Goal: Task Accomplishment & Management: Manage account settings

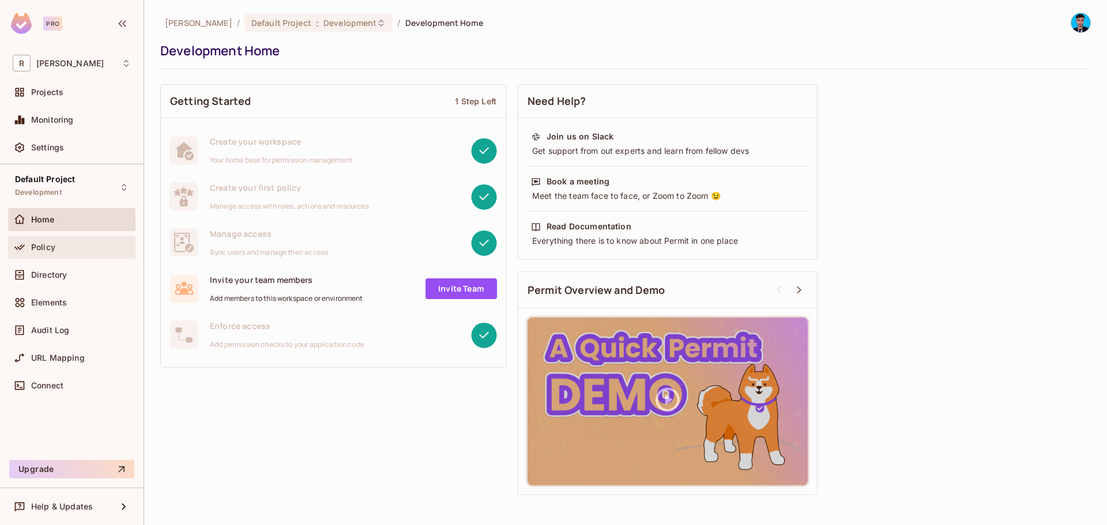
click at [42, 255] on div "Policy" at bounding box center [71, 247] width 127 height 23
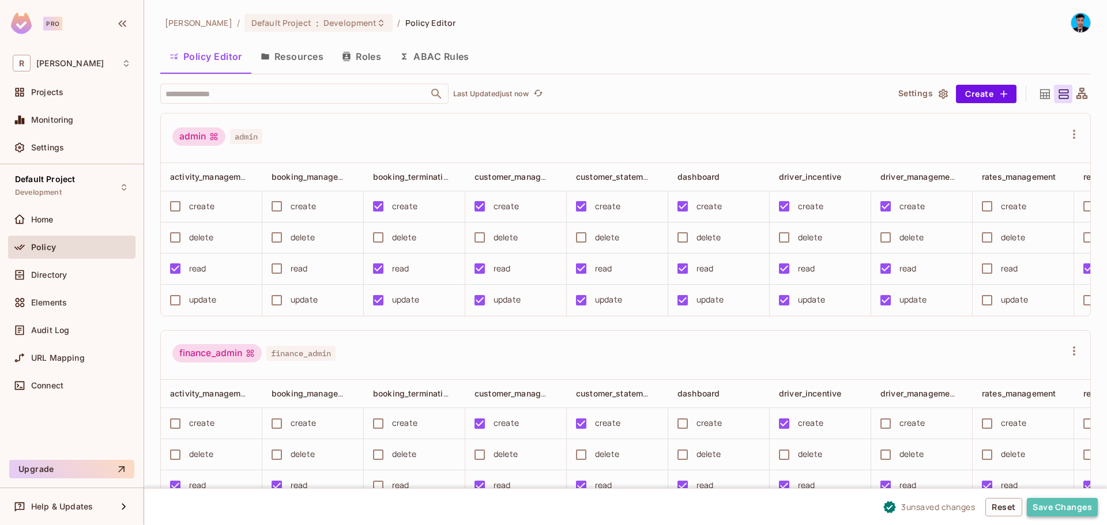
click at [1059, 499] on button "Save Changes" at bounding box center [1062, 507] width 71 height 18
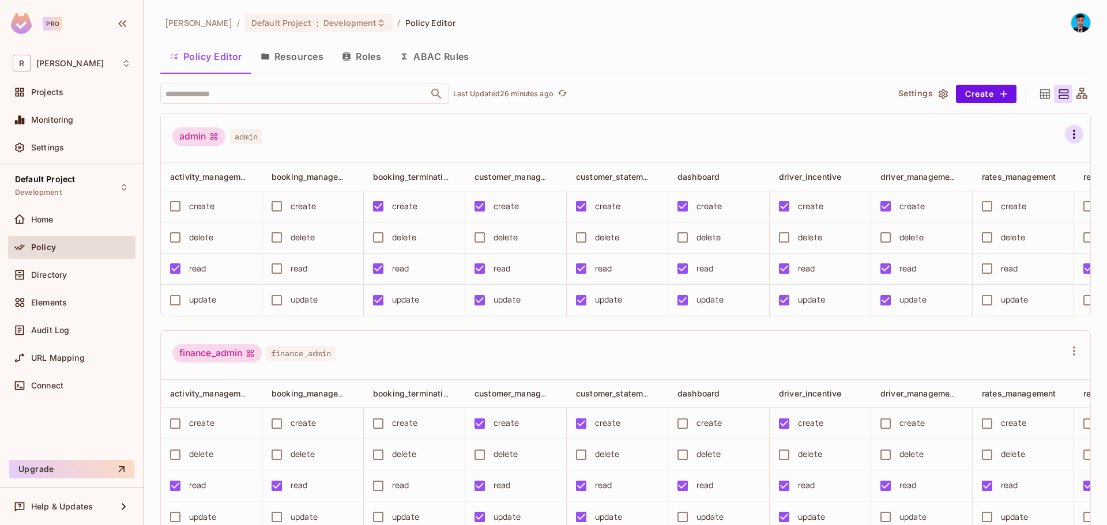
click at [1067, 137] on icon "button" at bounding box center [1074, 134] width 14 height 14
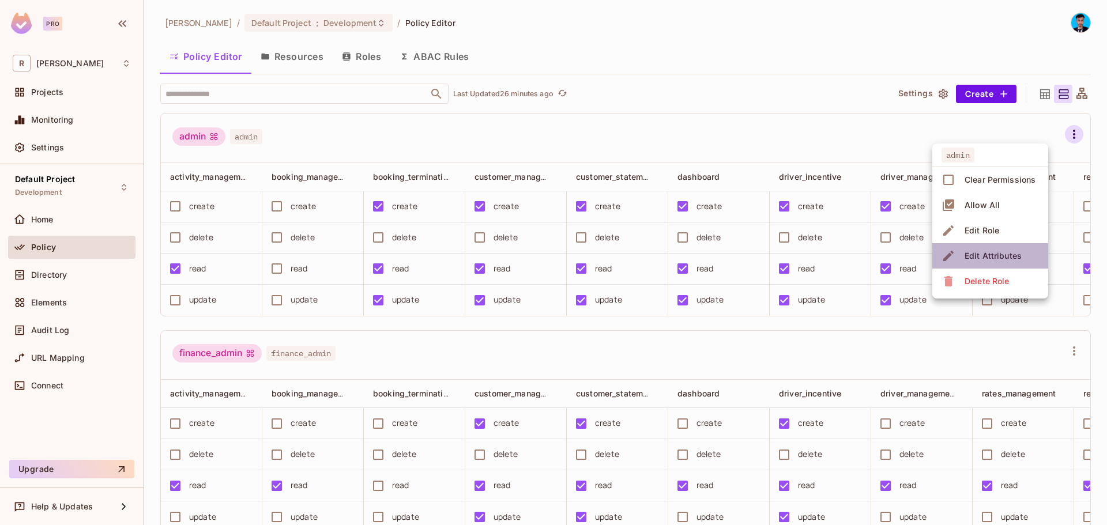
click at [981, 258] on div "Edit Attributes" at bounding box center [993, 256] width 57 height 12
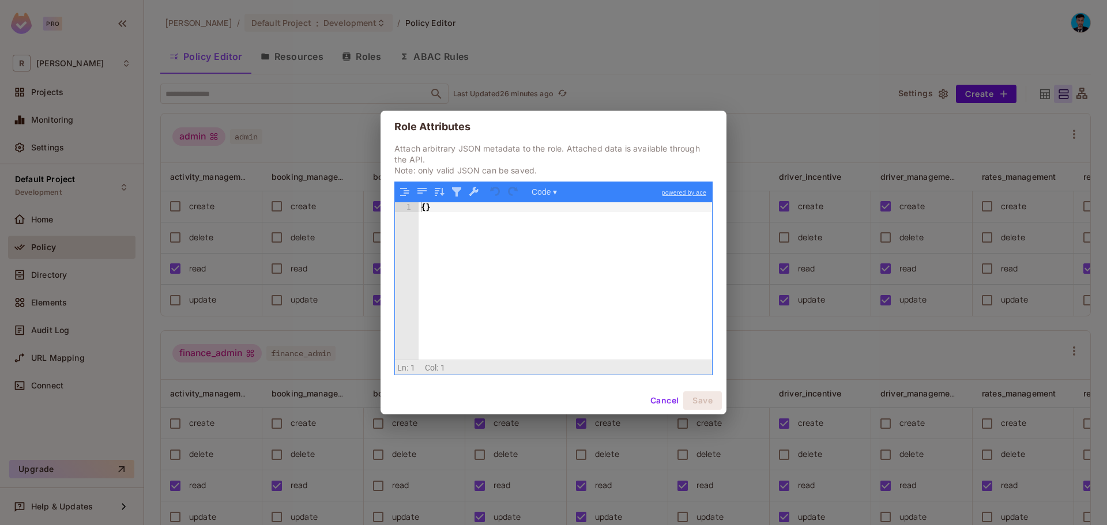
click at [659, 398] on button "Cancel" at bounding box center [664, 401] width 37 height 18
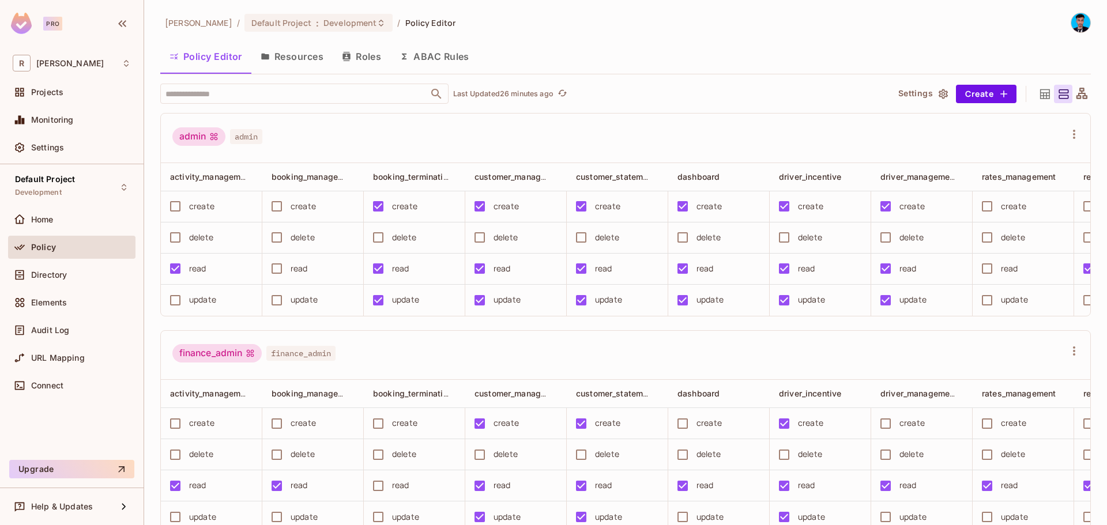
click at [302, 59] on button "Resources" at bounding box center [291, 56] width 81 height 29
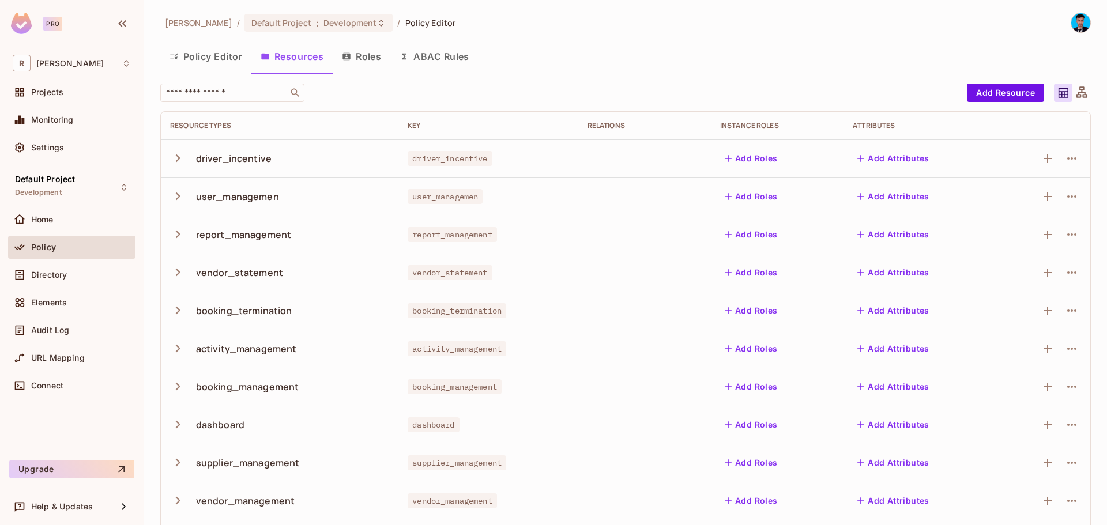
click at [177, 157] on icon "button" at bounding box center [178, 159] width 16 height 16
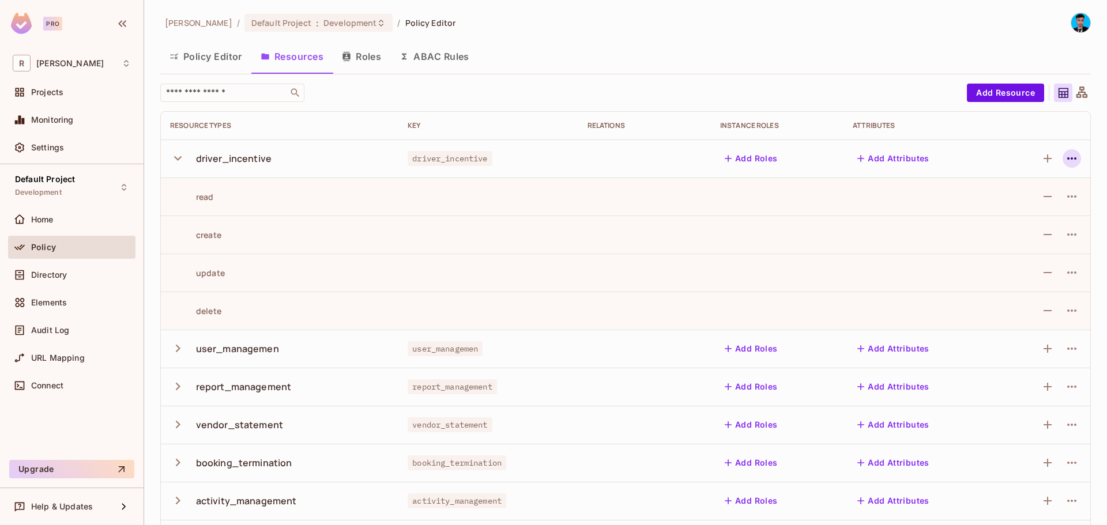
click at [1066, 159] on icon "button" at bounding box center [1072, 159] width 14 height 14
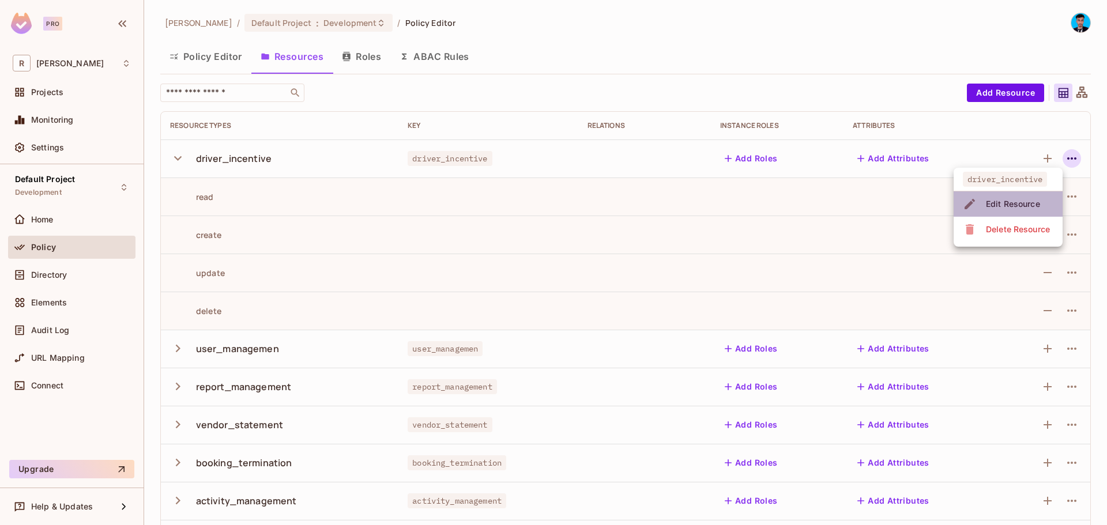
click at [990, 208] on div "Edit Resource" at bounding box center [1013, 204] width 54 height 12
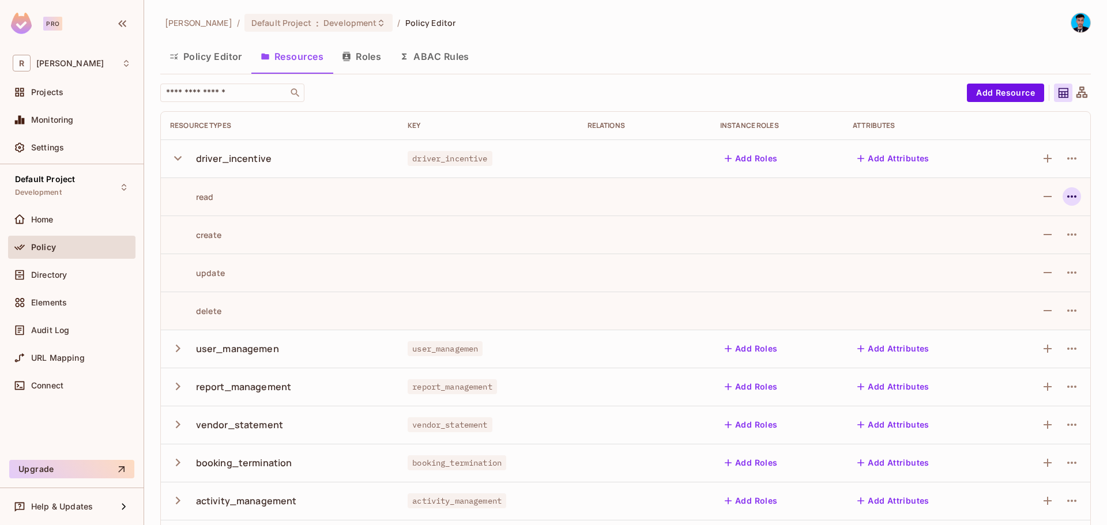
click at [1065, 199] on icon "button" at bounding box center [1072, 197] width 14 height 14
click at [1005, 221] on div "Edit Action" at bounding box center [1019, 223] width 43 height 12
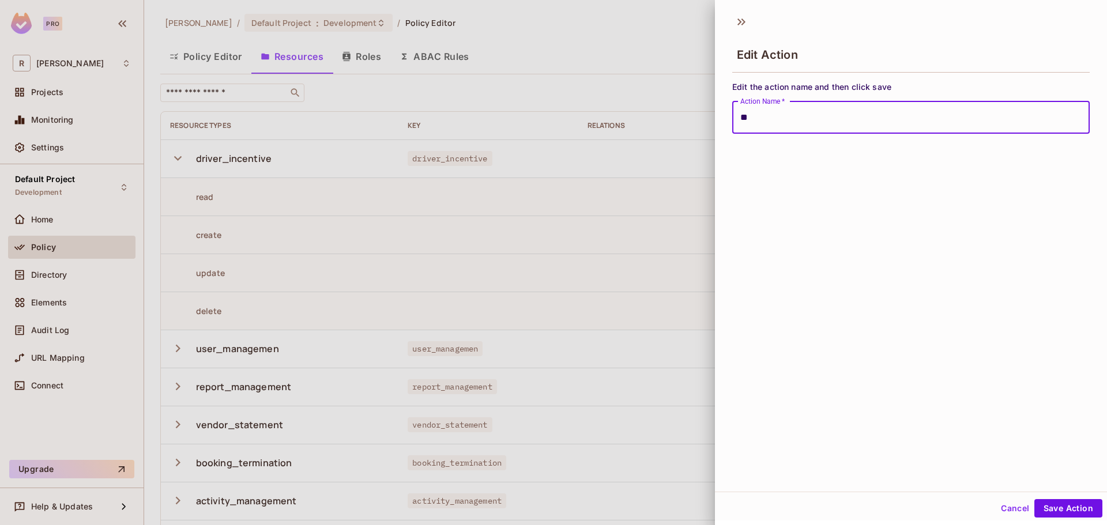
type input "*"
click at [1059, 511] on button "Save Action" at bounding box center [1068, 508] width 68 height 18
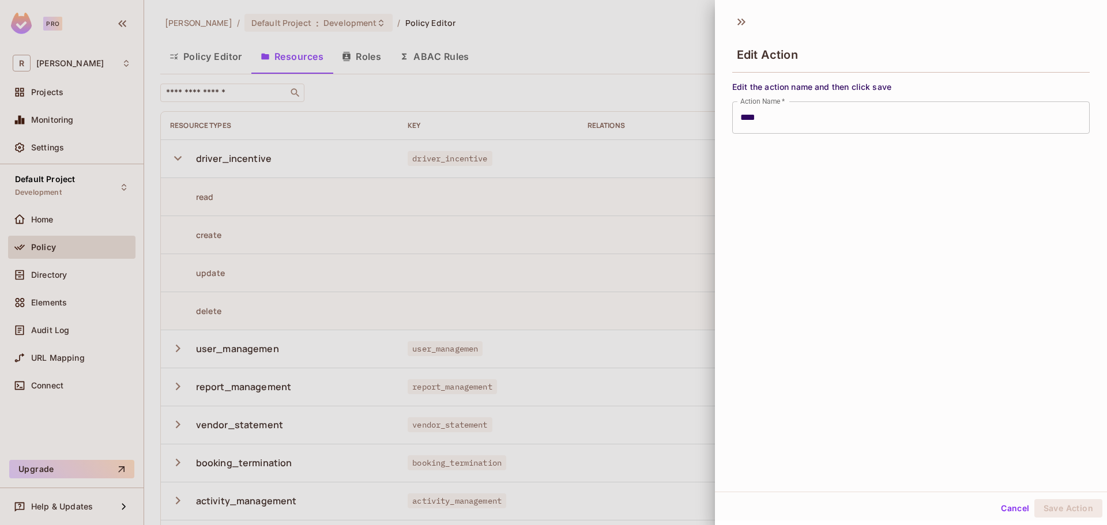
type input "****"
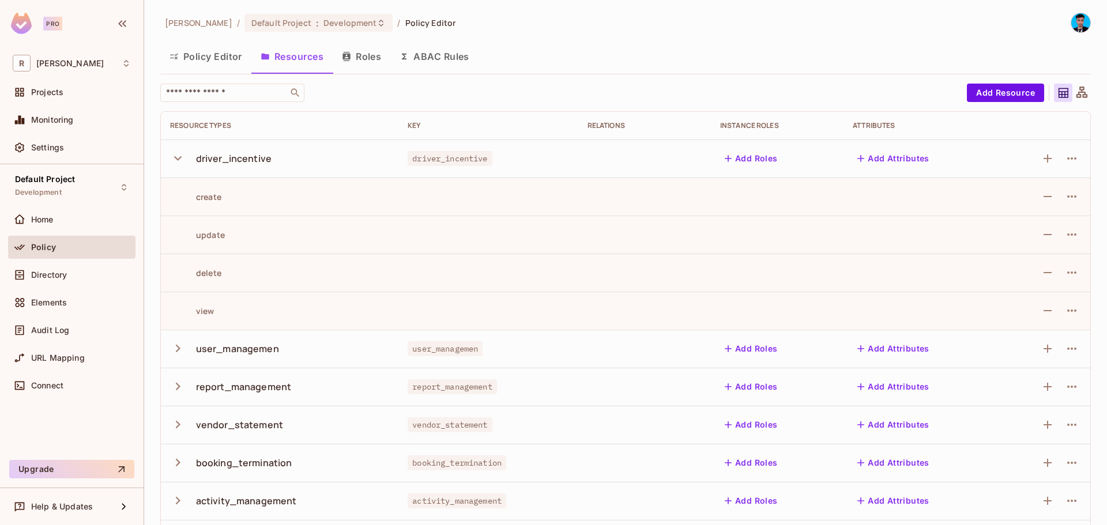
click at [202, 60] on button "Policy Editor" at bounding box center [205, 56] width 91 height 29
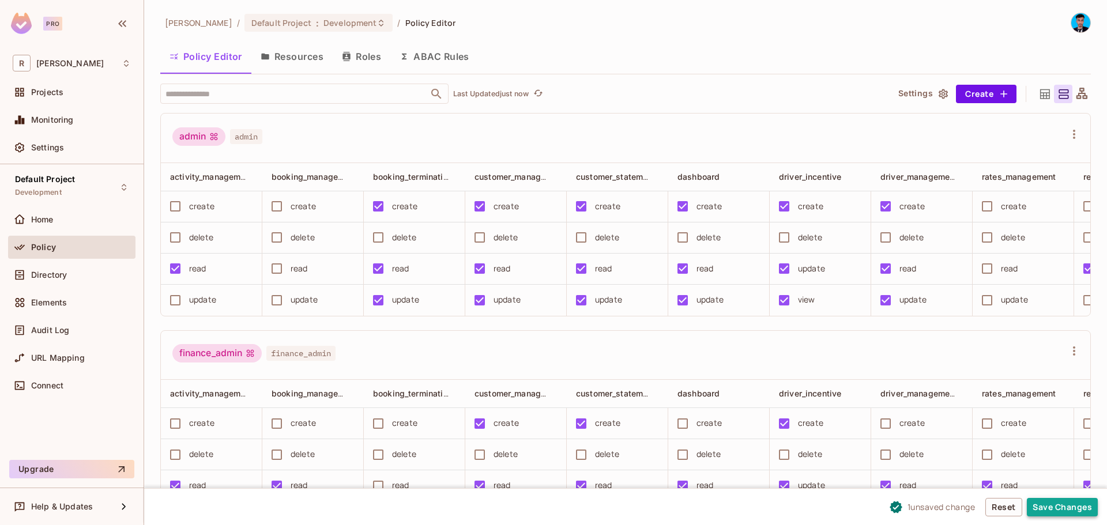
click at [1083, 502] on button "Save Changes" at bounding box center [1062, 507] width 71 height 18
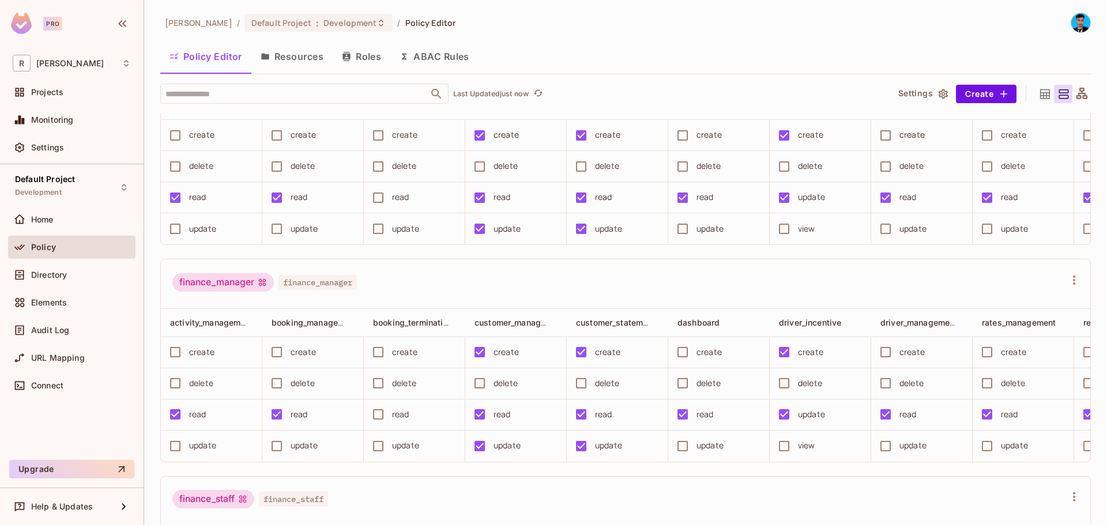
scroll to position [115, 0]
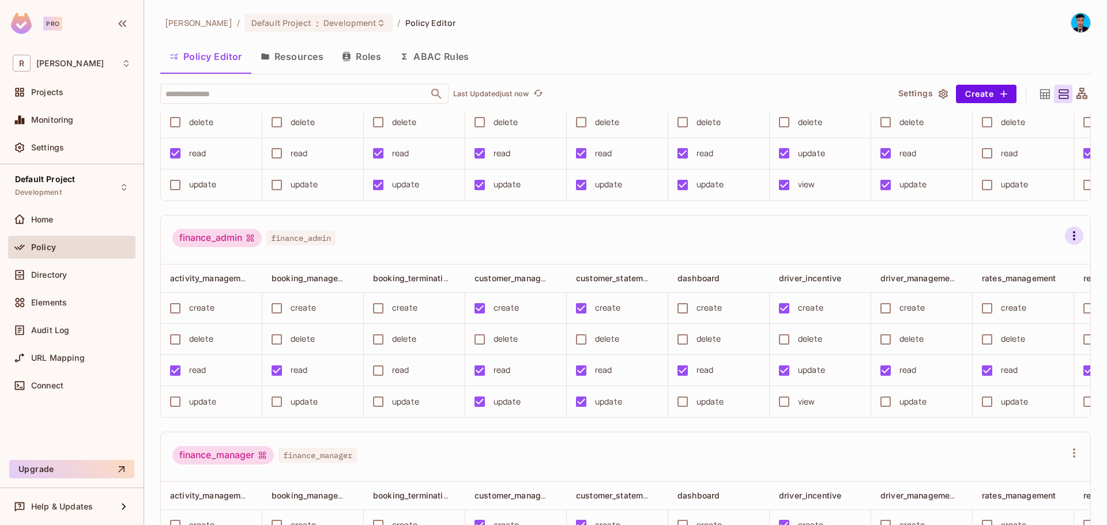
click at [1065, 239] on div at bounding box center [1074, 236] width 18 height 18
click at [1067, 241] on icon "button" at bounding box center [1074, 236] width 14 height 14
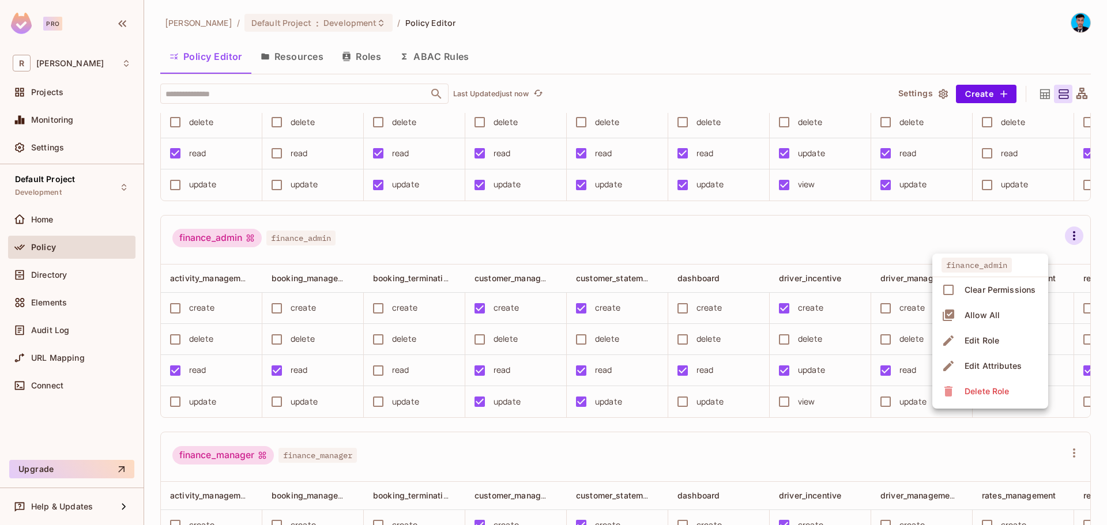
click at [267, 247] on div at bounding box center [553, 262] width 1107 height 525
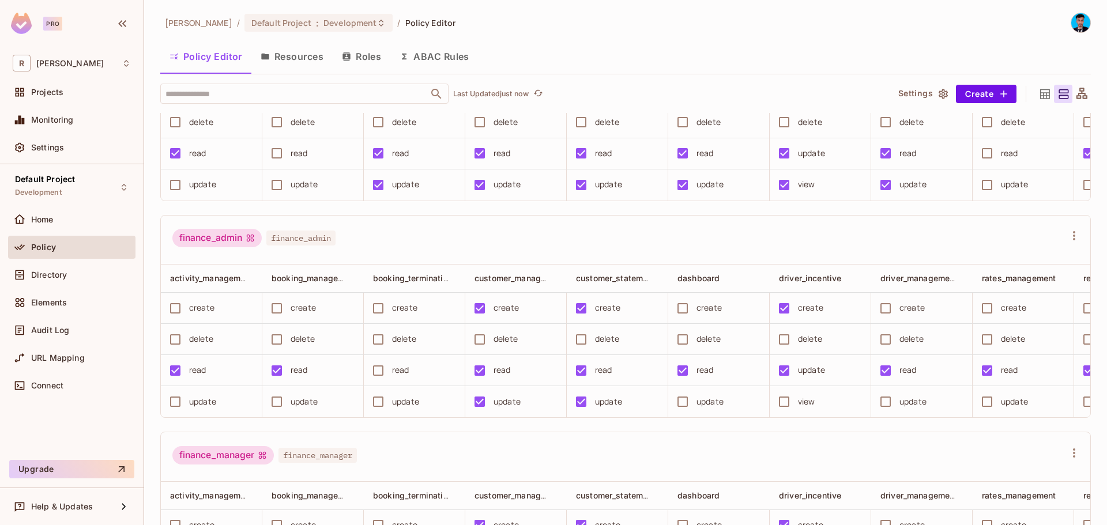
click at [308, 57] on button "Resources" at bounding box center [291, 56] width 81 height 29
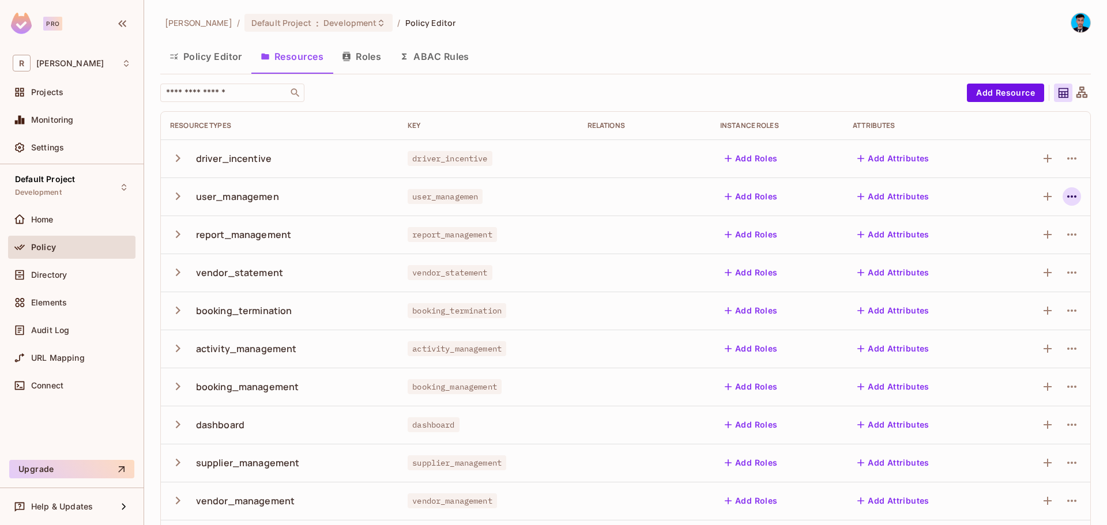
click at [1065, 197] on icon "button" at bounding box center [1072, 197] width 14 height 14
click at [1005, 241] on div "Edit Resource" at bounding box center [1013, 242] width 54 height 12
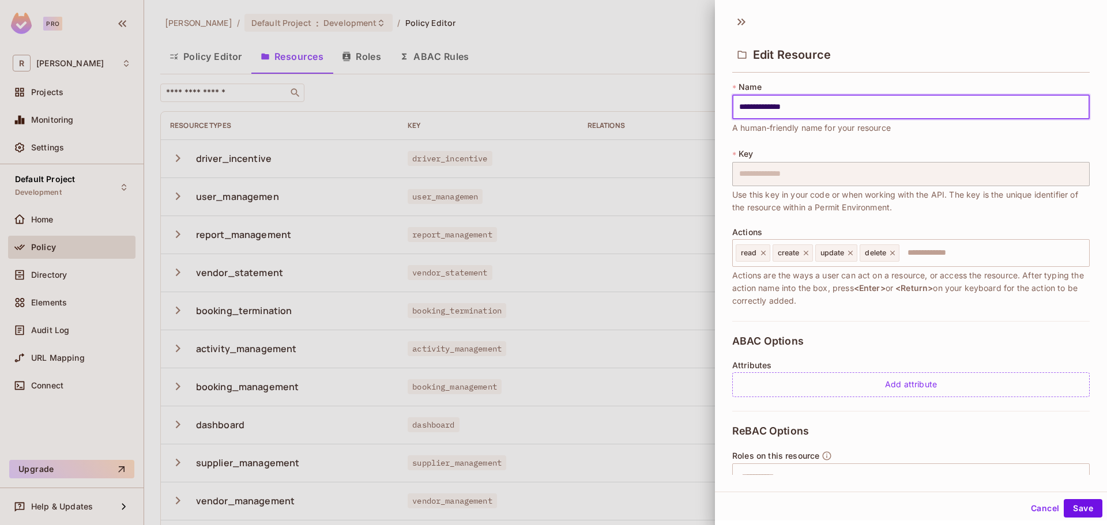
click at [382, 162] on div at bounding box center [553, 262] width 1107 height 525
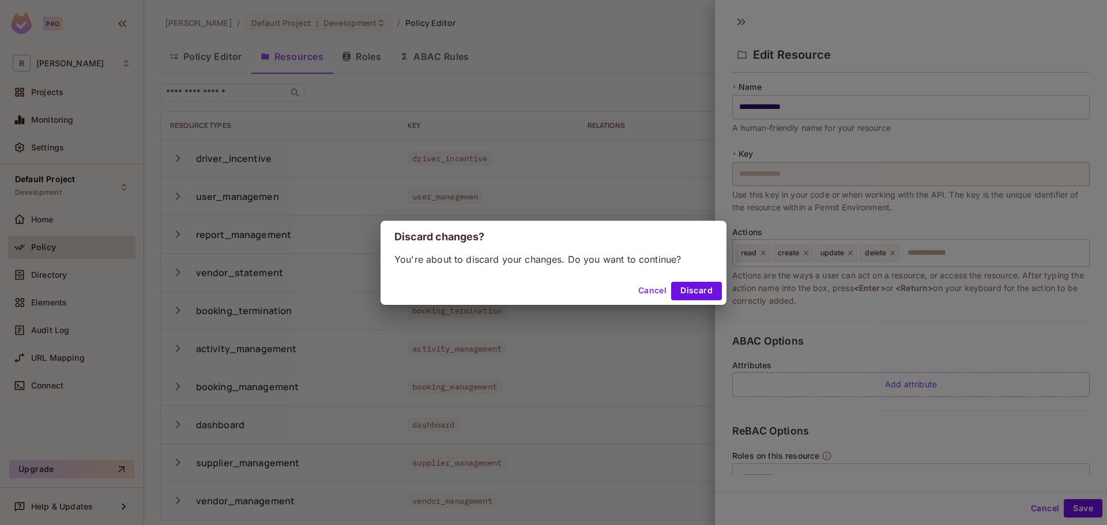
click at [649, 284] on button "Cancel" at bounding box center [652, 291] width 37 height 18
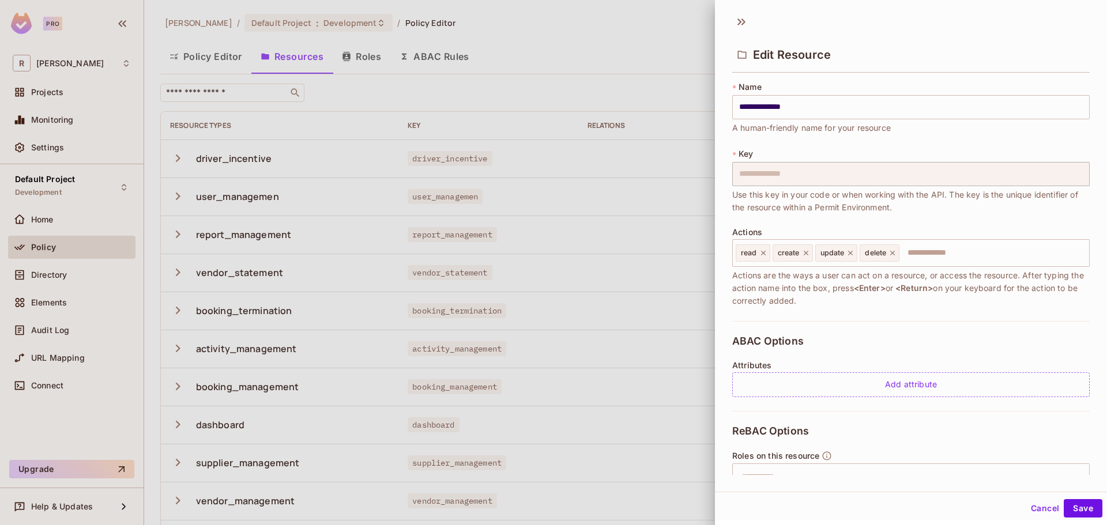
click at [1029, 511] on button "Cancel" at bounding box center [1044, 508] width 37 height 18
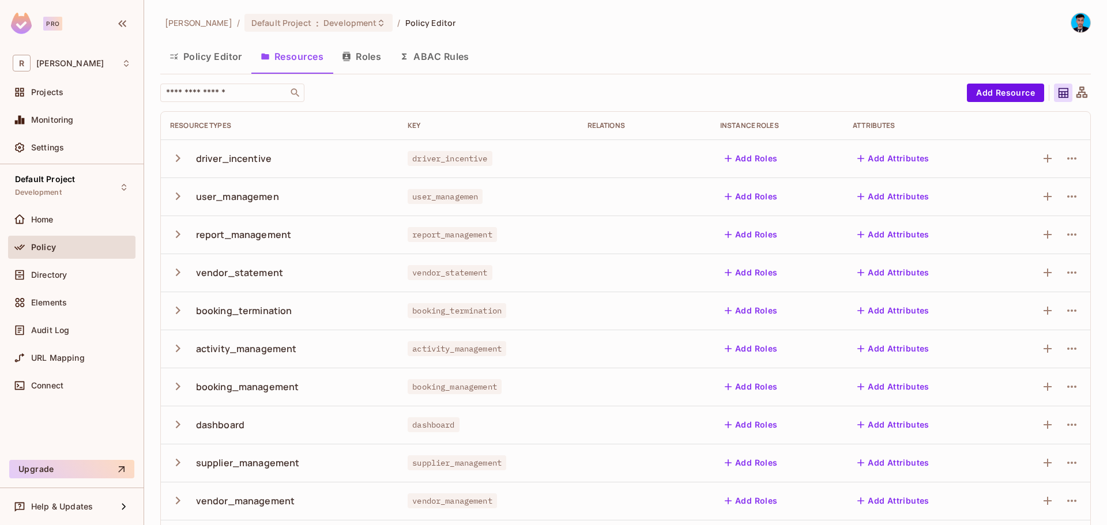
click at [179, 194] on icon "button" at bounding box center [178, 197] width 16 height 16
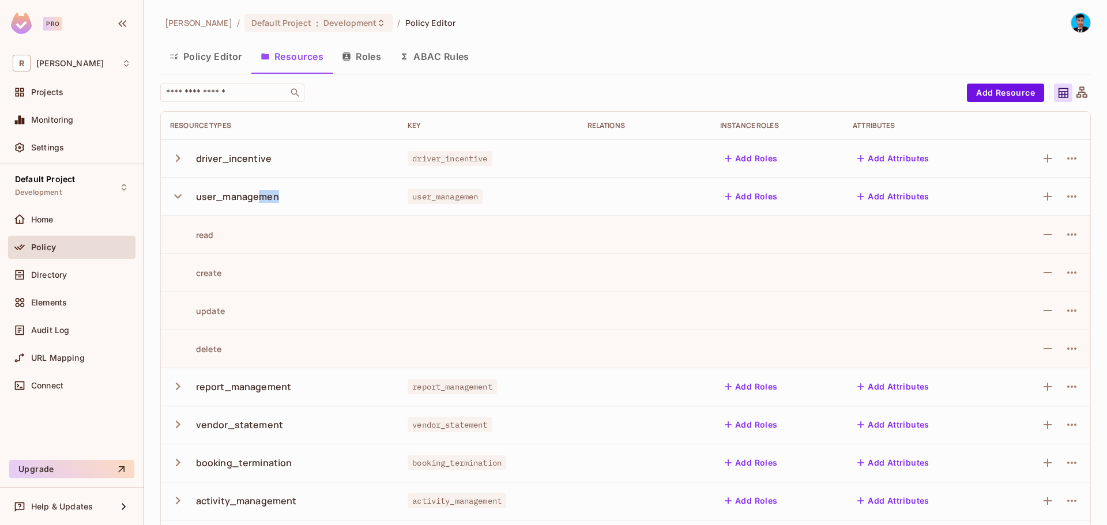
drag, startPoint x: 268, startPoint y: 199, endPoint x: 338, endPoint y: 204, distance: 71.1
click at [338, 204] on div "user_managemen" at bounding box center [279, 197] width 219 height 24
drag, startPoint x: 363, startPoint y: 213, endPoint x: 407, endPoint y: 217, distance: 44.5
click at [363, 213] on td "user_managemen" at bounding box center [280, 197] width 238 height 38
click at [1065, 236] on icon "button" at bounding box center [1072, 235] width 14 height 14
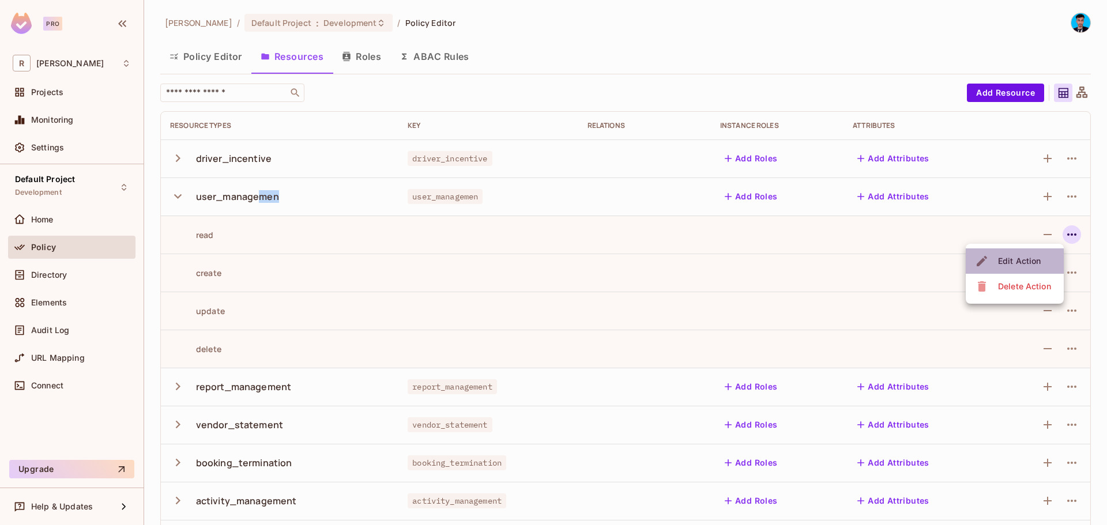
click at [1017, 254] on span "Edit Action" at bounding box center [1020, 261] width 50 height 18
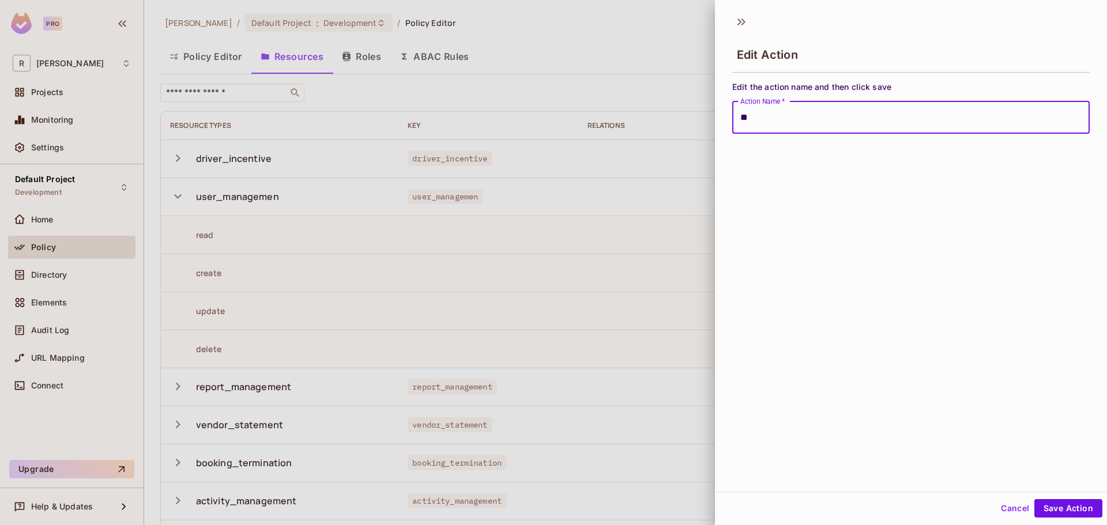
type input "*"
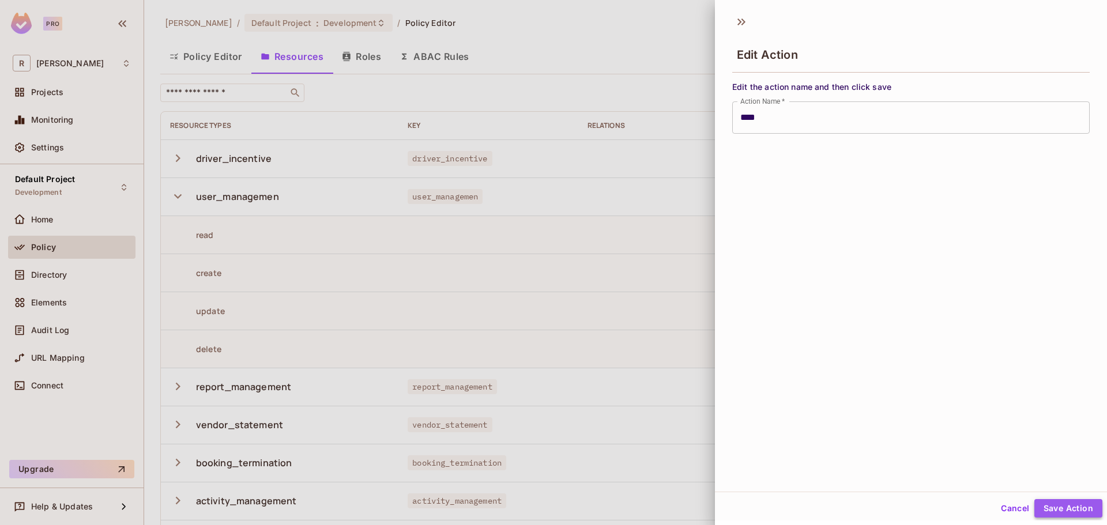
click at [1059, 506] on button "Save Action" at bounding box center [1068, 508] width 68 height 18
type input "****"
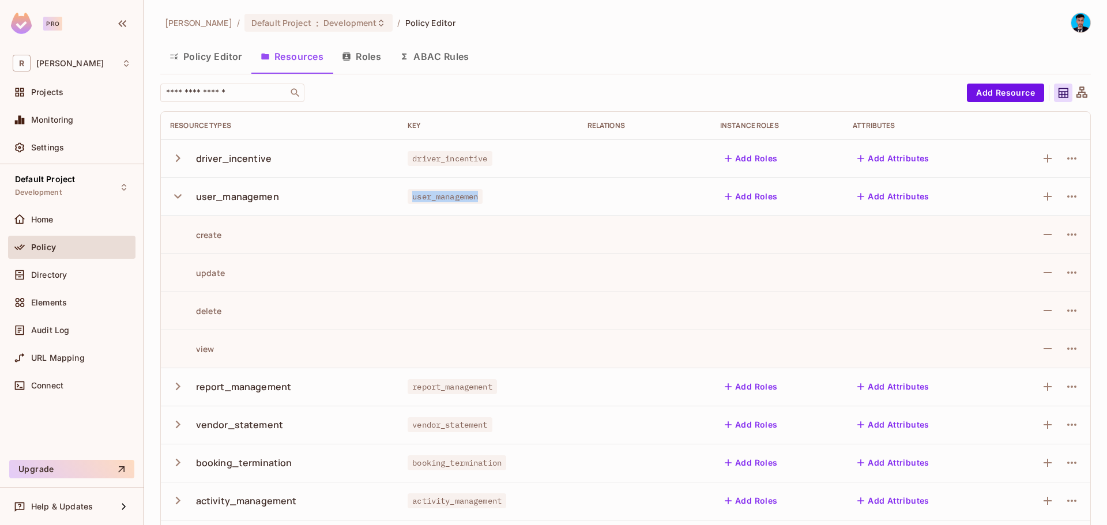
drag, startPoint x: 436, startPoint y: 198, endPoint x: 494, endPoint y: 205, distance: 58.6
click at [492, 204] on td "user_managemen" at bounding box center [487, 197] width 179 height 38
click at [510, 212] on td "user_managemen" at bounding box center [487, 197] width 179 height 38
click at [1065, 200] on icon "button" at bounding box center [1072, 197] width 14 height 14
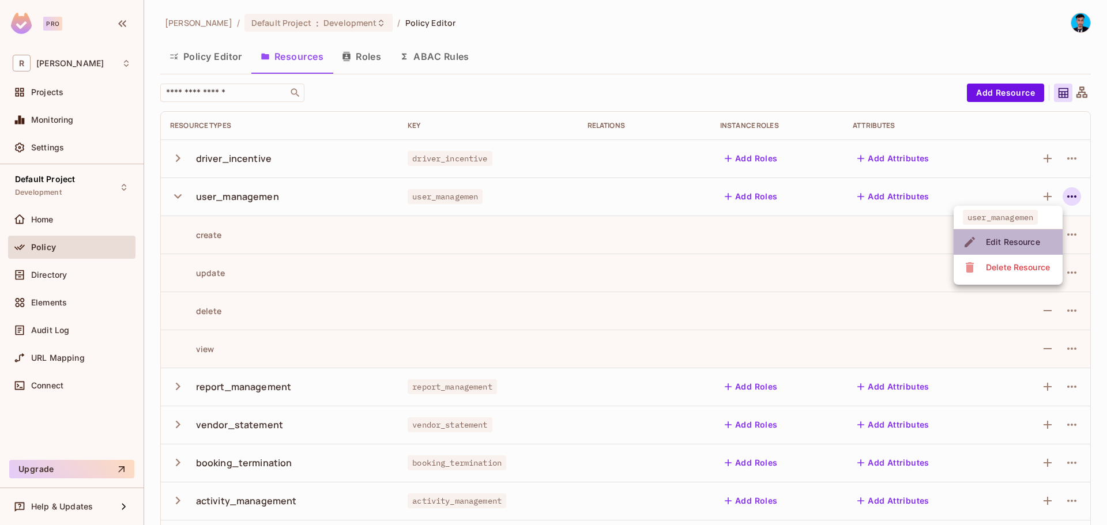
click at [1012, 240] on div "Edit Resource" at bounding box center [1013, 242] width 54 height 12
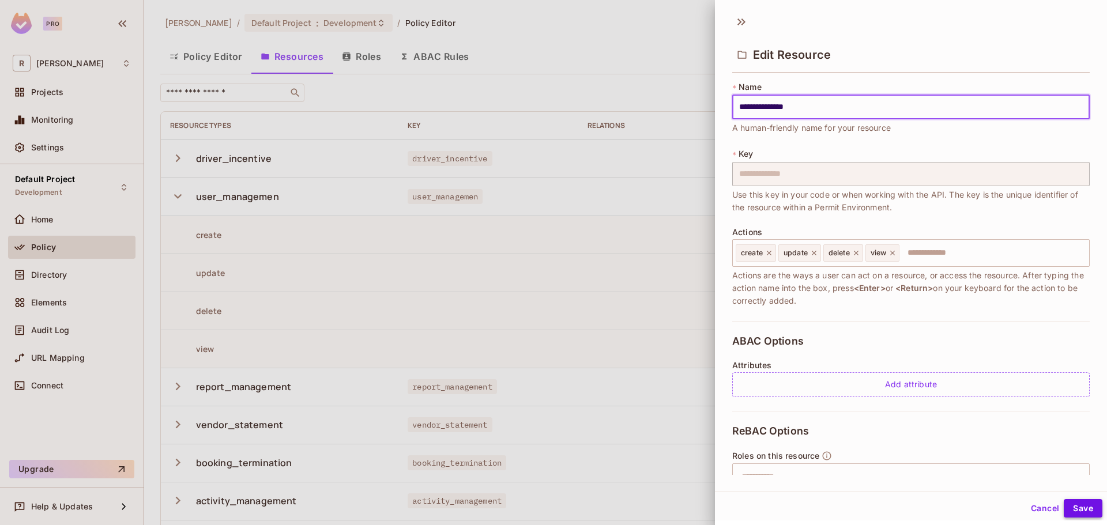
type input "**********"
click at [1070, 507] on button "Save" at bounding box center [1083, 508] width 39 height 18
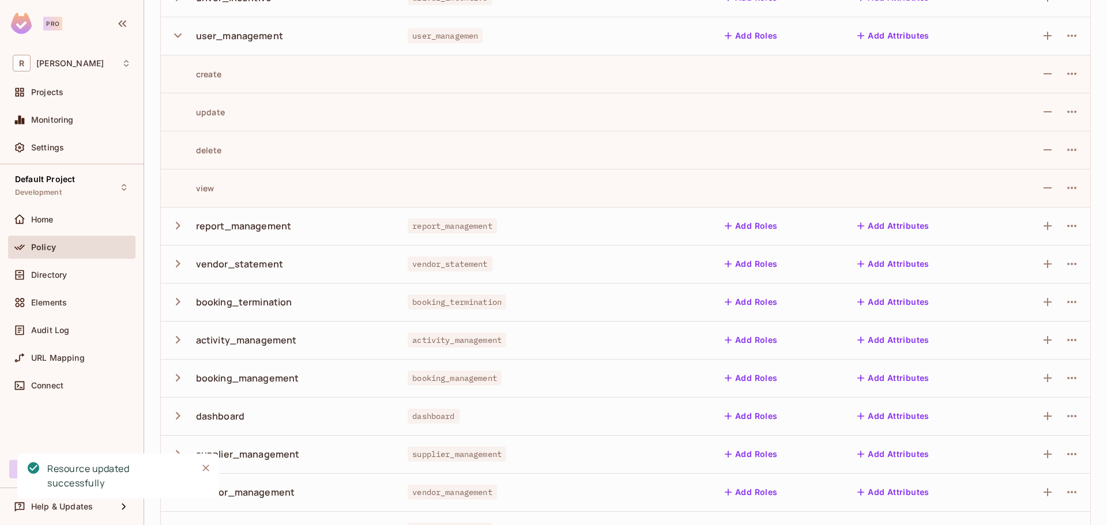
scroll to position [173, 0]
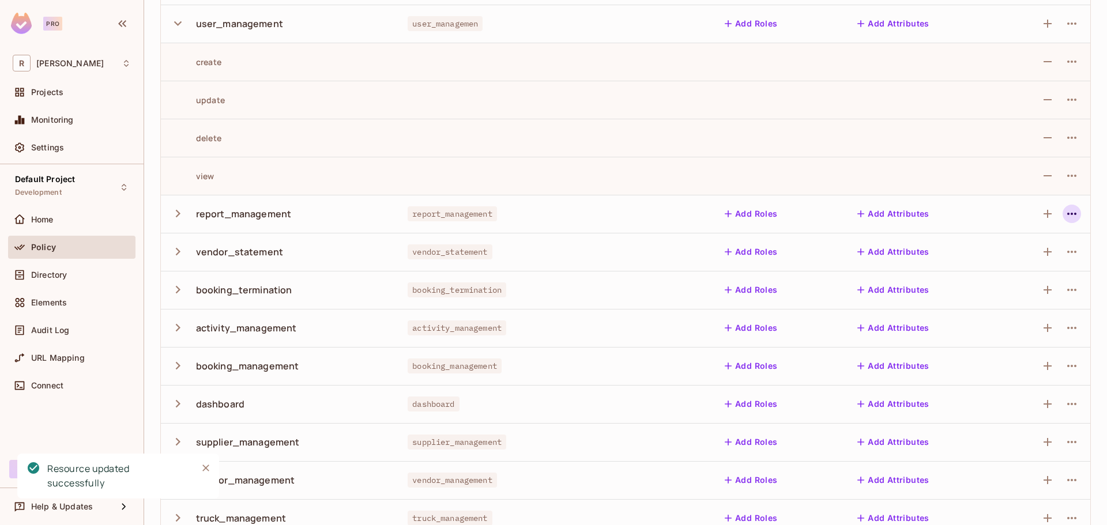
click at [1065, 215] on icon "button" at bounding box center [1072, 214] width 14 height 14
drag, startPoint x: 703, startPoint y: 218, endPoint x: 216, endPoint y: 204, distance: 486.9
click at [694, 217] on div at bounding box center [553, 262] width 1107 height 525
click at [178, 214] on icon "button" at bounding box center [178, 214] width 16 height 16
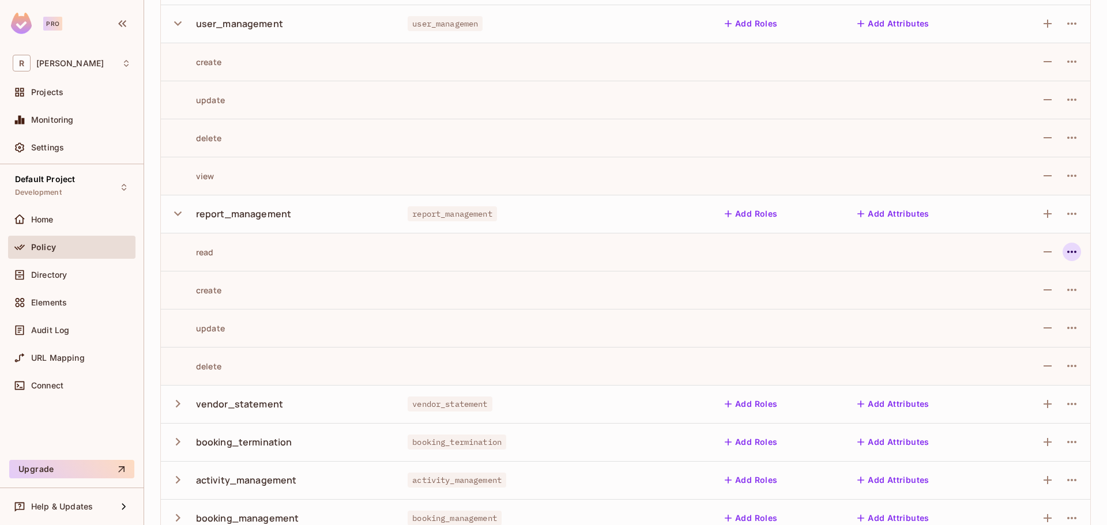
click at [1065, 253] on icon "button" at bounding box center [1072, 252] width 14 height 14
click at [1000, 281] on div "Edit Action" at bounding box center [1019, 279] width 43 height 12
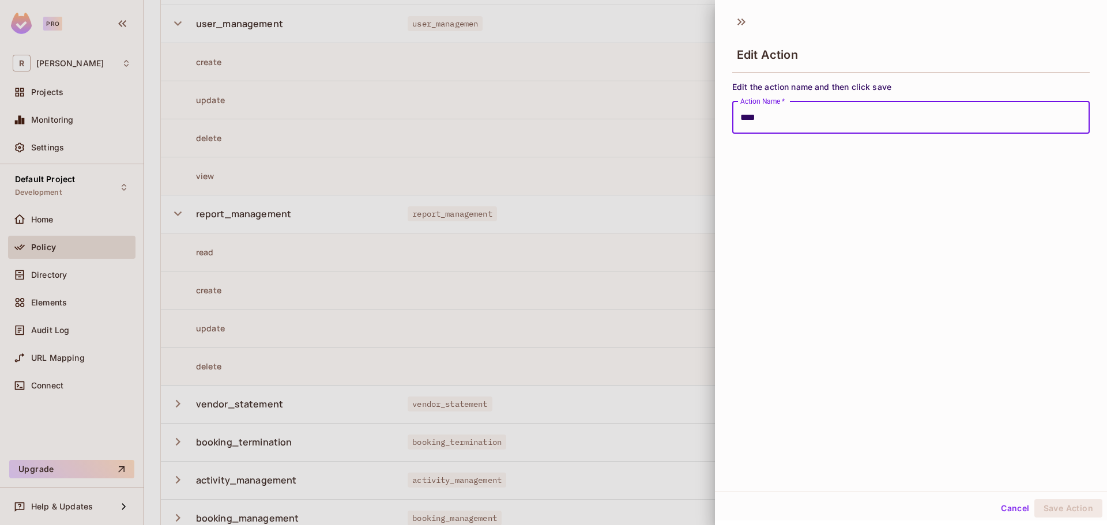
drag, startPoint x: 761, startPoint y: 111, endPoint x: 479, endPoint y: 105, distance: 281.5
click at [481, 104] on div "Edit Action Edit the action name and then click save Action Name   * **** Actio…" at bounding box center [553, 262] width 1107 height 525
click at [1060, 509] on button "Save Action" at bounding box center [1068, 508] width 68 height 18
type input "****"
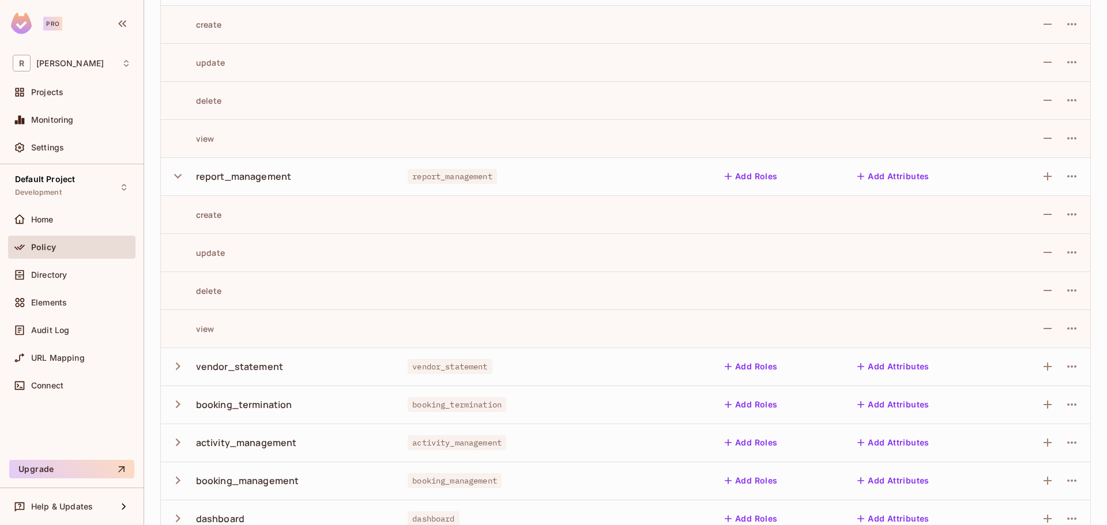
scroll to position [231, 0]
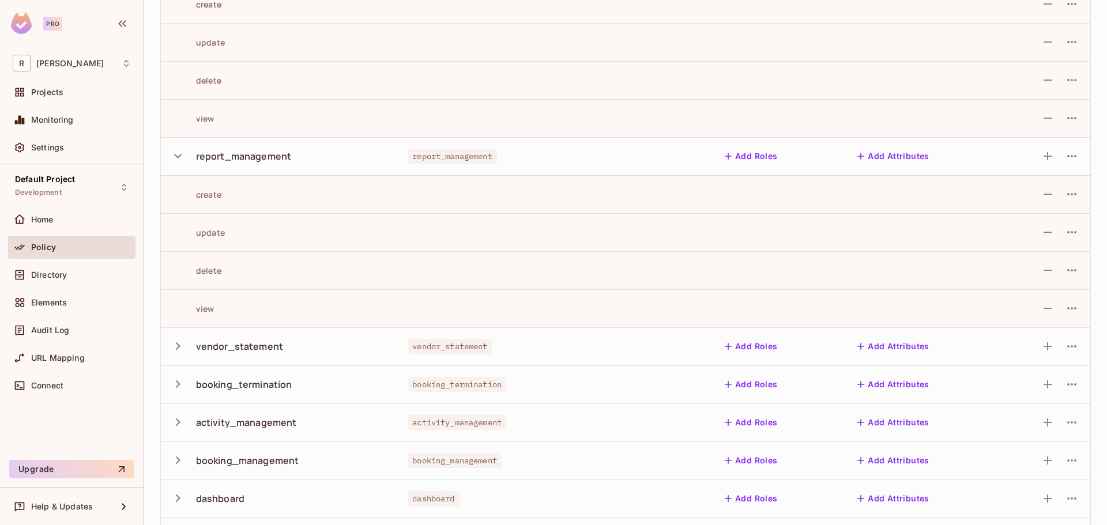
click at [187, 347] on button "button" at bounding box center [180, 346] width 20 height 25
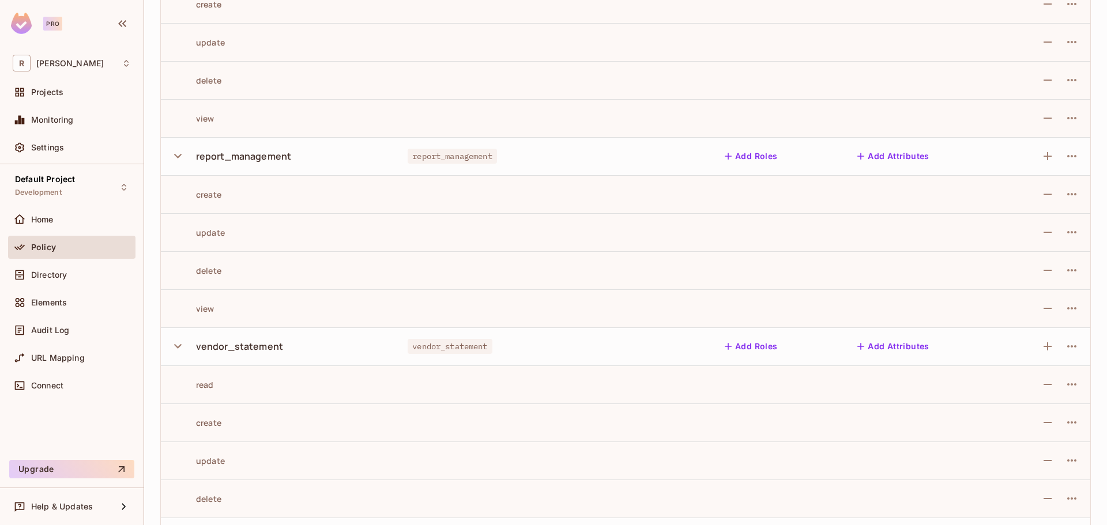
scroll to position [346, 0]
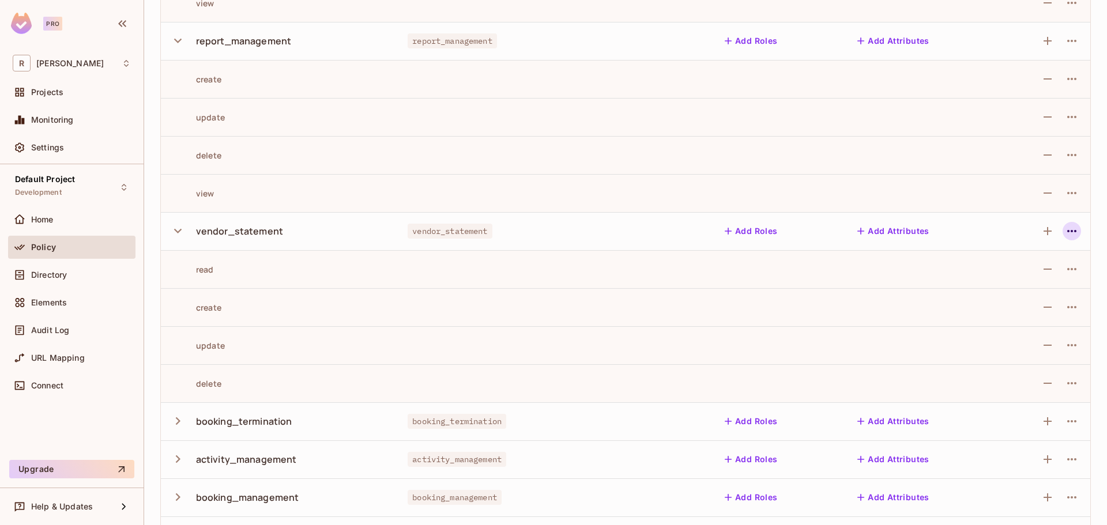
click at [1065, 234] on icon "button" at bounding box center [1072, 231] width 14 height 14
click at [991, 279] on div "Edit Resource" at bounding box center [1013, 277] width 54 height 12
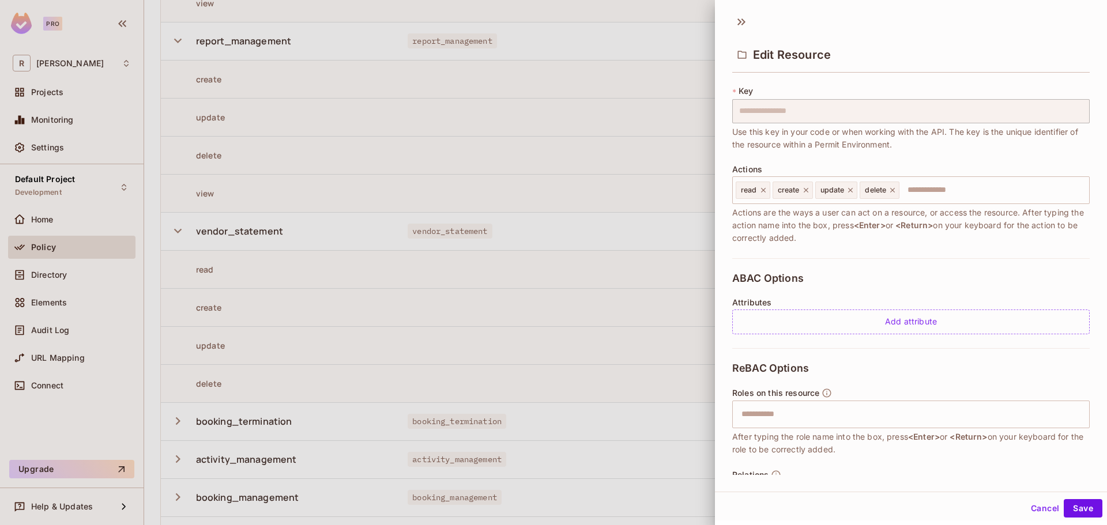
scroll to position [0, 0]
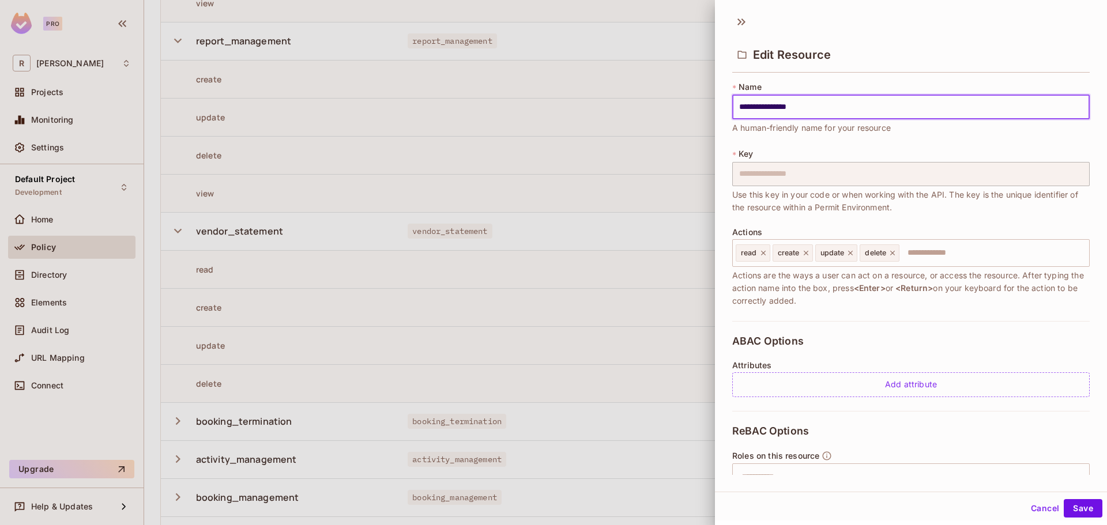
click at [292, 285] on div at bounding box center [553, 262] width 1107 height 525
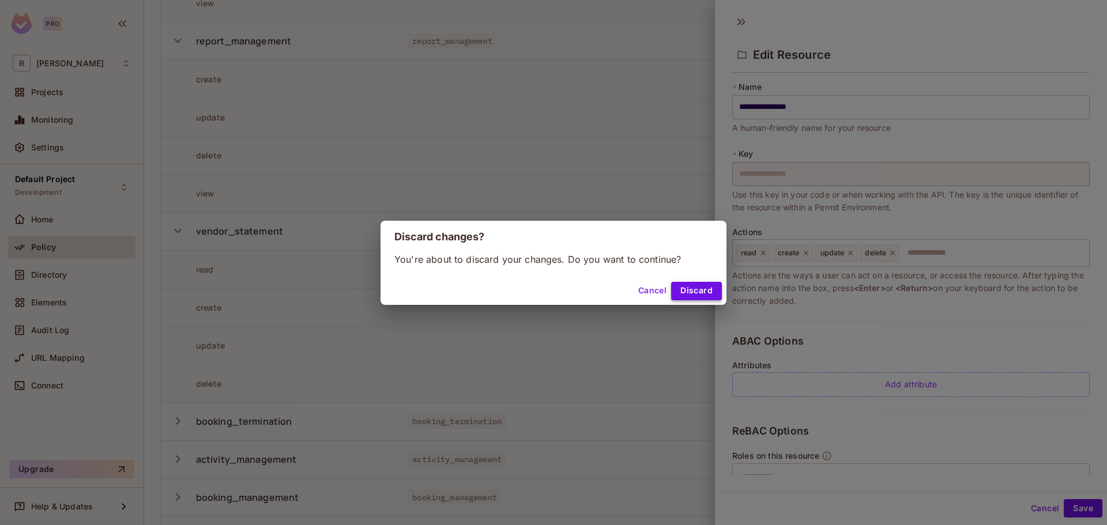
click at [714, 291] on button "Discard" at bounding box center [696, 291] width 51 height 18
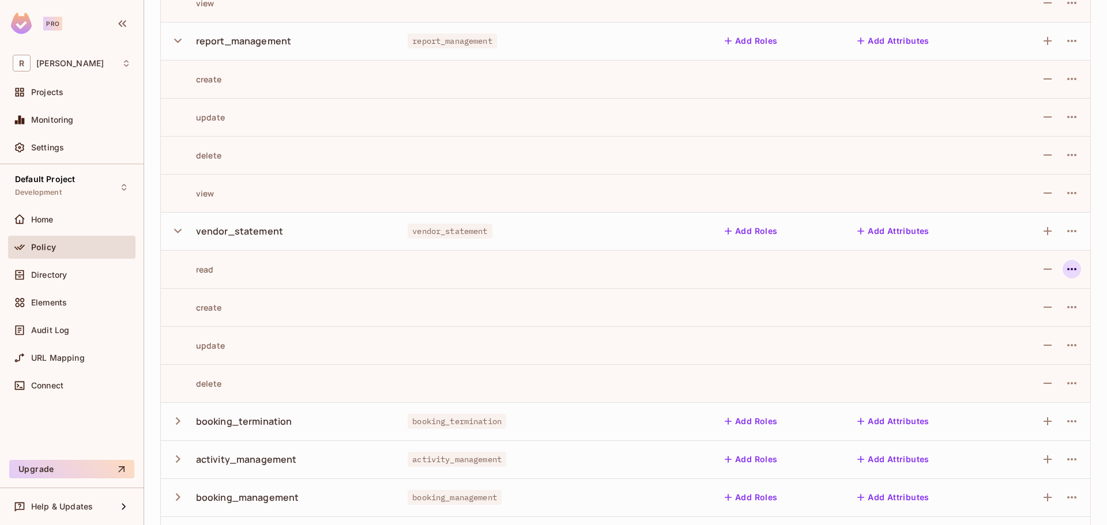
click at [1065, 271] on icon "button" at bounding box center [1072, 269] width 14 height 14
click at [1002, 295] on div "Edit Action" at bounding box center [1019, 296] width 43 height 12
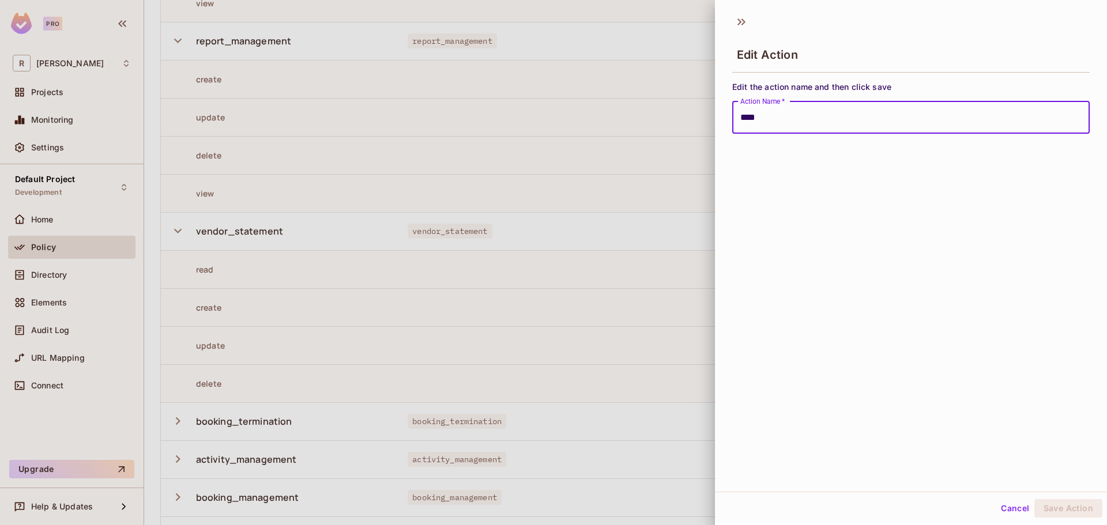
drag, startPoint x: 793, startPoint y: 110, endPoint x: 567, endPoint y: 101, distance: 226.2
click at [571, 100] on div "Edit Action Edit the action name and then click save Action Name   * **** Actio…" at bounding box center [553, 262] width 1107 height 525
click at [1060, 512] on button "Save Action" at bounding box center [1068, 508] width 68 height 18
type input "****"
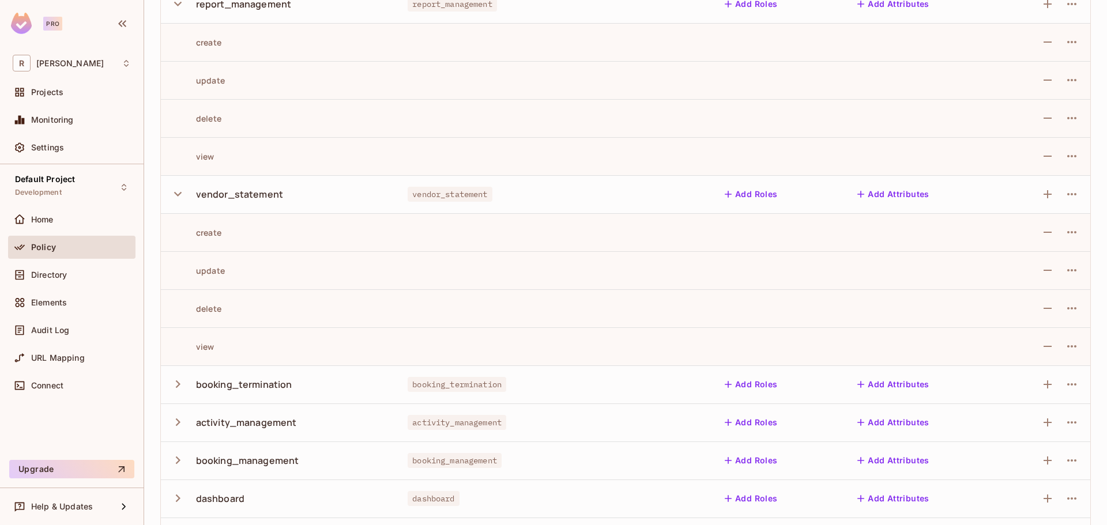
scroll to position [404, 0]
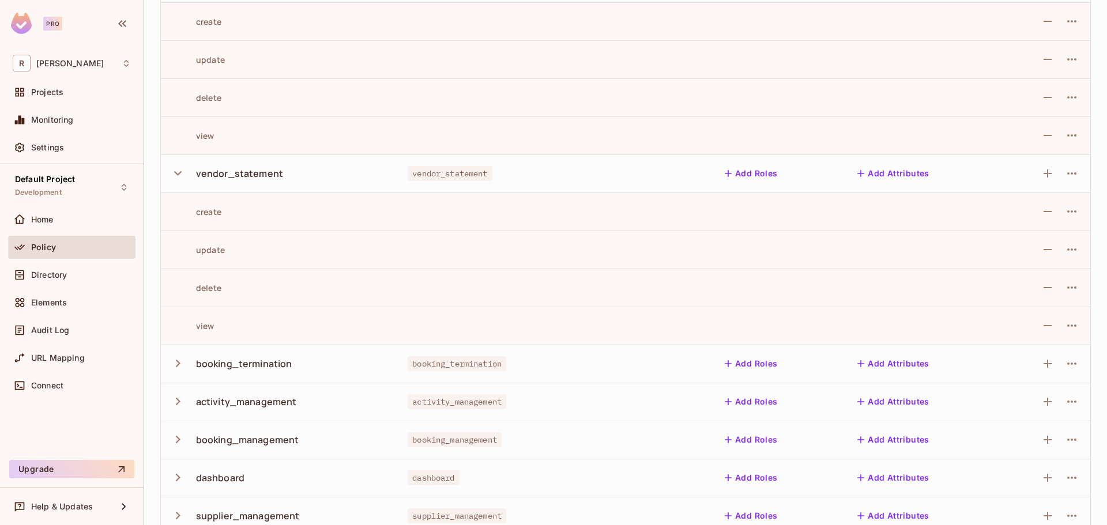
click at [175, 364] on icon "button" at bounding box center [178, 364] width 16 height 16
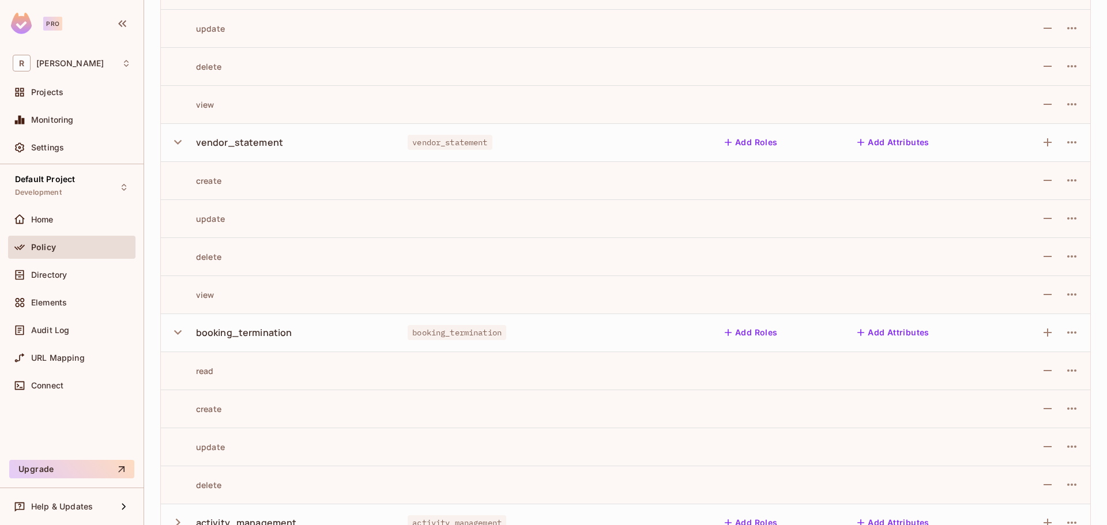
scroll to position [461, 0]
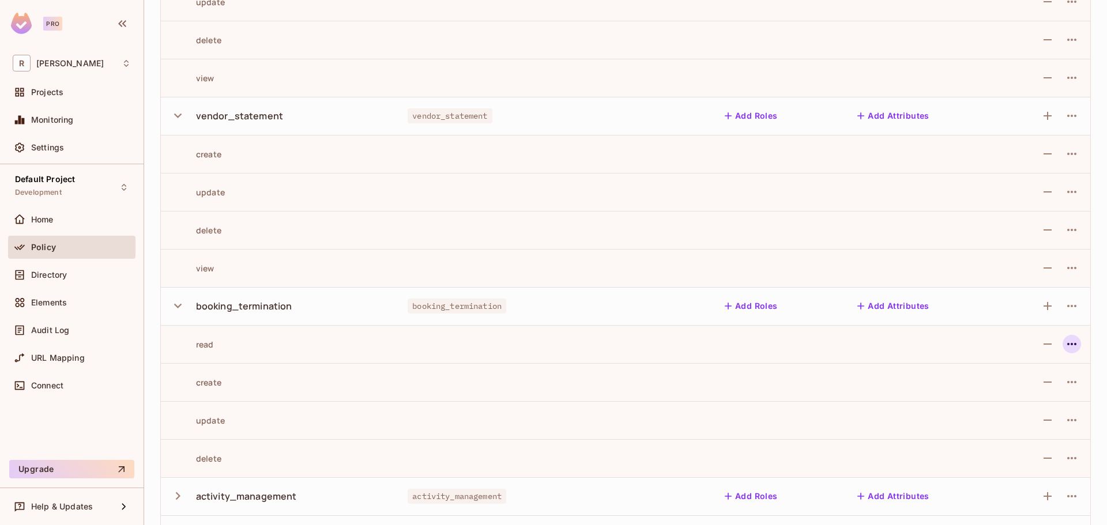
click at [1070, 347] on button "button" at bounding box center [1072, 344] width 18 height 18
click at [995, 369] on span "Edit Action" at bounding box center [1020, 371] width 50 height 18
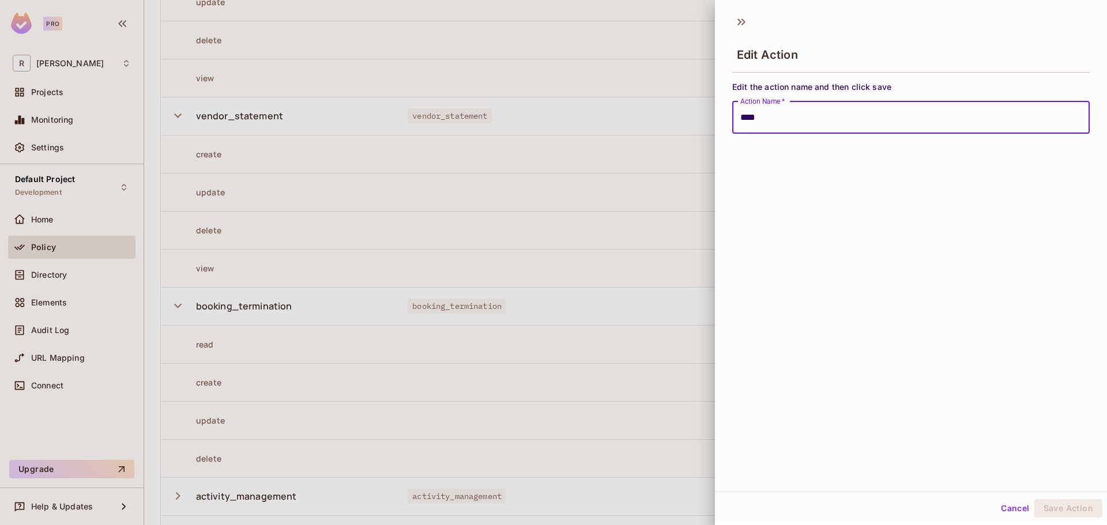
drag, startPoint x: 763, startPoint y: 113, endPoint x: 607, endPoint y: 106, distance: 157.0
click at [628, 100] on div "Edit Action Edit the action name and then click save Action Name   * **** Actio…" at bounding box center [553, 262] width 1107 height 525
click at [1058, 505] on button "Save Action" at bounding box center [1068, 508] width 68 height 18
type input "****"
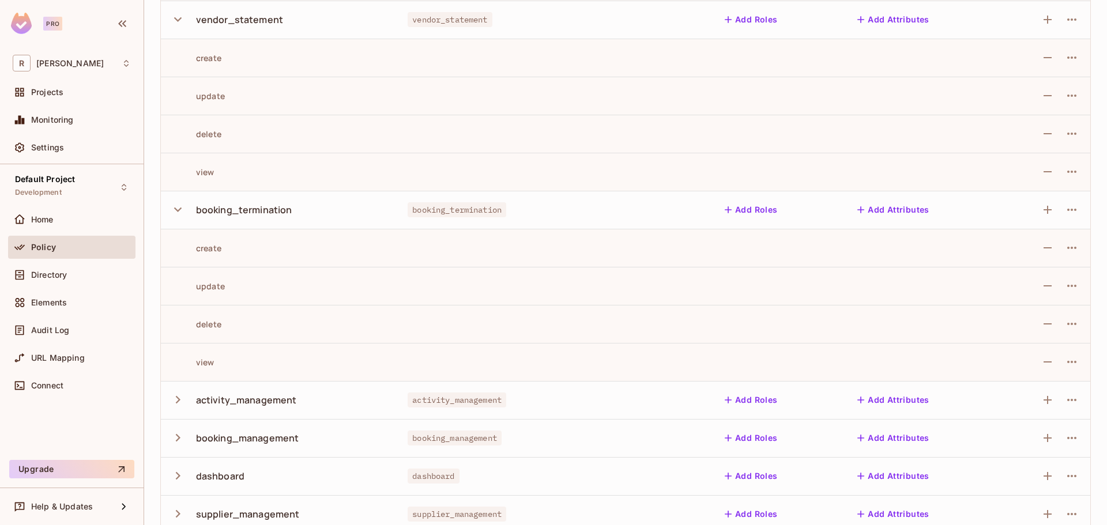
scroll to position [577, 0]
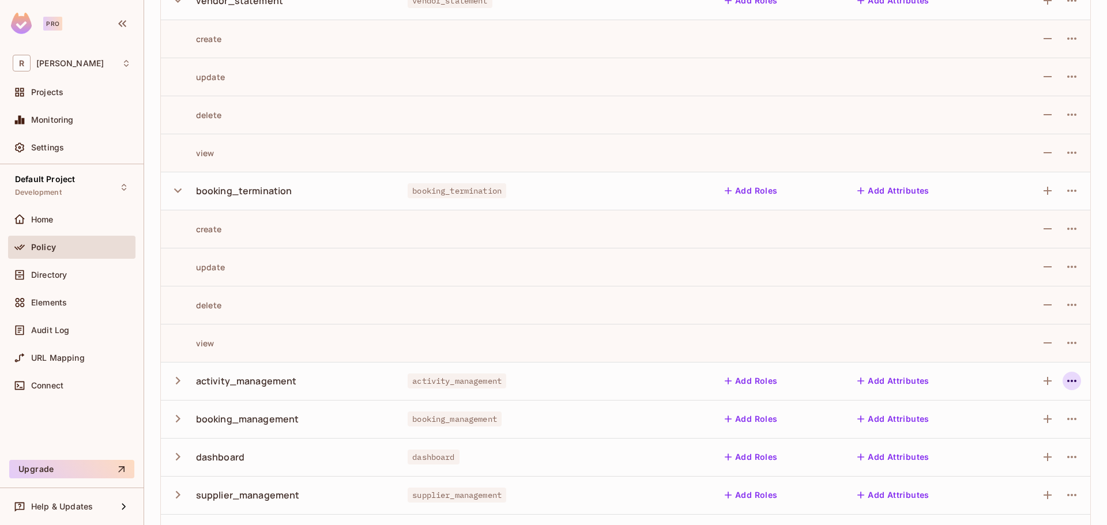
click at [1065, 376] on icon "button" at bounding box center [1072, 381] width 14 height 14
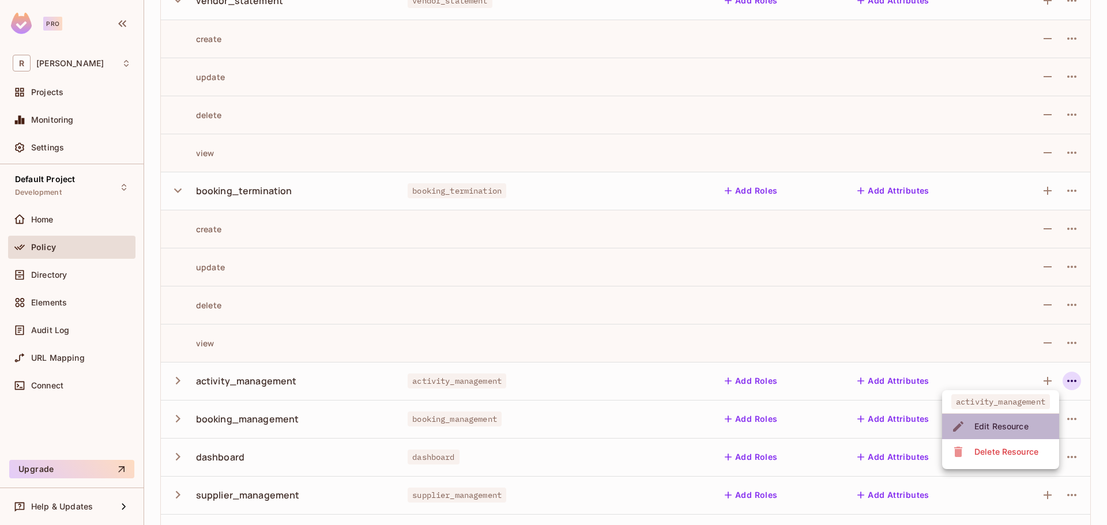
click at [975, 422] on div "Edit Resource" at bounding box center [1002, 427] width 54 height 12
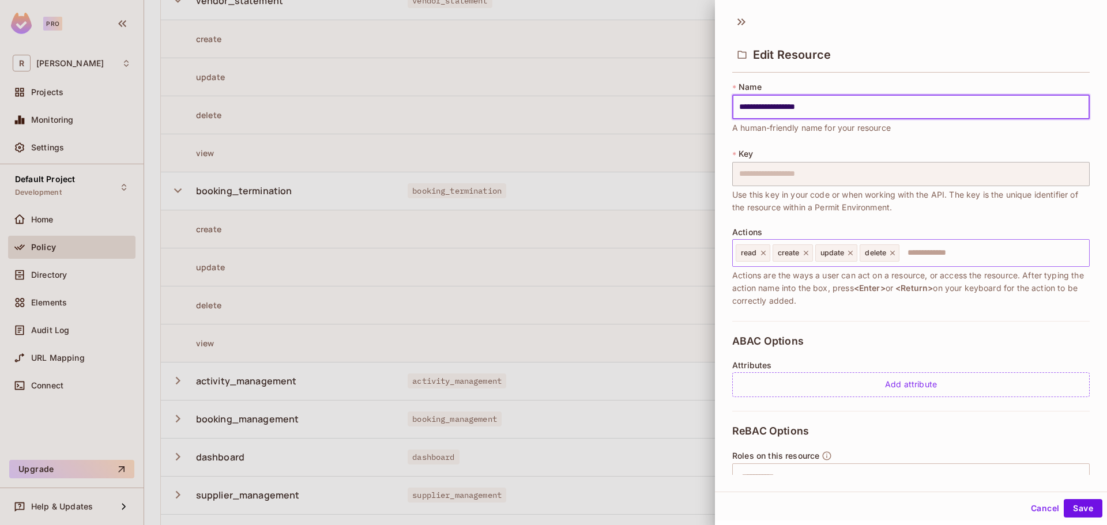
click at [763, 254] on icon at bounding box center [763, 253] width 5 height 5
click at [879, 257] on input "text" at bounding box center [974, 253] width 220 height 23
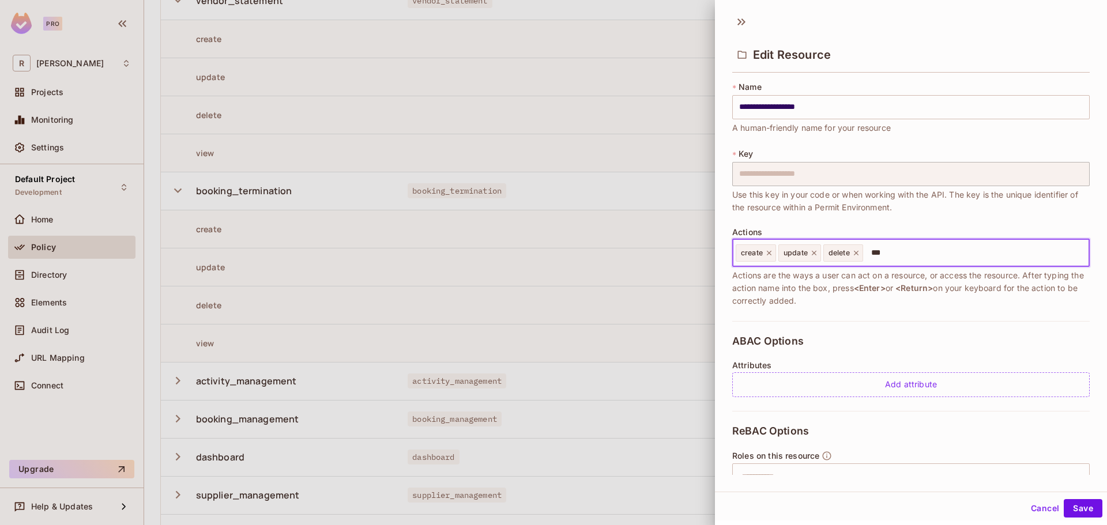
type input "****"
click at [1085, 507] on button "Save" at bounding box center [1083, 508] width 39 height 18
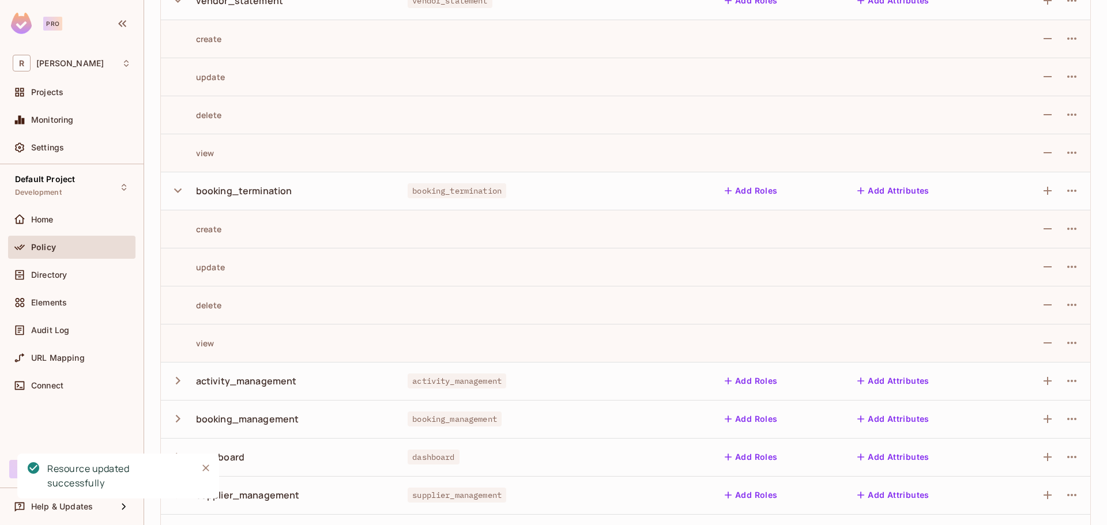
click at [174, 379] on icon "button" at bounding box center [178, 381] width 16 height 16
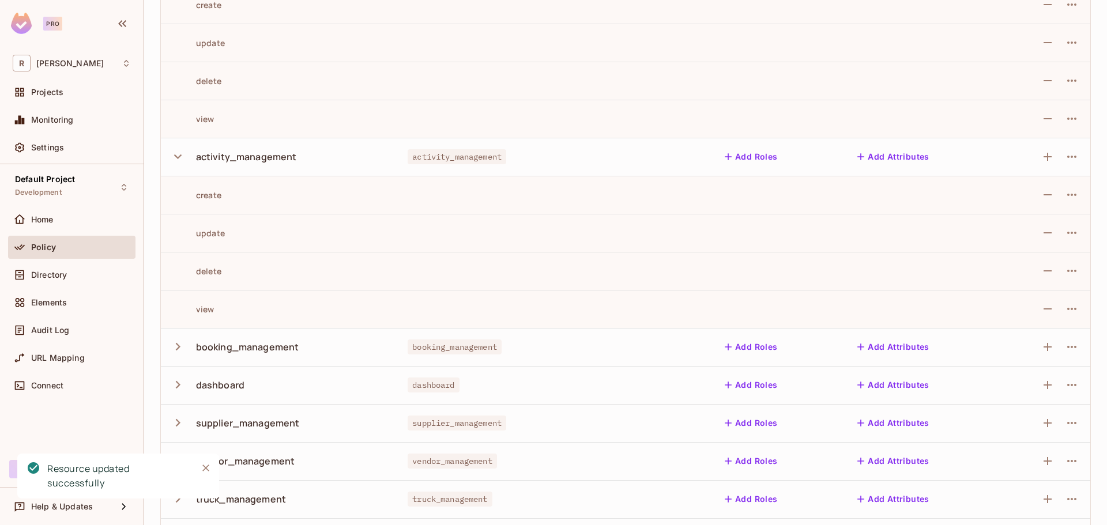
scroll to position [807, 0]
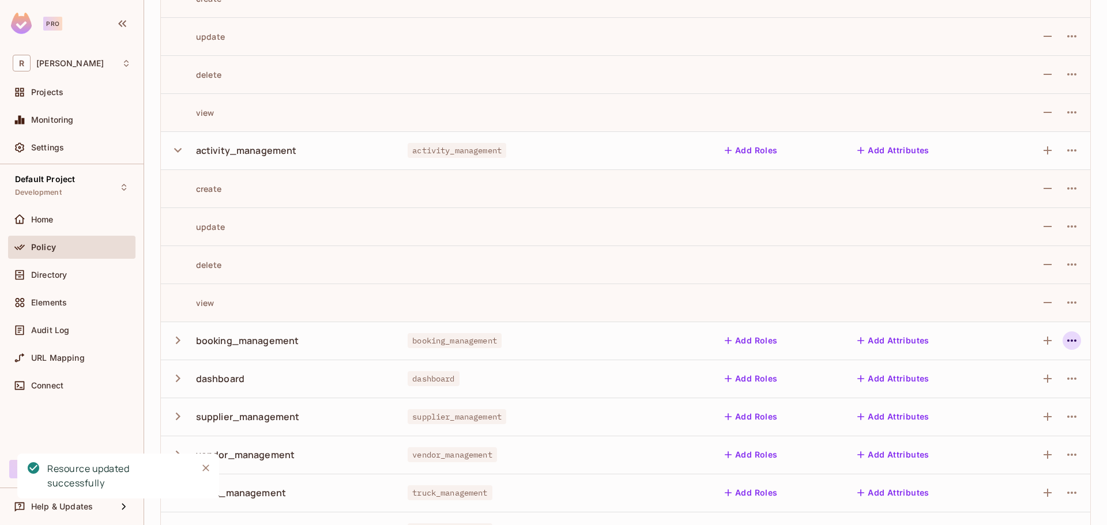
click at [1065, 347] on icon "button" at bounding box center [1072, 341] width 14 height 14
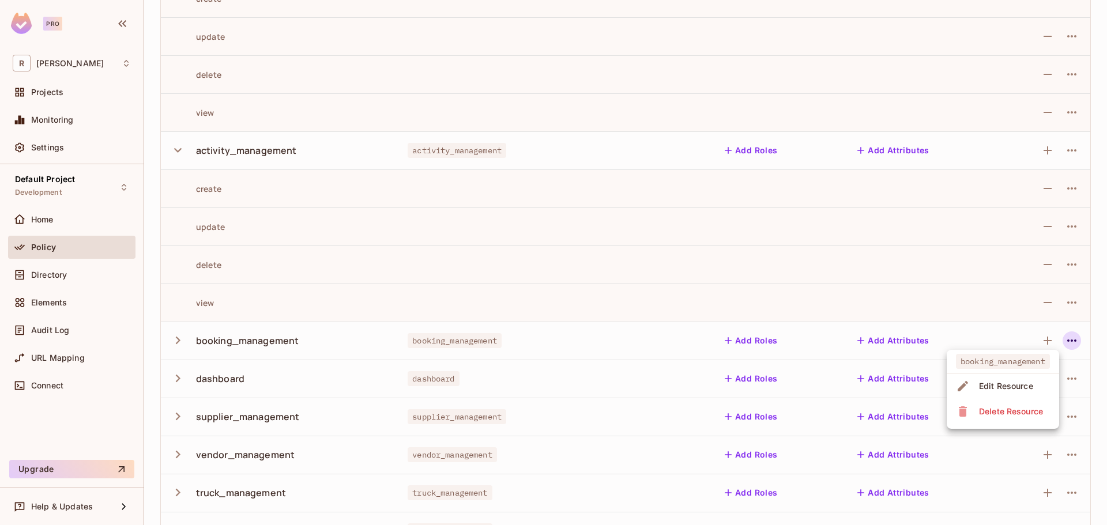
click at [987, 379] on span "Edit Resource" at bounding box center [1006, 386] width 61 height 18
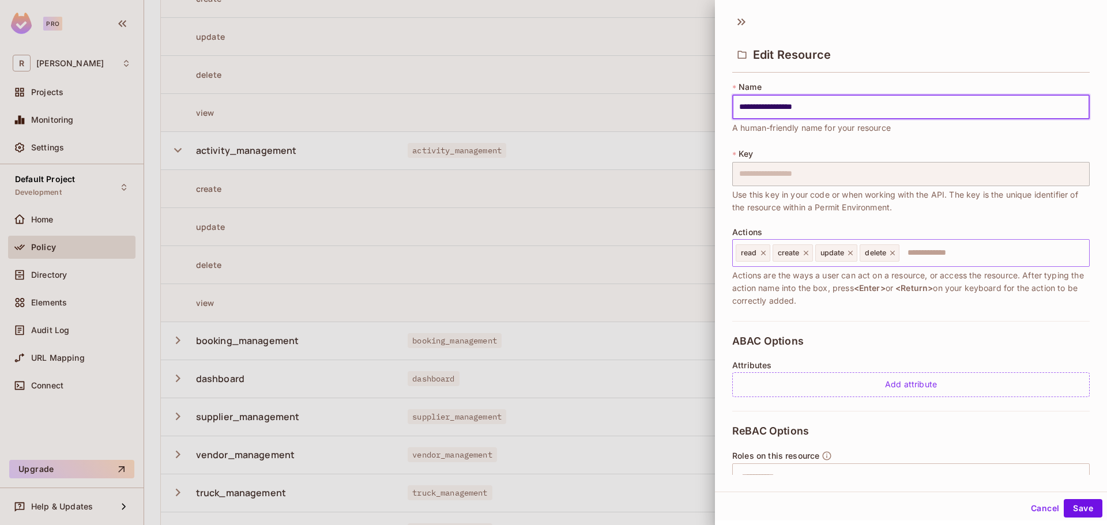
click at [762, 253] on icon at bounding box center [763, 253] width 5 height 5
click at [913, 254] on input "text" at bounding box center [974, 253] width 220 height 23
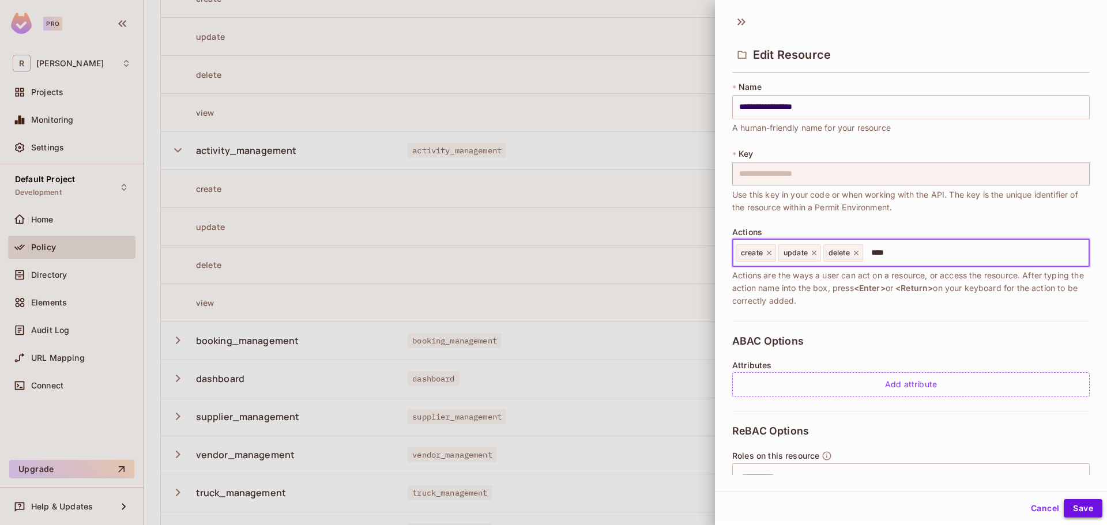
type input "****"
click at [1078, 509] on button "Save" at bounding box center [1083, 508] width 39 height 18
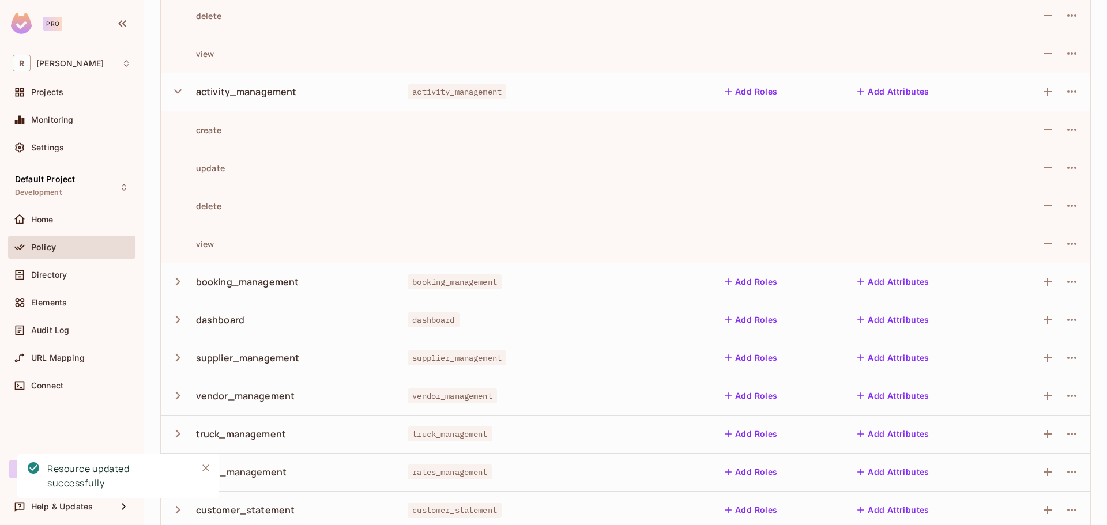
scroll to position [923, 0]
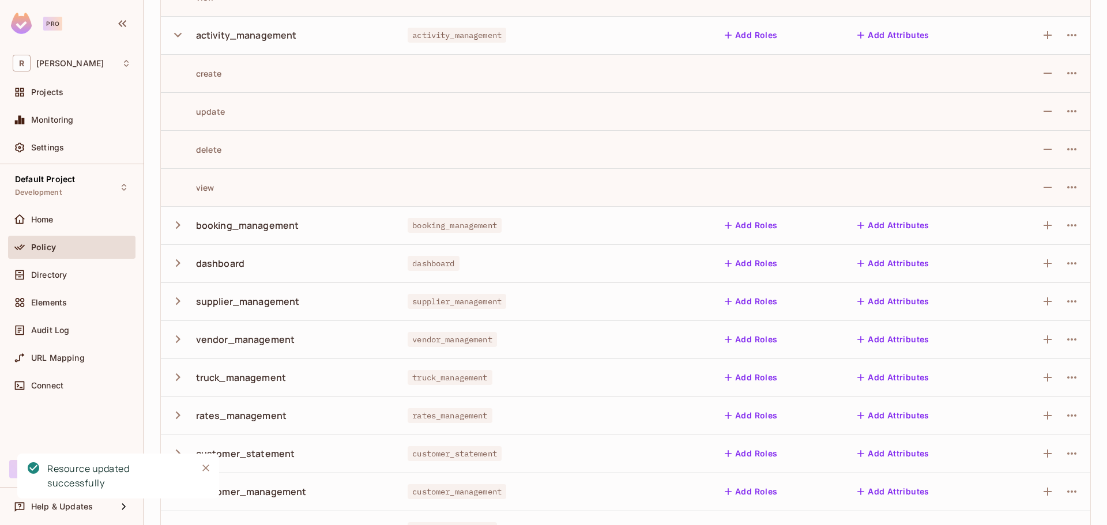
click at [176, 227] on icon "button" at bounding box center [178, 225] width 16 height 16
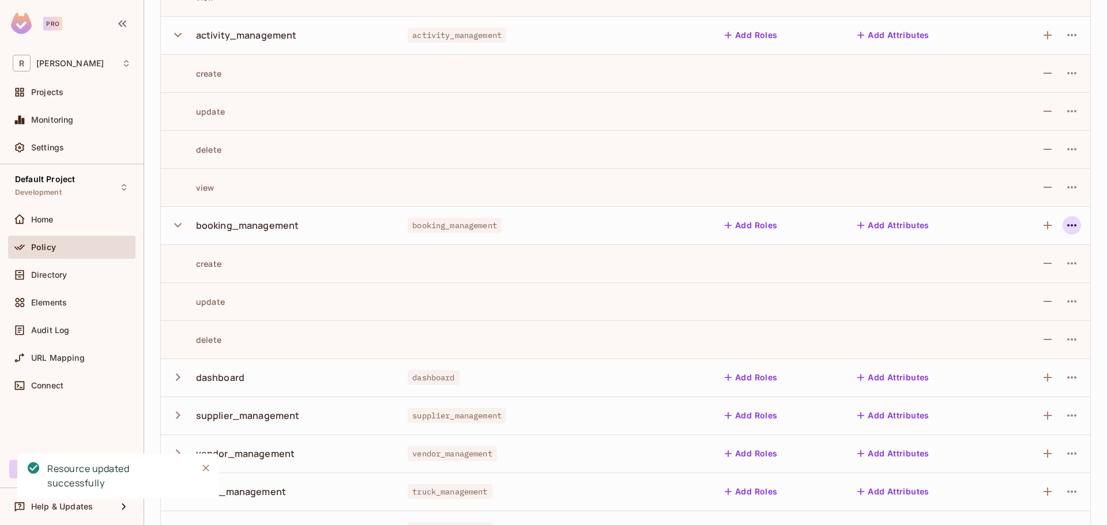
click at [1068, 227] on icon "button" at bounding box center [1072, 226] width 14 height 14
click at [1065, 232] on icon "button" at bounding box center [1072, 226] width 14 height 14
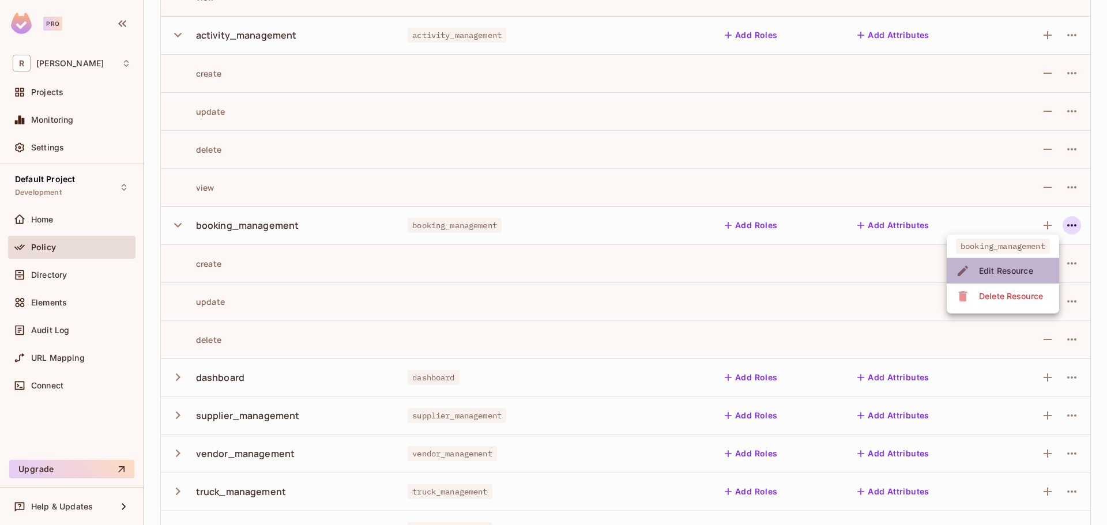
click at [1013, 267] on div "Edit Resource" at bounding box center [1006, 271] width 54 height 12
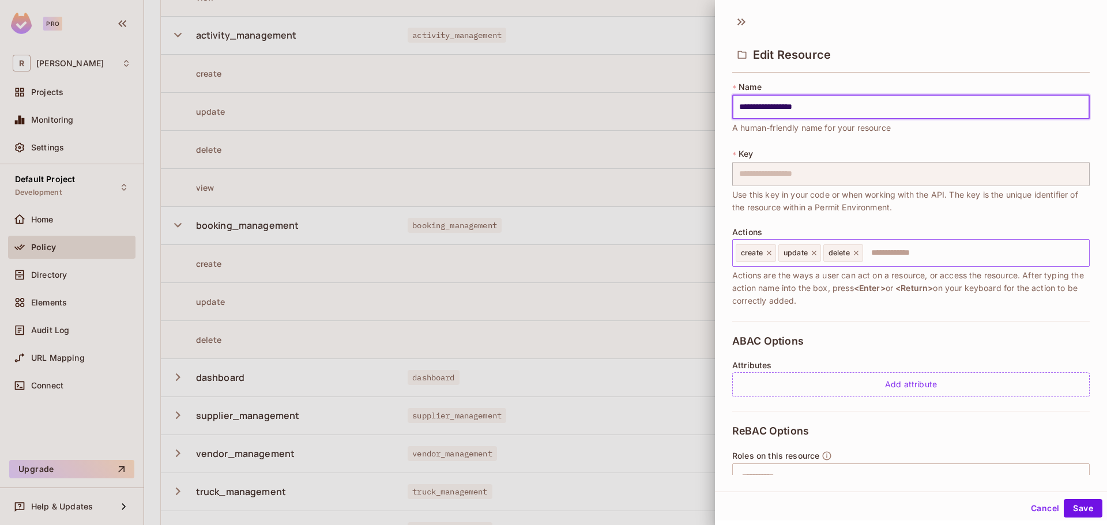
click at [913, 251] on input "text" at bounding box center [974, 253] width 220 height 23
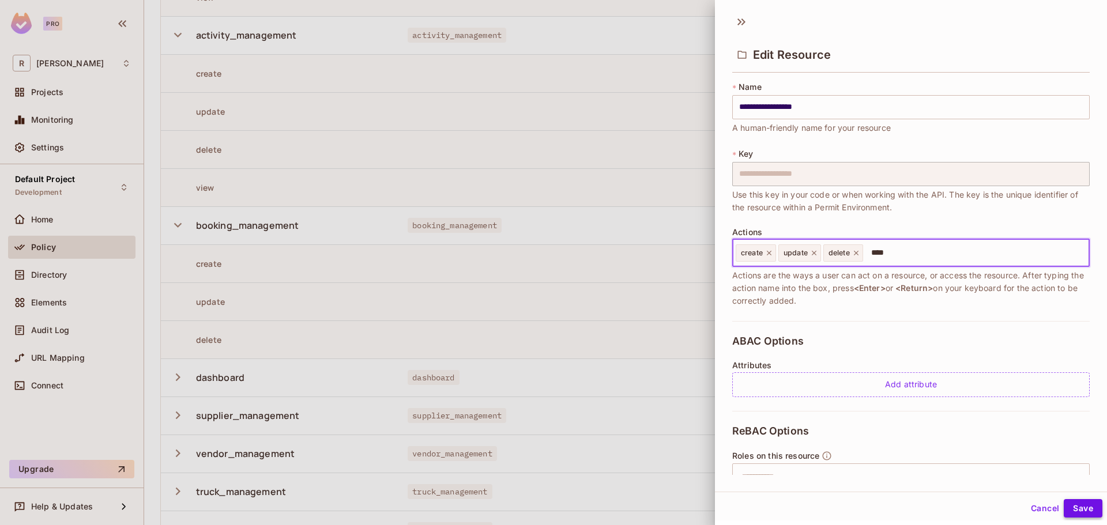
type input "****"
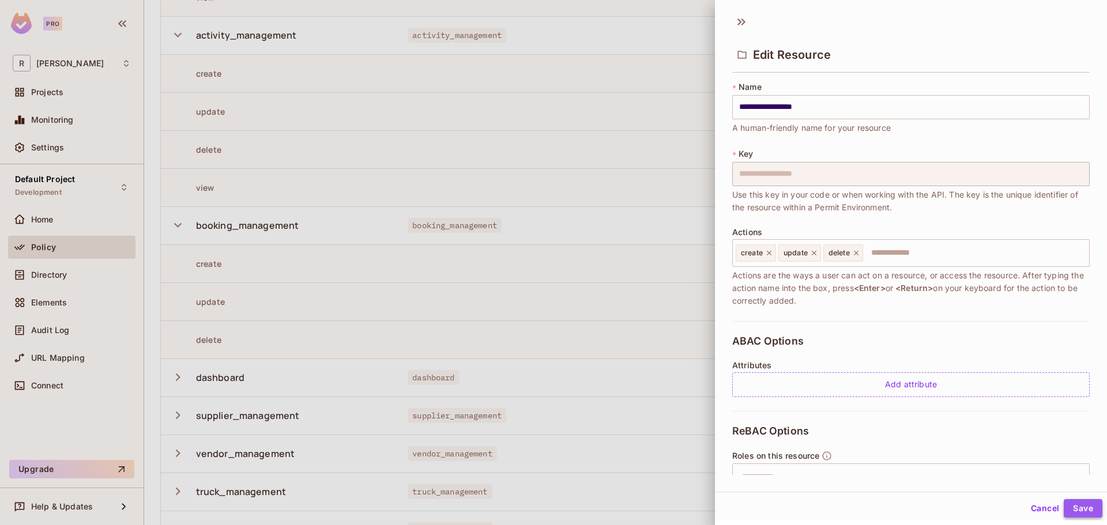
click at [1080, 503] on button "Save" at bounding box center [1083, 508] width 39 height 18
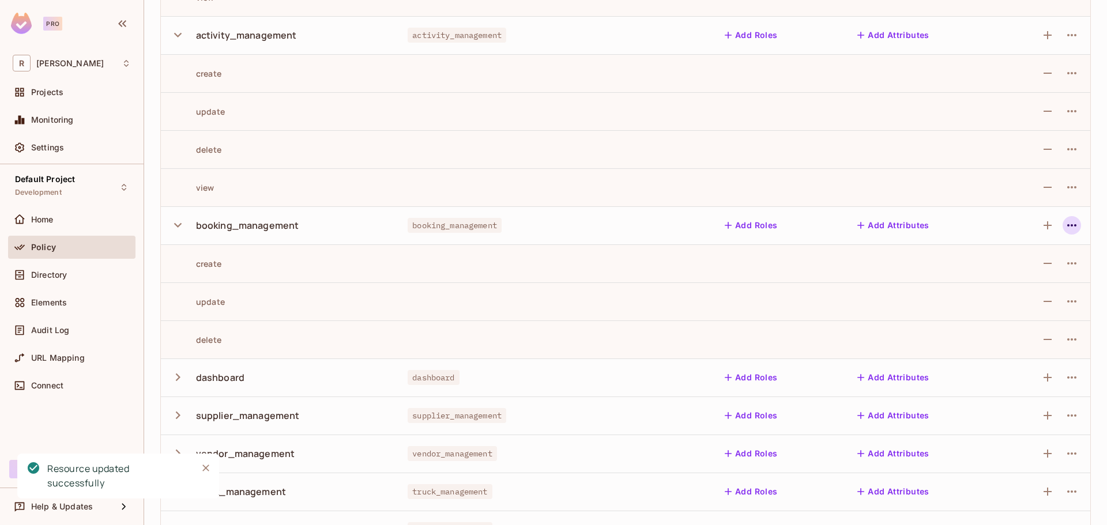
click at [1066, 223] on icon "button" at bounding box center [1072, 226] width 14 height 14
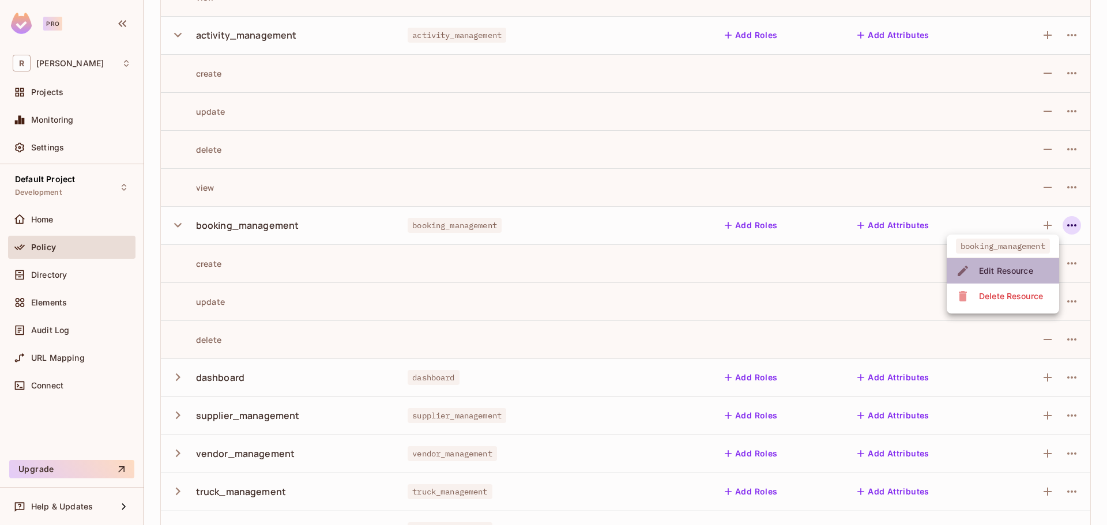
click at [996, 266] on div "Edit Resource" at bounding box center [1006, 271] width 54 height 12
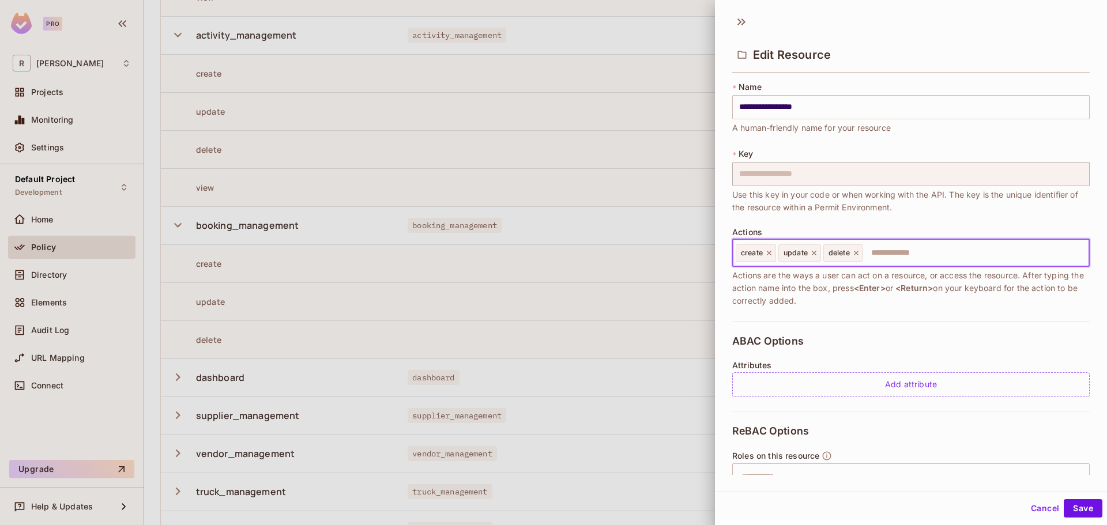
click at [899, 246] on input "text" at bounding box center [974, 253] width 220 height 23
type input "****"
click at [1078, 507] on button "Save" at bounding box center [1083, 508] width 39 height 18
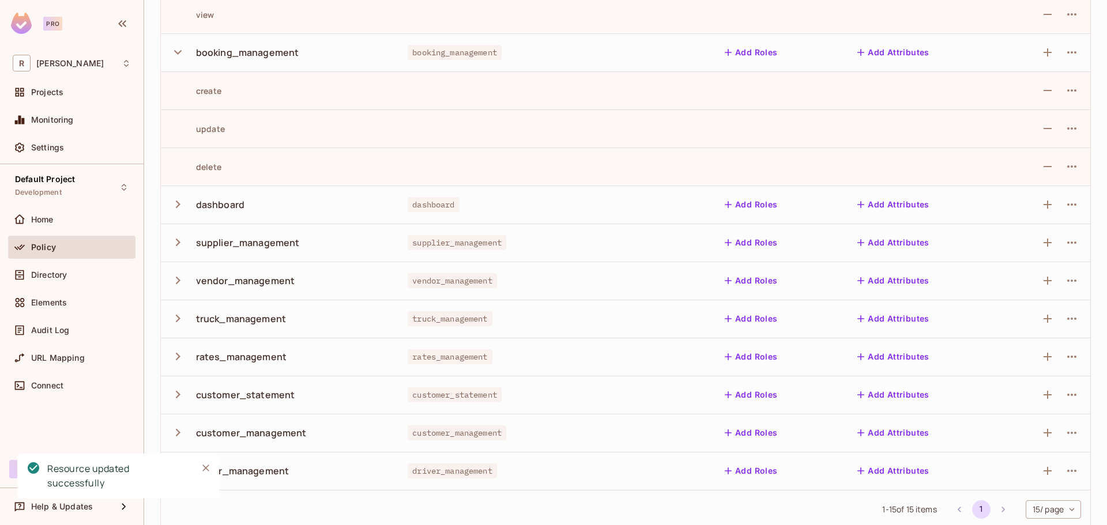
scroll to position [1108, 0]
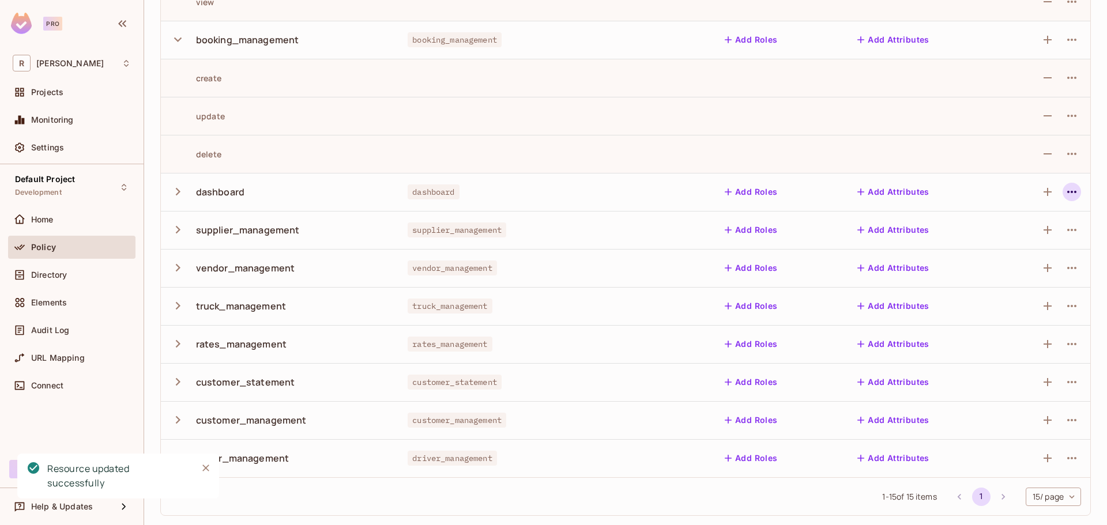
click at [1063, 191] on button "button" at bounding box center [1072, 192] width 18 height 18
click at [979, 238] on div "Edit Resource" at bounding box center [1003, 237] width 81 height 18
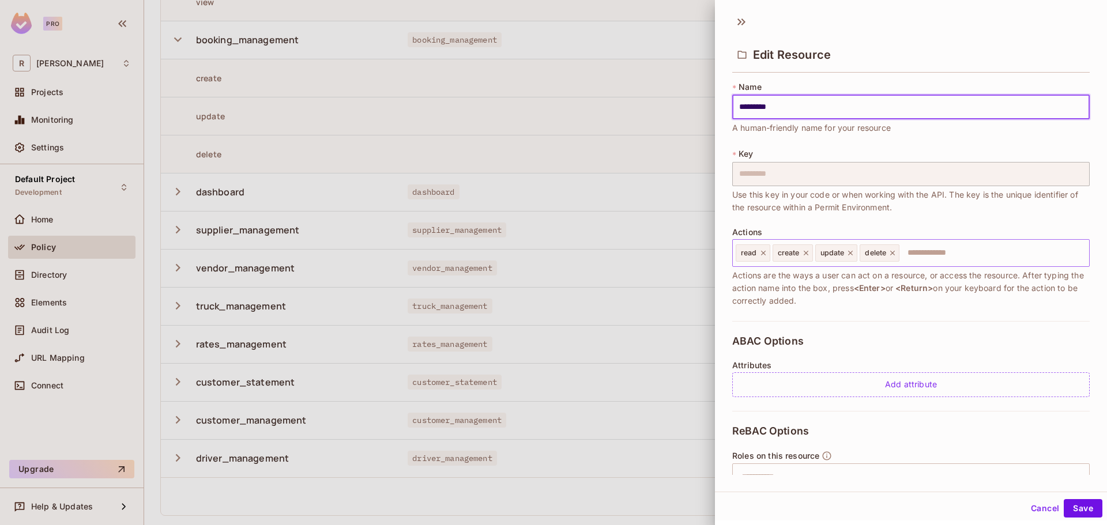
click at [762, 252] on icon at bounding box center [763, 253] width 5 height 5
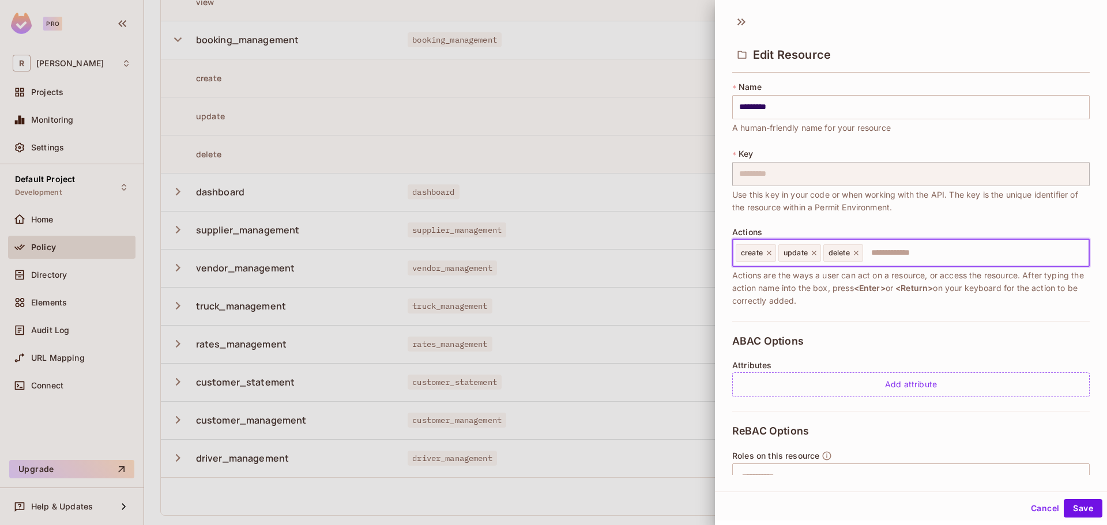
click at [899, 250] on input "text" at bounding box center [974, 253] width 220 height 23
type input "****"
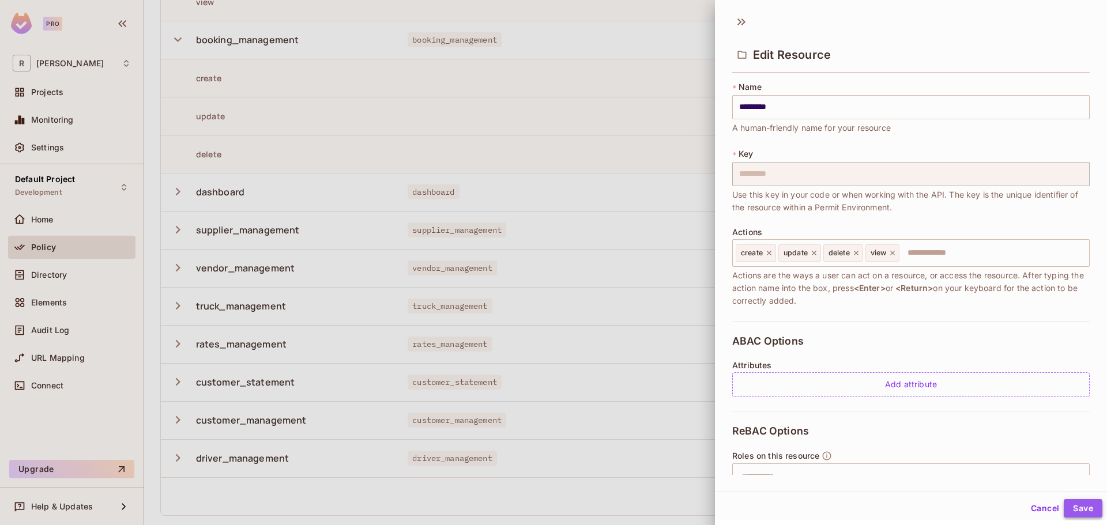
click at [1075, 505] on button "Save" at bounding box center [1083, 508] width 39 height 18
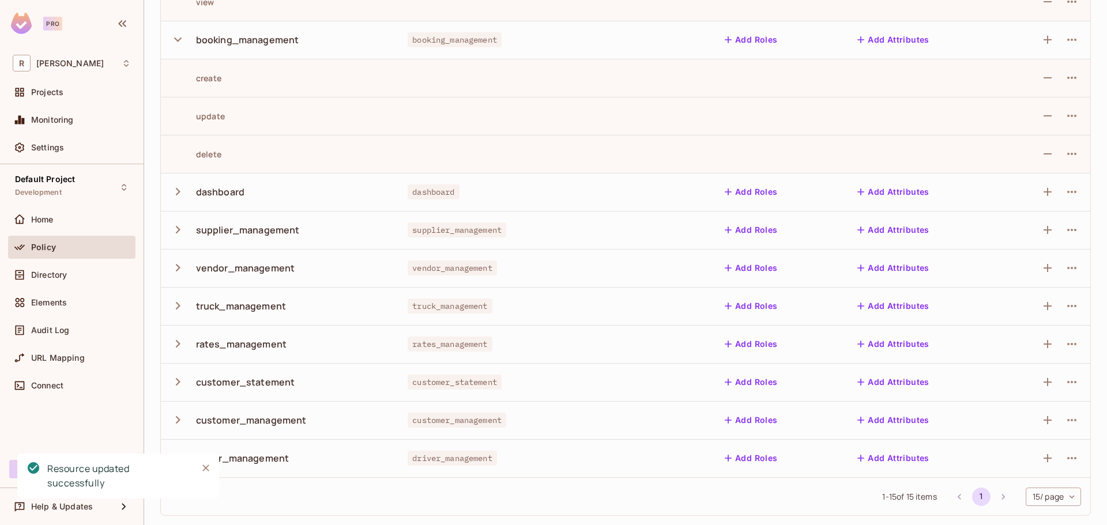
click at [179, 231] on icon "button" at bounding box center [178, 229] width 5 height 7
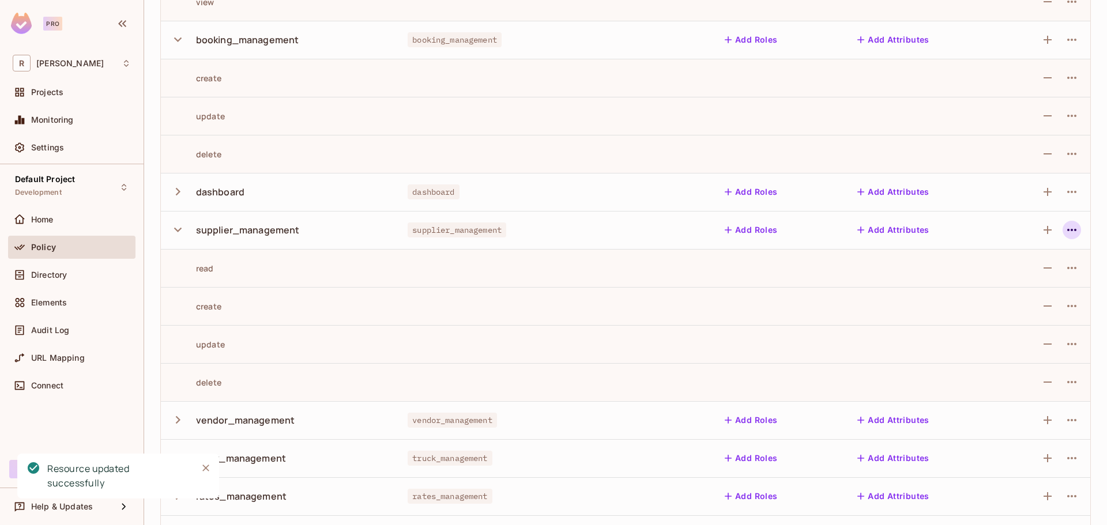
click at [1068, 229] on icon "button" at bounding box center [1072, 230] width 14 height 14
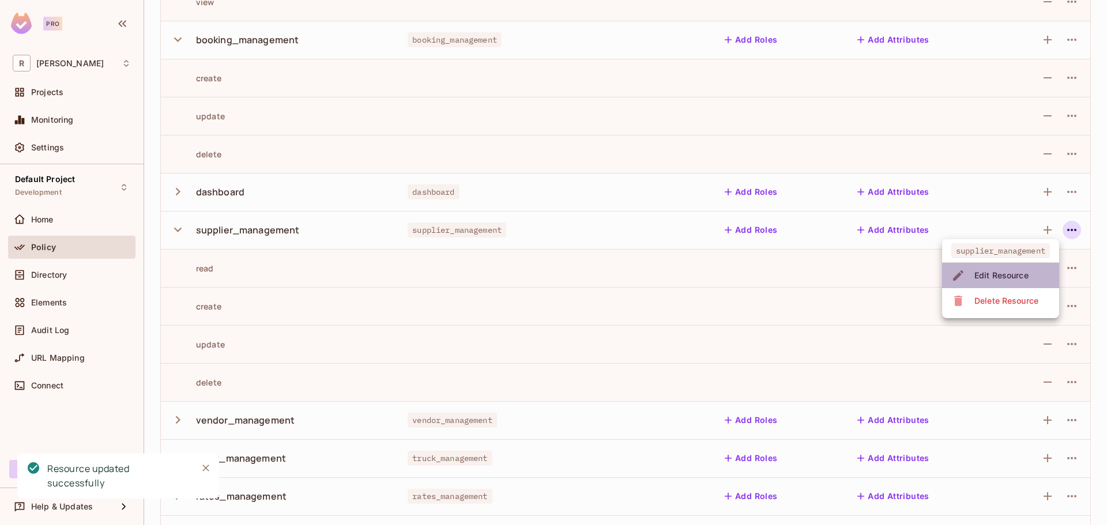
click at [1005, 269] on span "Edit Resource" at bounding box center [1001, 275] width 61 height 18
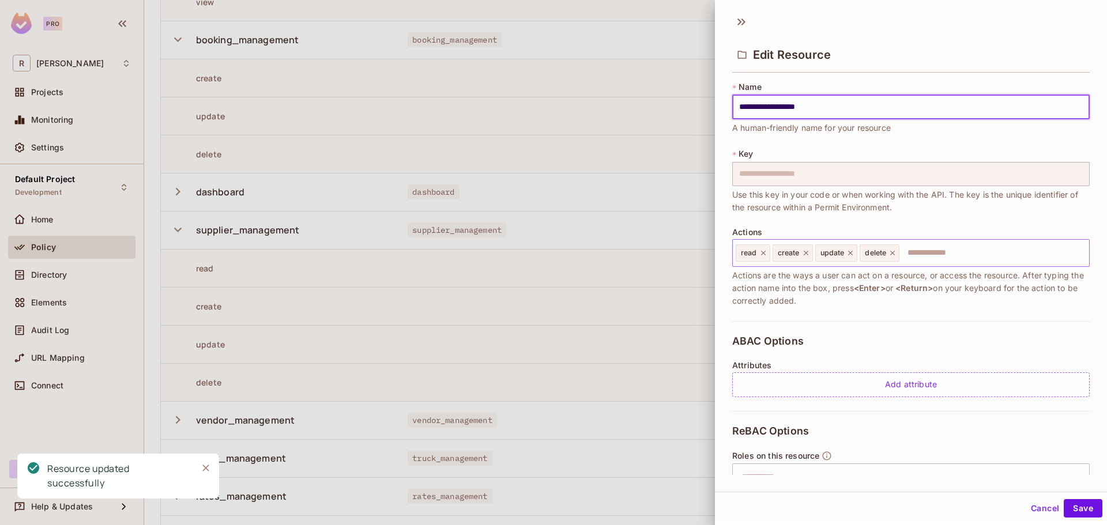
click at [761, 255] on icon at bounding box center [763, 253] width 8 height 8
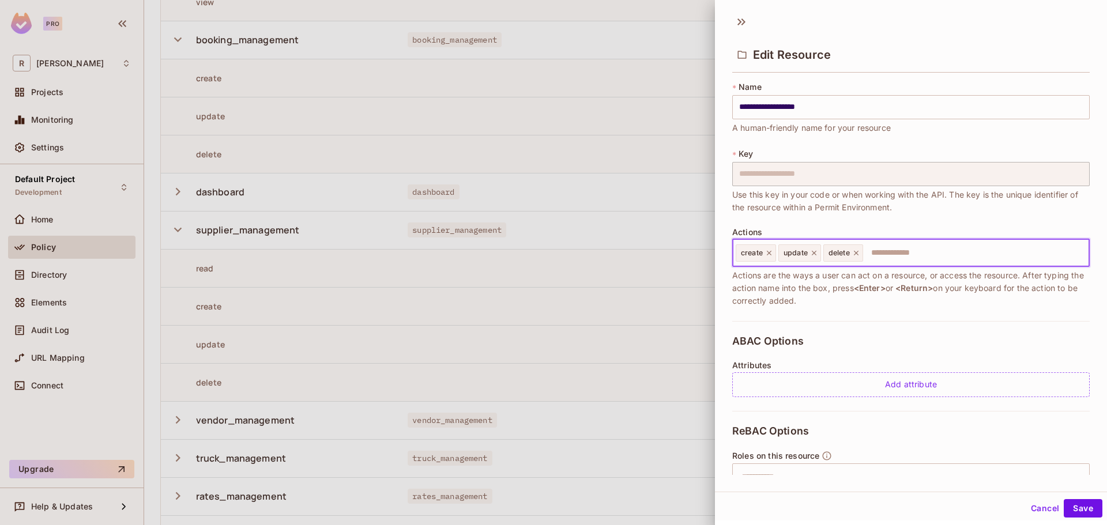
click at [910, 255] on input "text" at bounding box center [974, 253] width 220 height 23
type input "****"
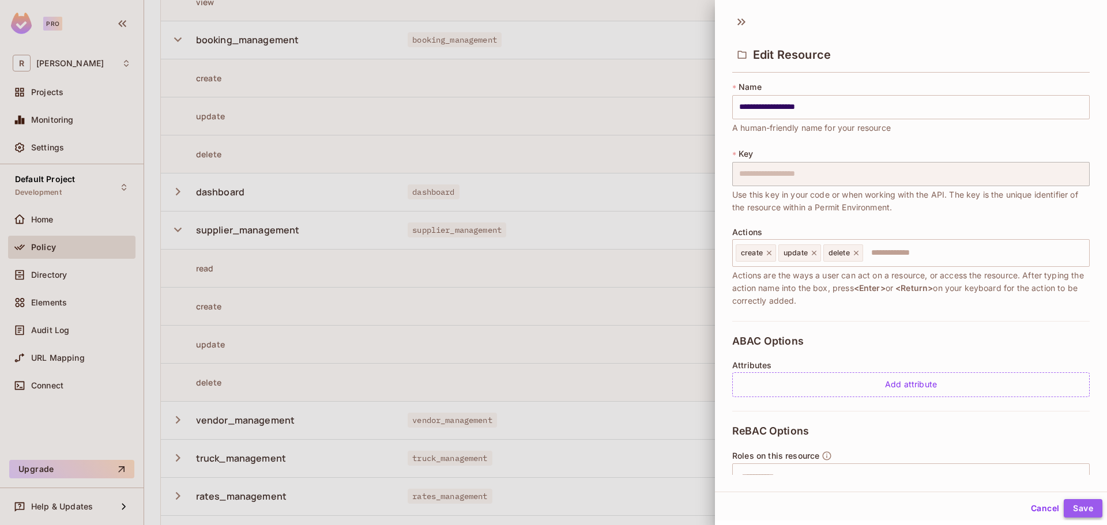
click at [1092, 503] on button "Save" at bounding box center [1083, 508] width 39 height 18
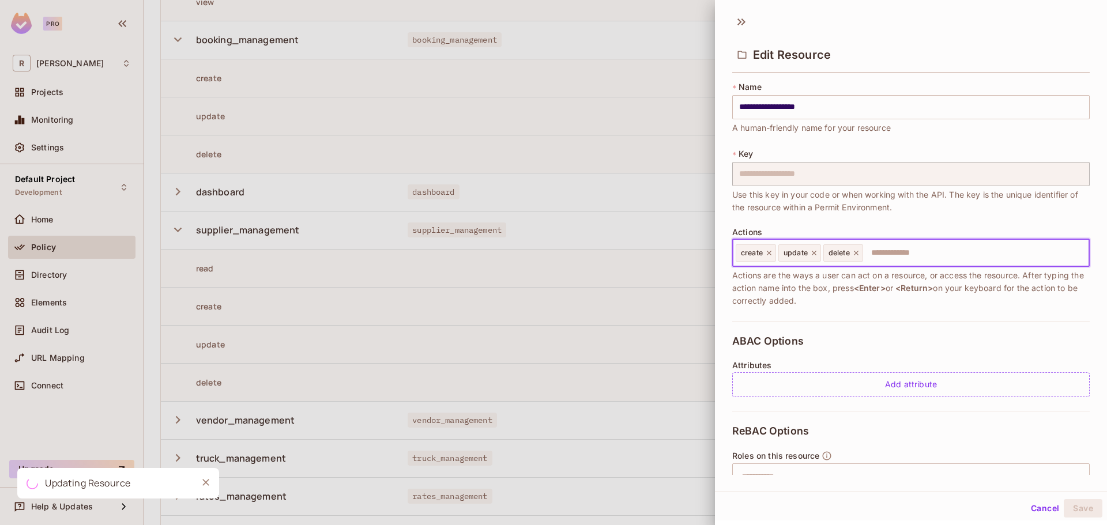
click at [889, 253] on input "text" at bounding box center [974, 253] width 220 height 23
type input "**"
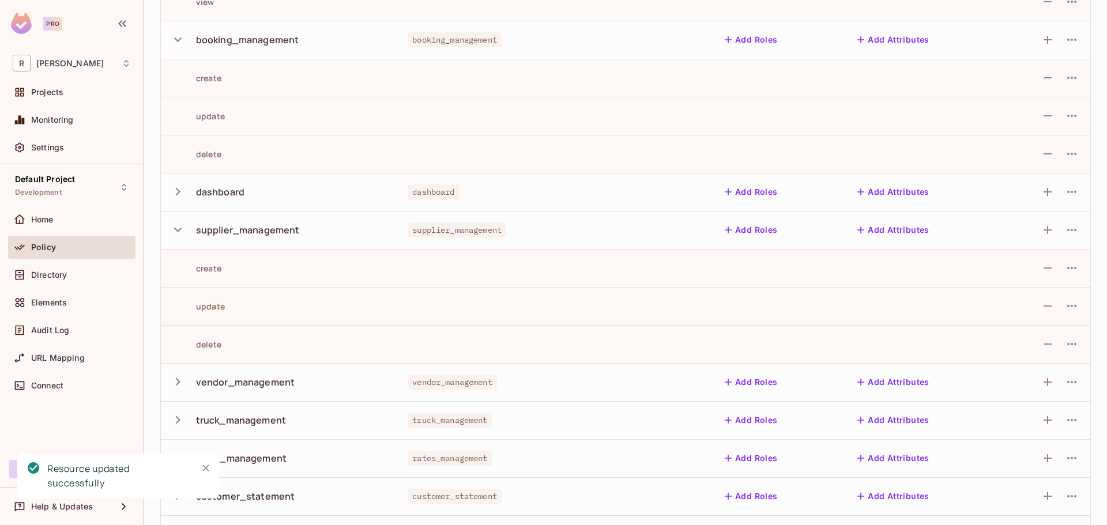
click at [1077, 227] on td at bounding box center [1043, 230] width 94 height 38
click at [1067, 227] on icon "button" at bounding box center [1072, 230] width 14 height 14
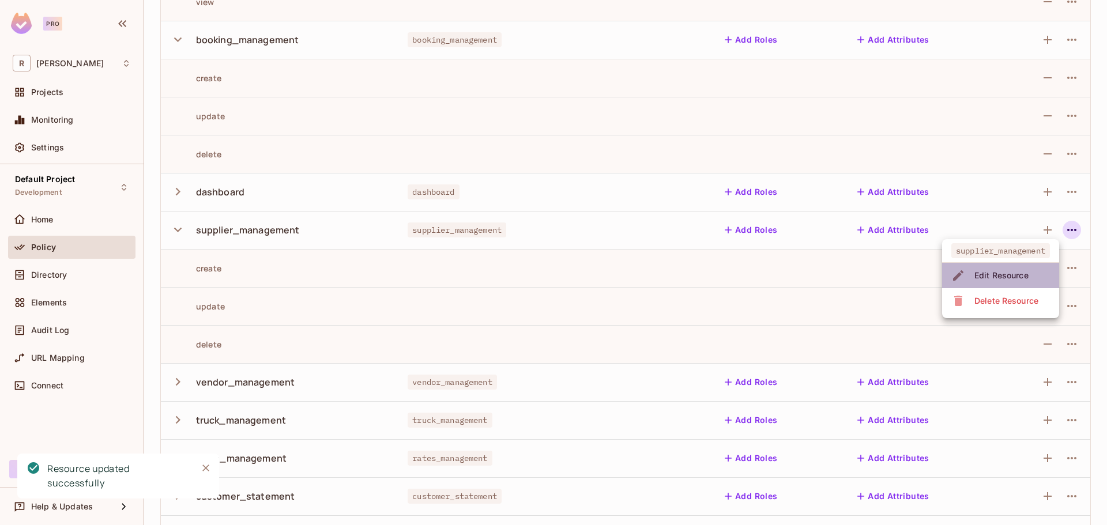
click at [1007, 264] on li "Edit Resource" at bounding box center [1000, 275] width 117 height 25
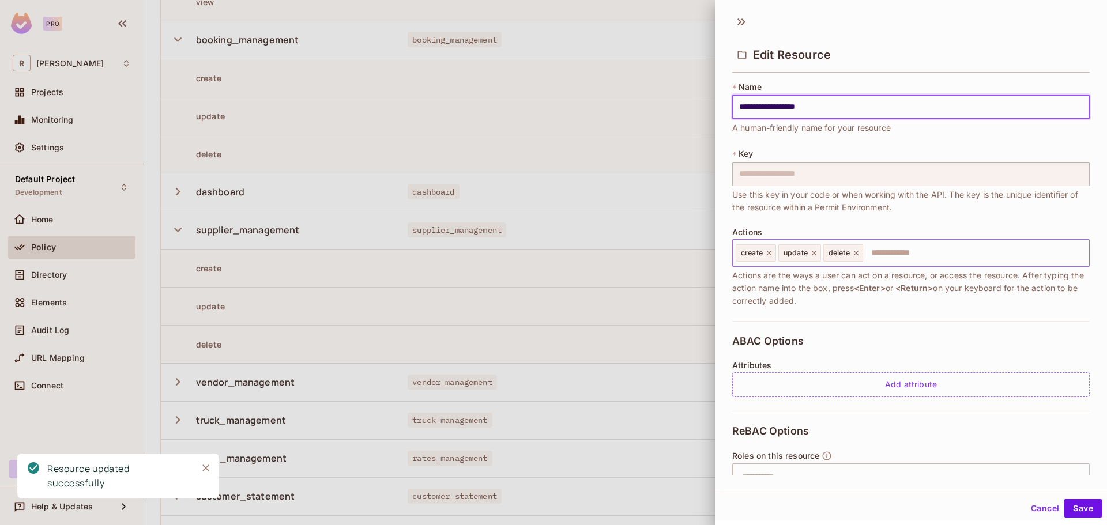
click at [930, 240] on div "create update delete ​" at bounding box center [911, 253] width 358 height 28
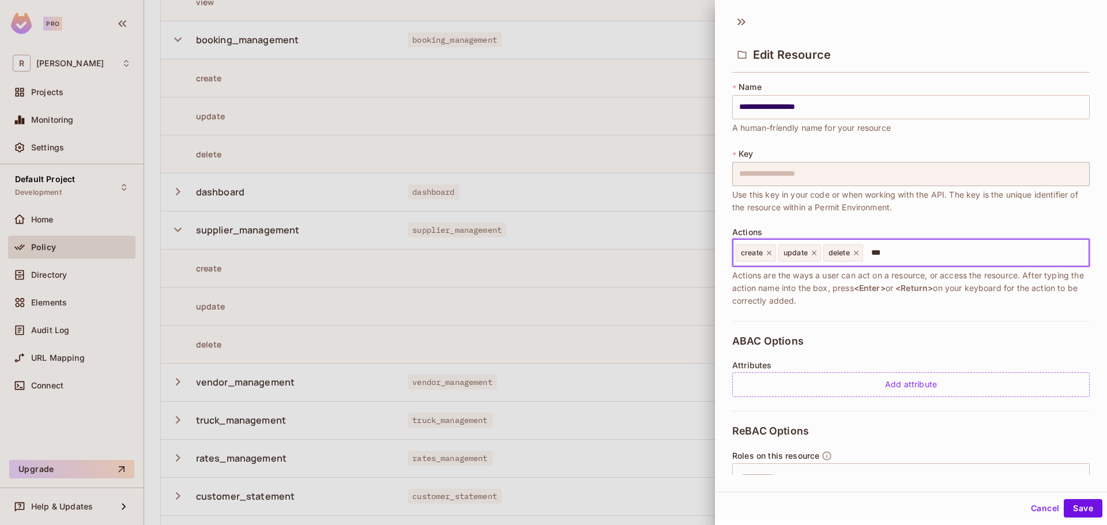
type input "****"
click at [1071, 509] on button "Save" at bounding box center [1083, 508] width 39 height 18
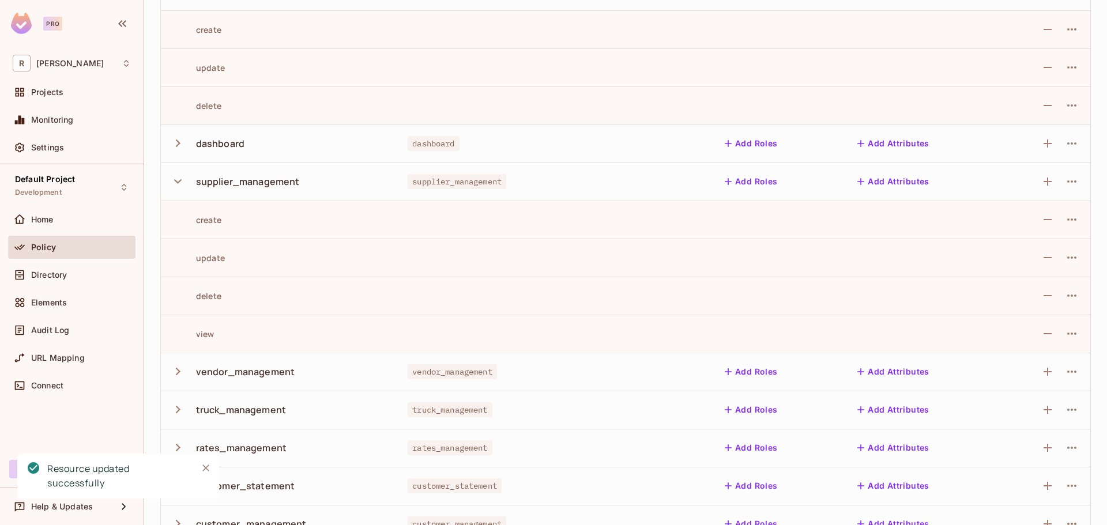
scroll to position [1224, 0]
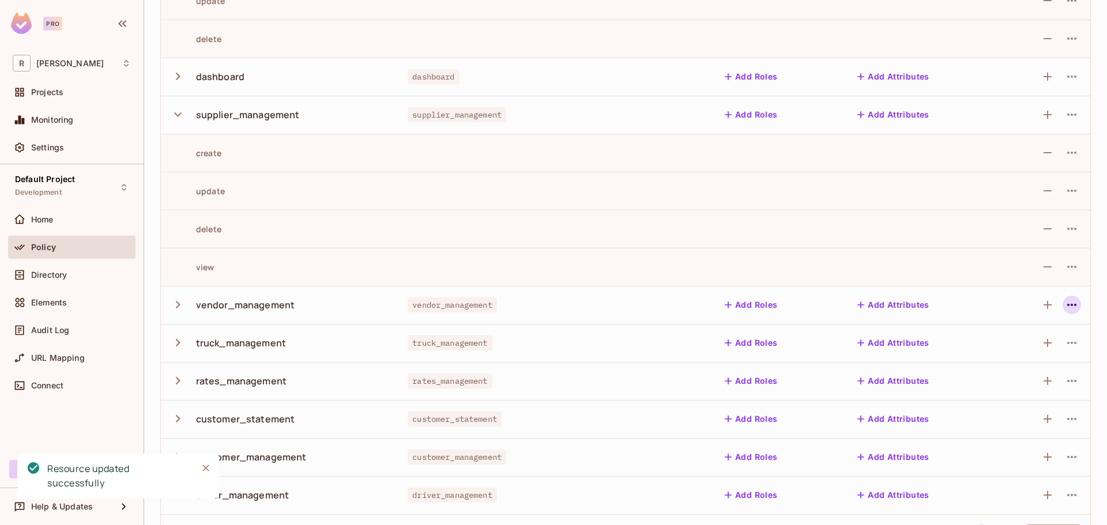
click at [1071, 305] on button "button" at bounding box center [1072, 305] width 18 height 18
click at [979, 348] on div "Edit Resource" at bounding box center [1001, 350] width 81 height 18
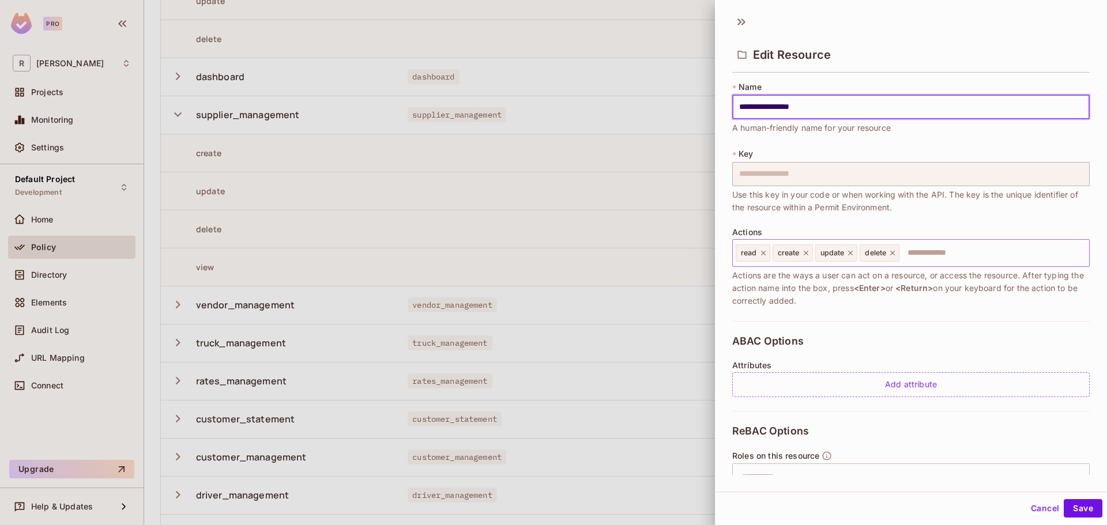
click at [762, 253] on icon at bounding box center [763, 253] width 8 height 8
click at [901, 255] on input "text" at bounding box center [974, 253] width 220 height 23
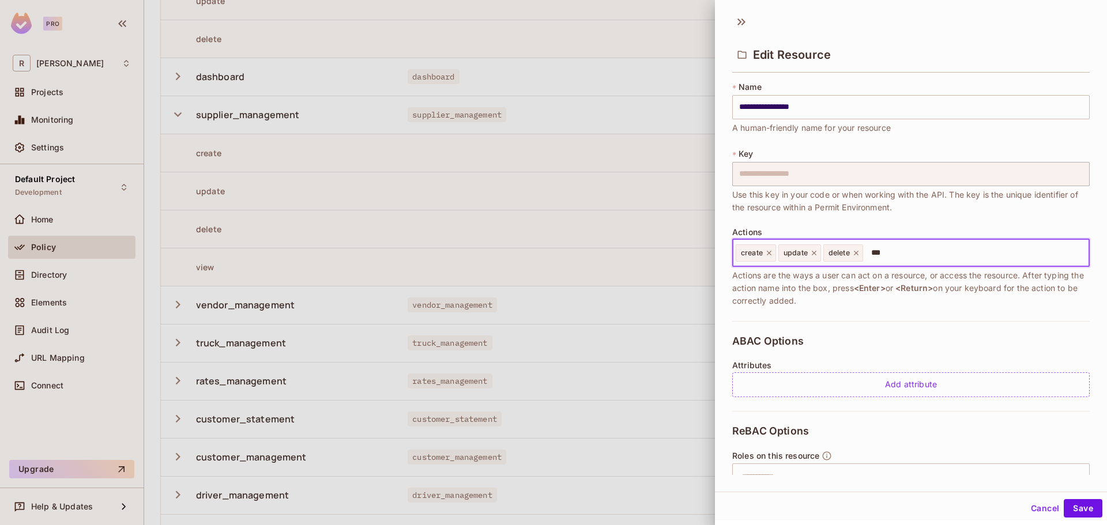
type input "****"
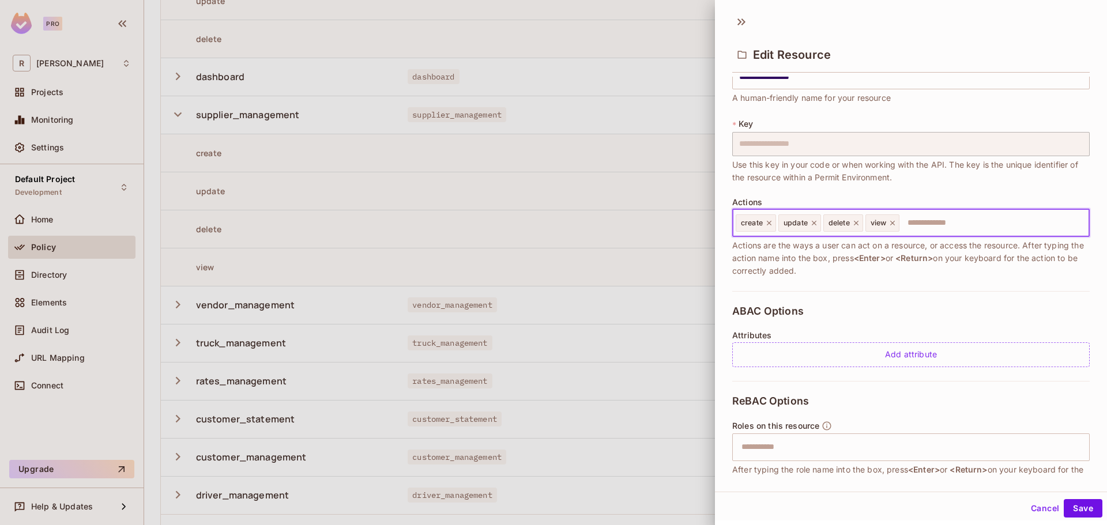
scroll to position [58, 0]
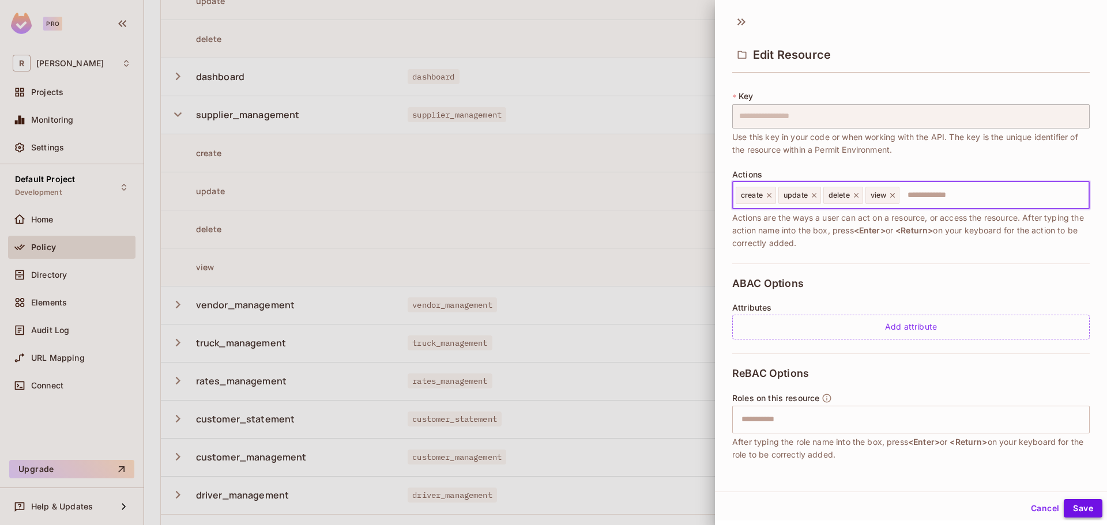
click at [1073, 503] on button "Save" at bounding box center [1083, 508] width 39 height 18
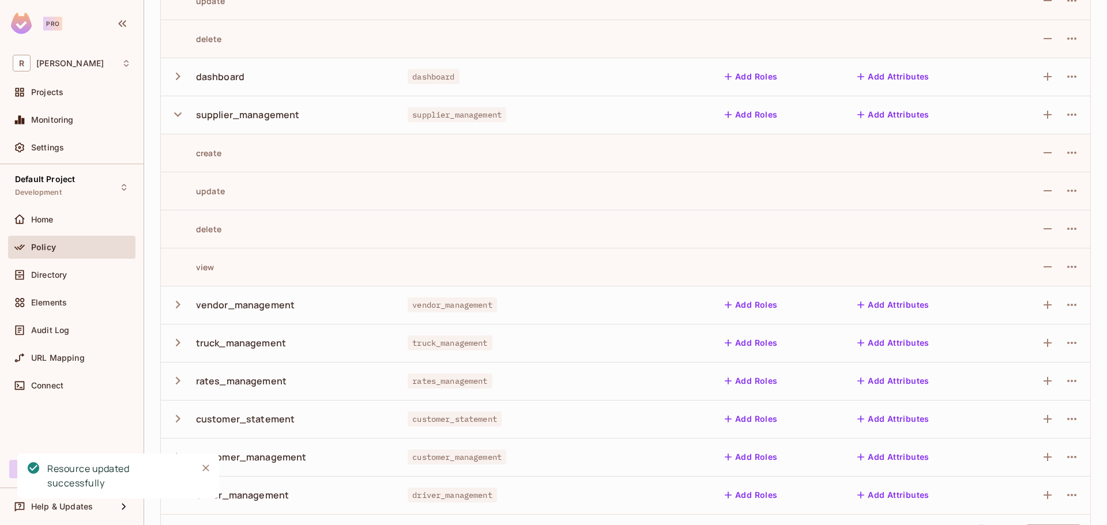
click at [207, 305] on div "vendor_management" at bounding box center [245, 305] width 99 height 13
click at [175, 306] on icon "button" at bounding box center [178, 305] width 16 height 16
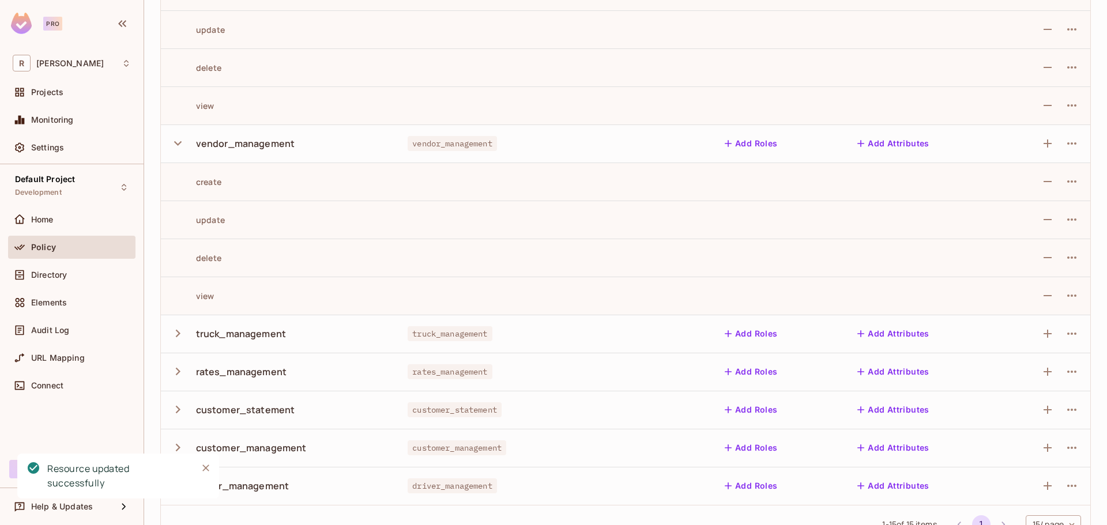
scroll to position [1413, 0]
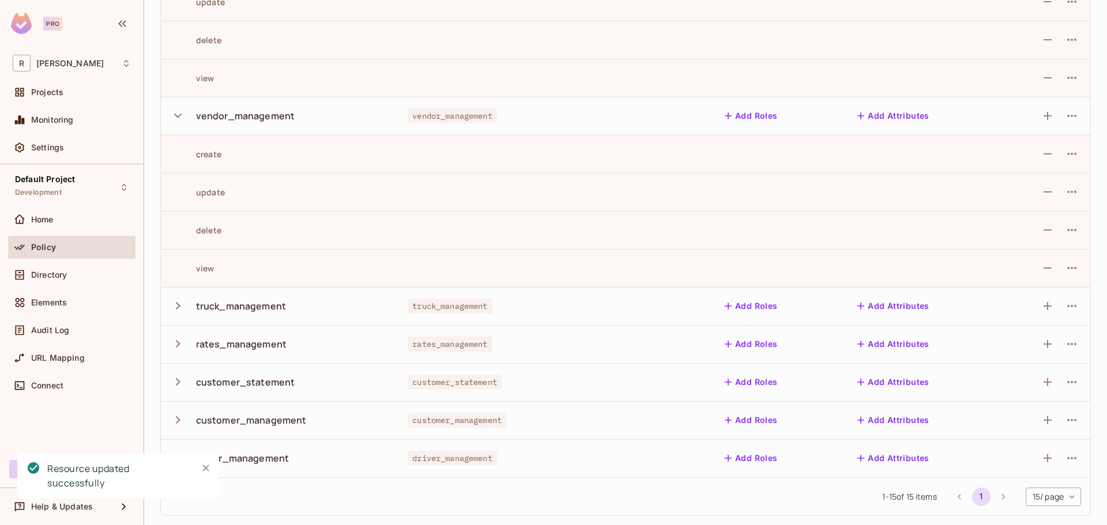
click at [184, 302] on icon "button" at bounding box center [178, 306] width 16 height 16
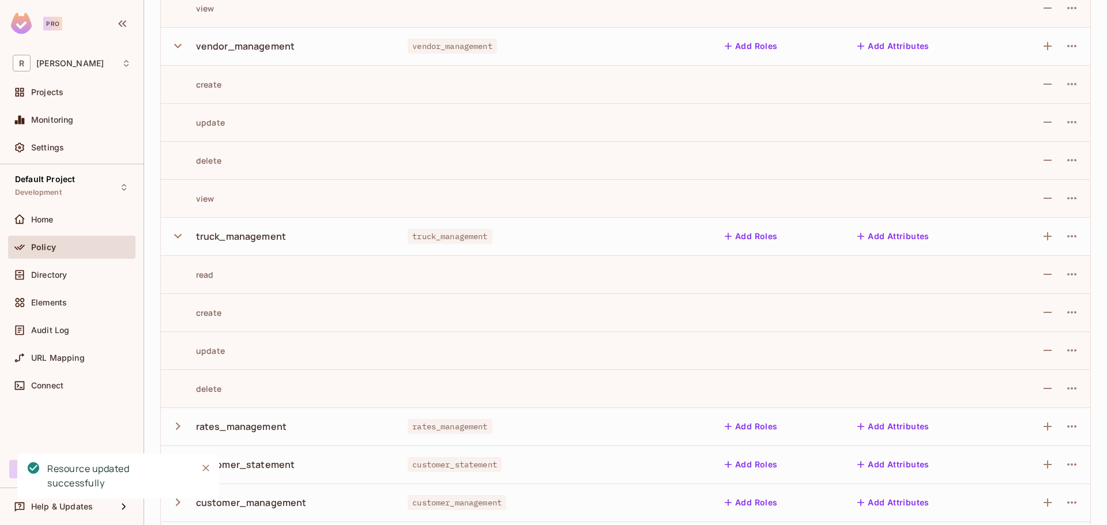
scroll to position [1565, 0]
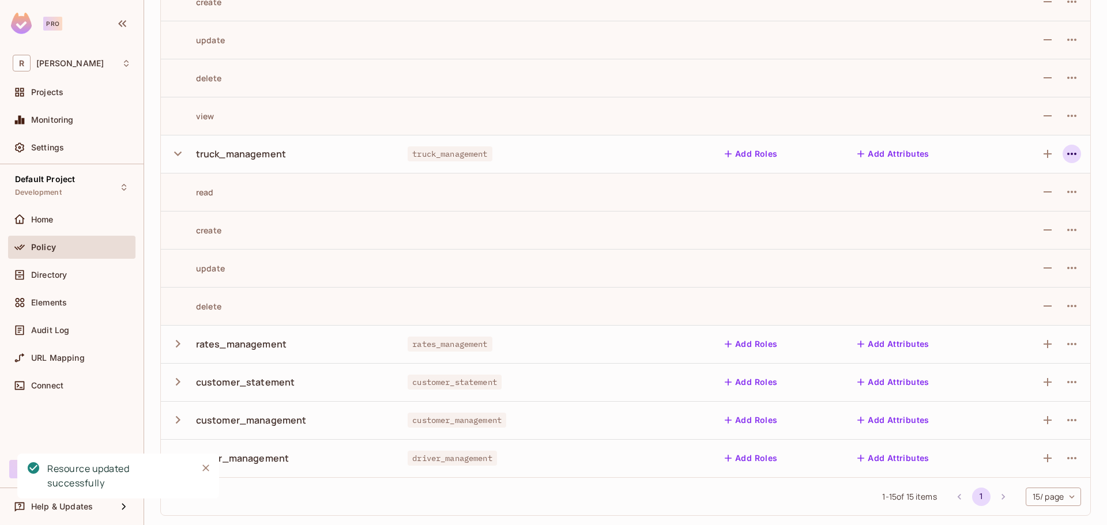
click at [1068, 153] on icon "button" at bounding box center [1072, 154] width 14 height 14
click at [1004, 197] on div "Edit Resource" at bounding box center [1013, 200] width 54 height 12
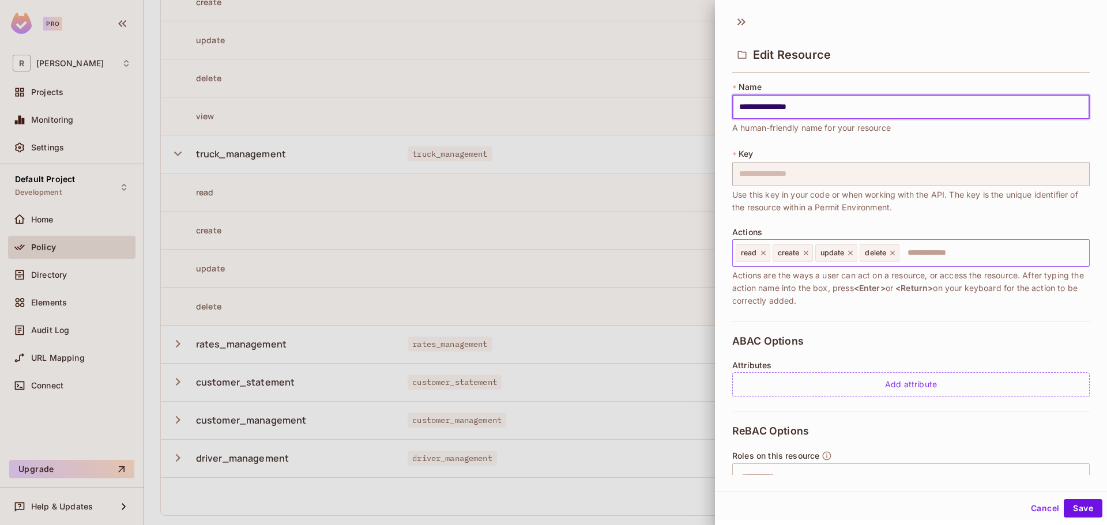
click at [763, 252] on icon at bounding box center [763, 253] width 8 height 8
click at [934, 258] on input "text" at bounding box center [974, 253] width 220 height 23
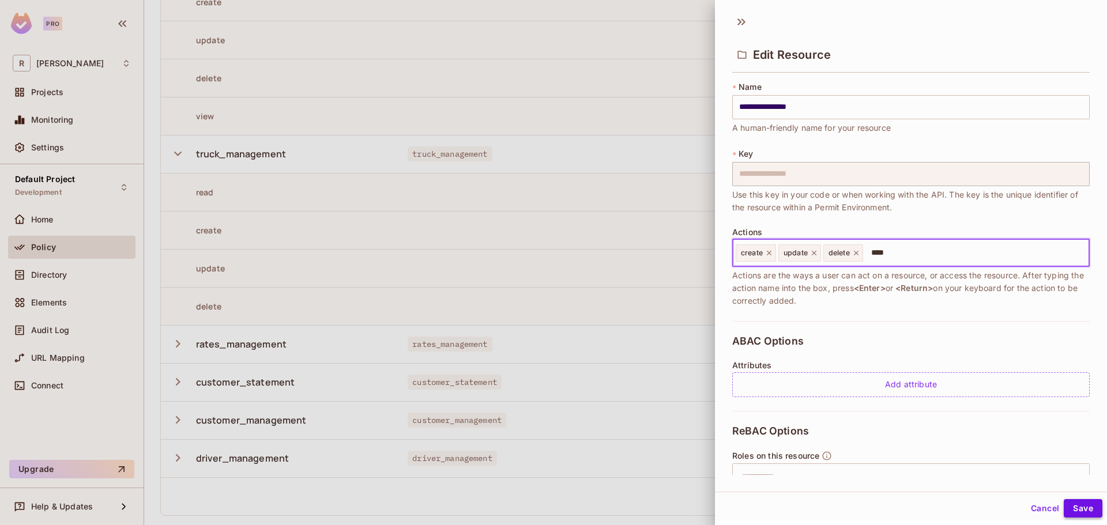
type input "****"
click at [1073, 507] on button "Save" at bounding box center [1083, 508] width 39 height 18
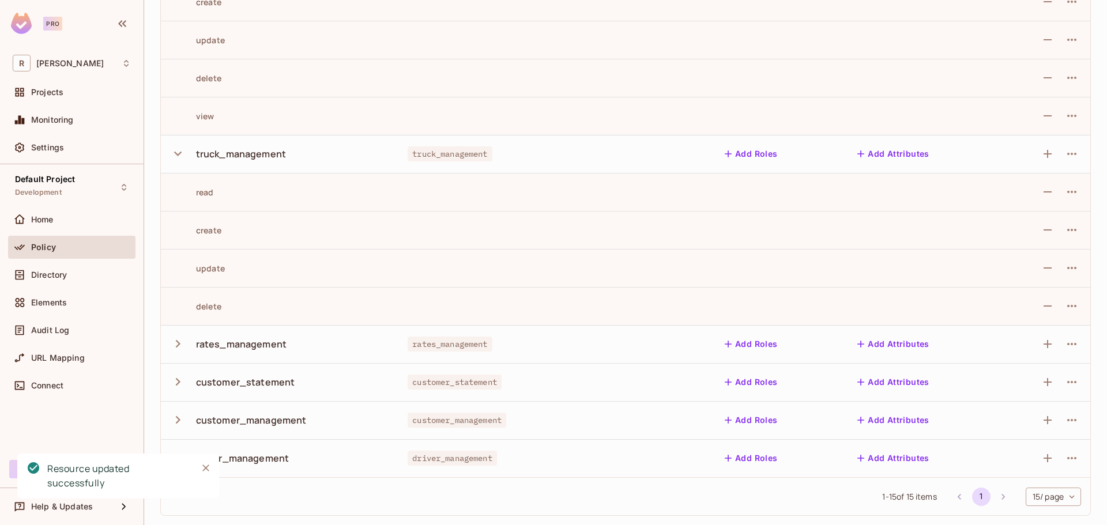
click at [888, 243] on td at bounding box center [920, 230] width 153 height 38
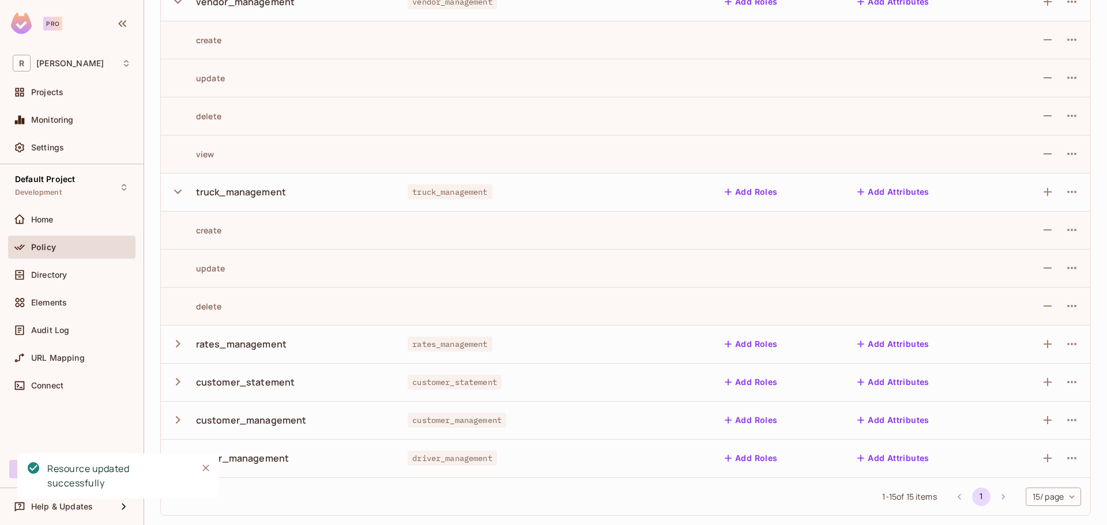
scroll to position [1527, 0]
click at [1043, 196] on icon "button" at bounding box center [1048, 192] width 14 height 14
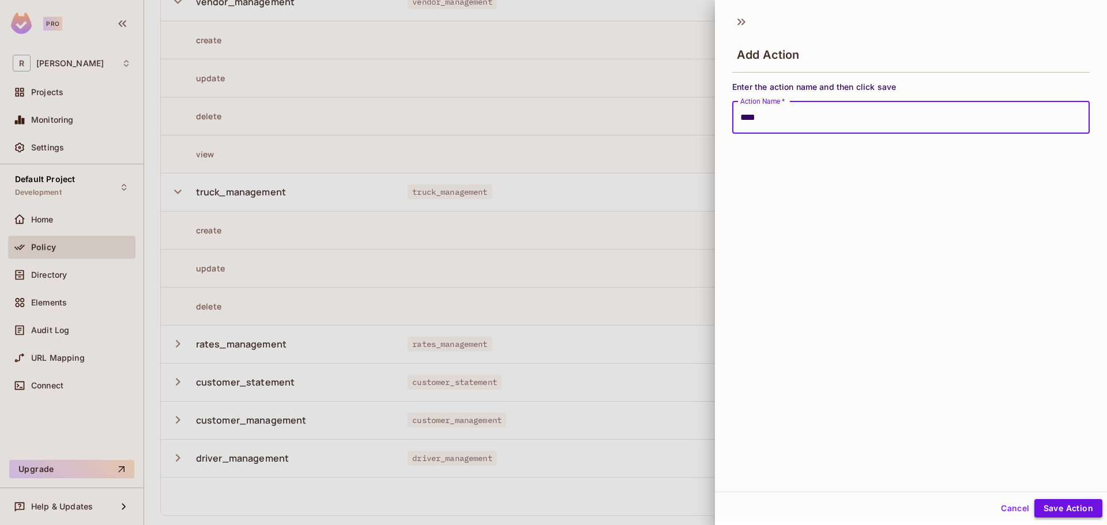
type input "****"
click at [1062, 509] on button "Save Action" at bounding box center [1068, 508] width 68 height 18
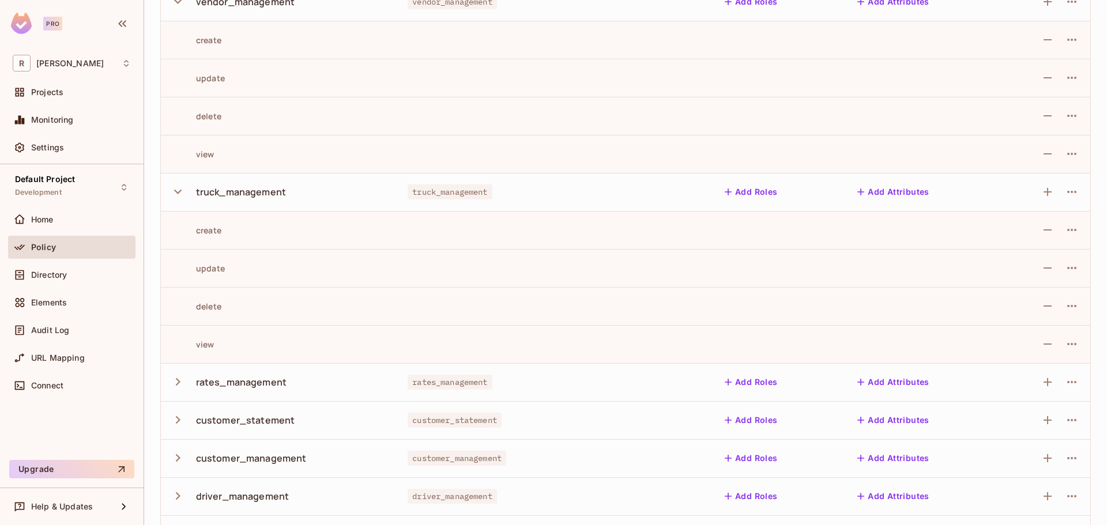
click at [236, 387] on div "rates_management" at bounding box center [241, 382] width 91 height 13
click at [181, 385] on icon "button" at bounding box center [178, 382] width 16 height 16
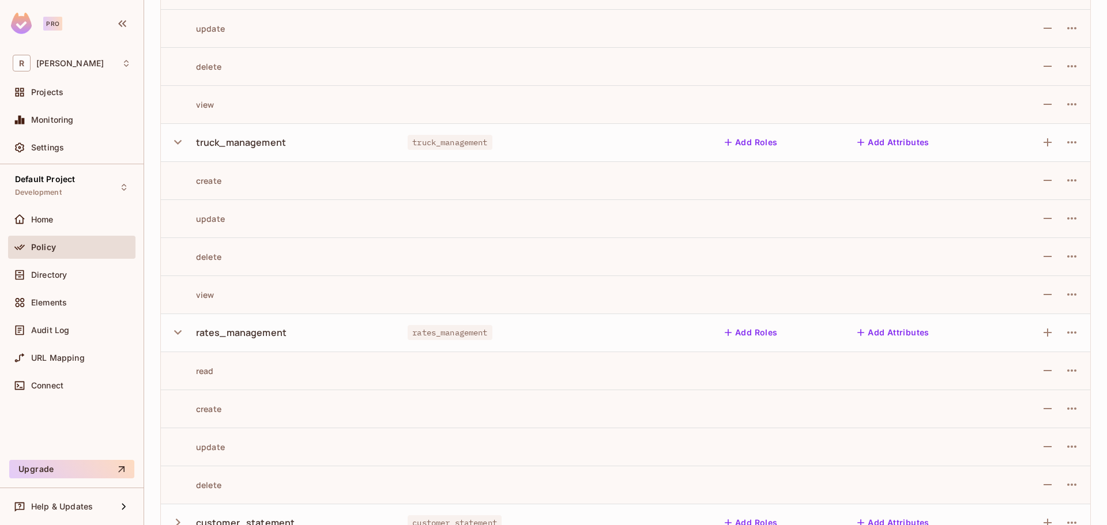
scroll to position [1642, 0]
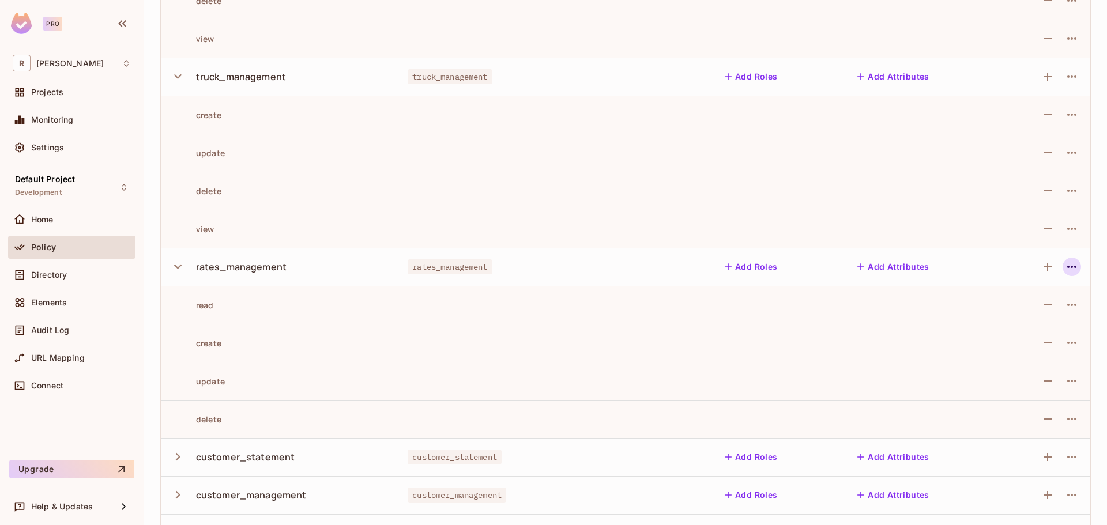
click at [1065, 270] on icon "button" at bounding box center [1072, 267] width 14 height 14
click at [875, 317] on div at bounding box center [553, 262] width 1107 height 525
click at [1041, 307] on icon "button" at bounding box center [1048, 305] width 14 height 14
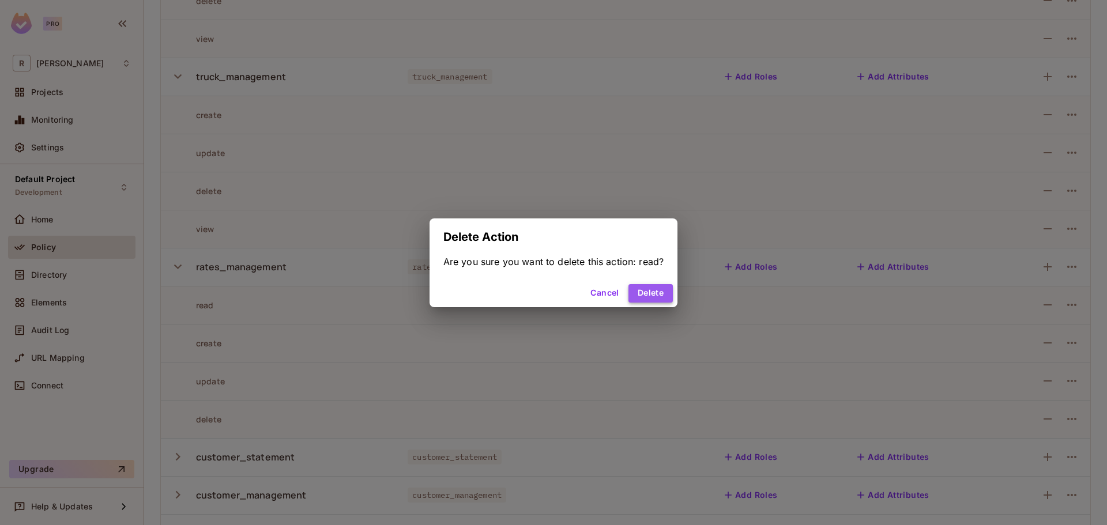
click at [650, 292] on button "Delete" at bounding box center [651, 293] width 44 height 18
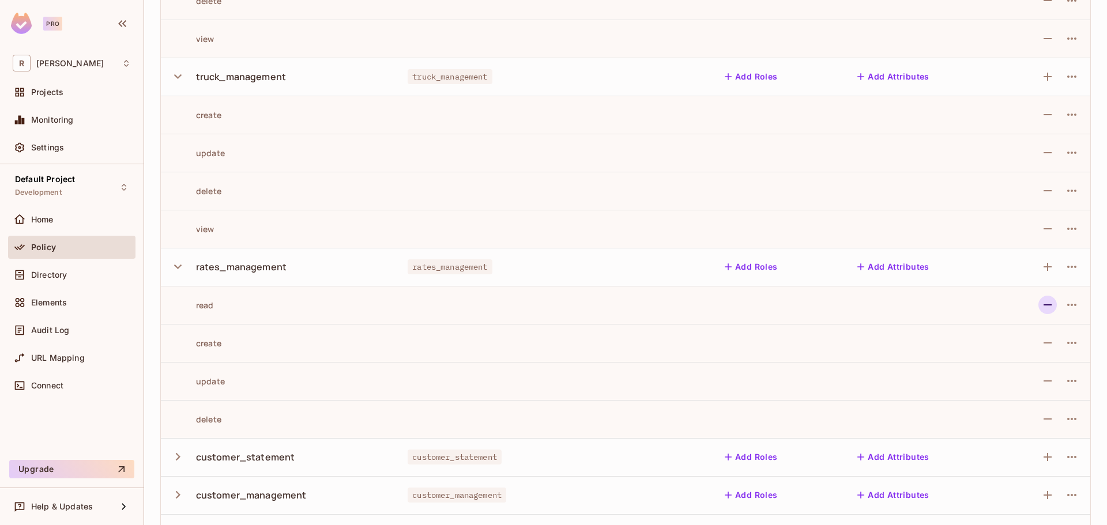
click at [1041, 301] on icon "button" at bounding box center [1048, 305] width 14 height 14
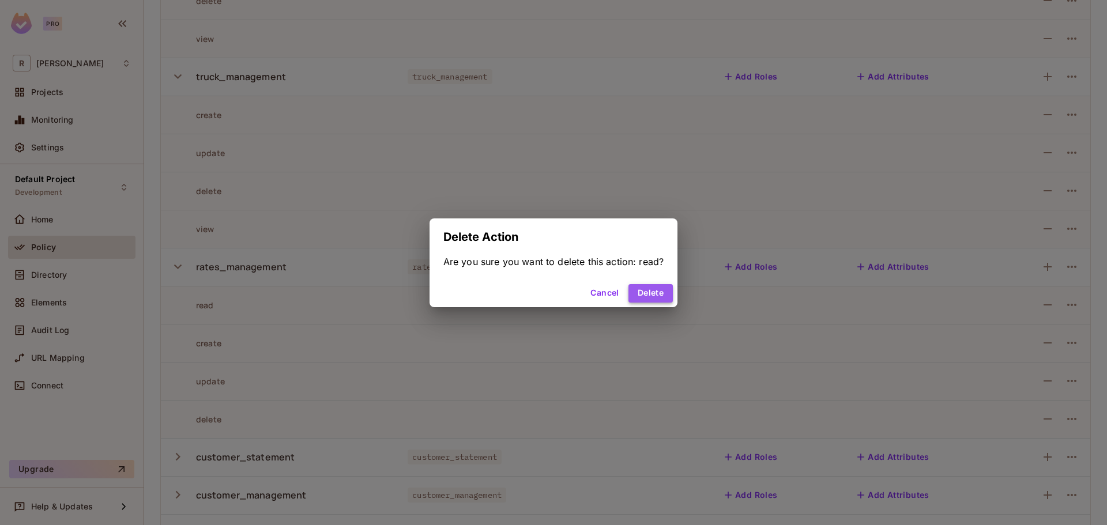
click at [649, 299] on button "Delete" at bounding box center [651, 293] width 44 height 18
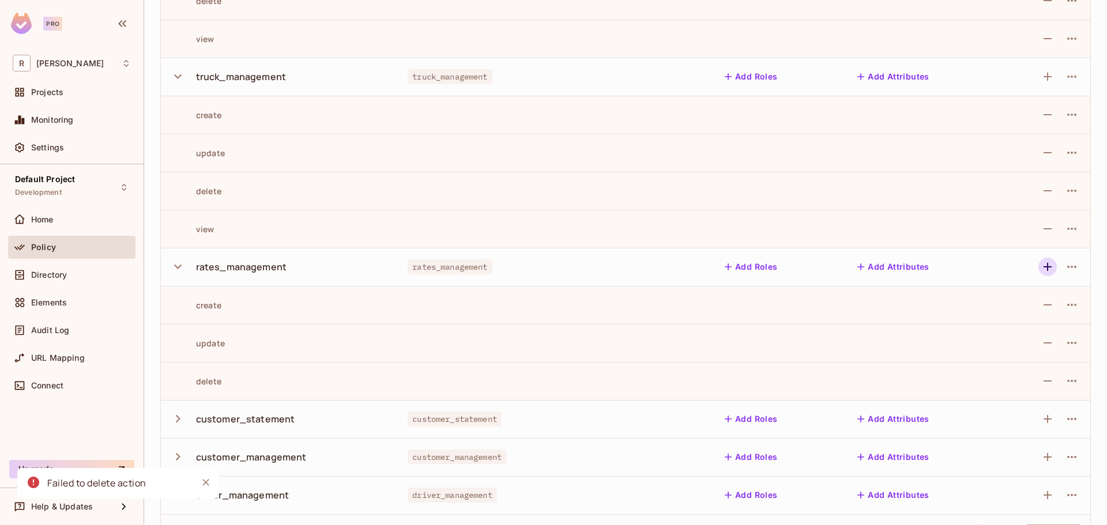
click at [1041, 269] on icon "button" at bounding box center [1048, 267] width 14 height 14
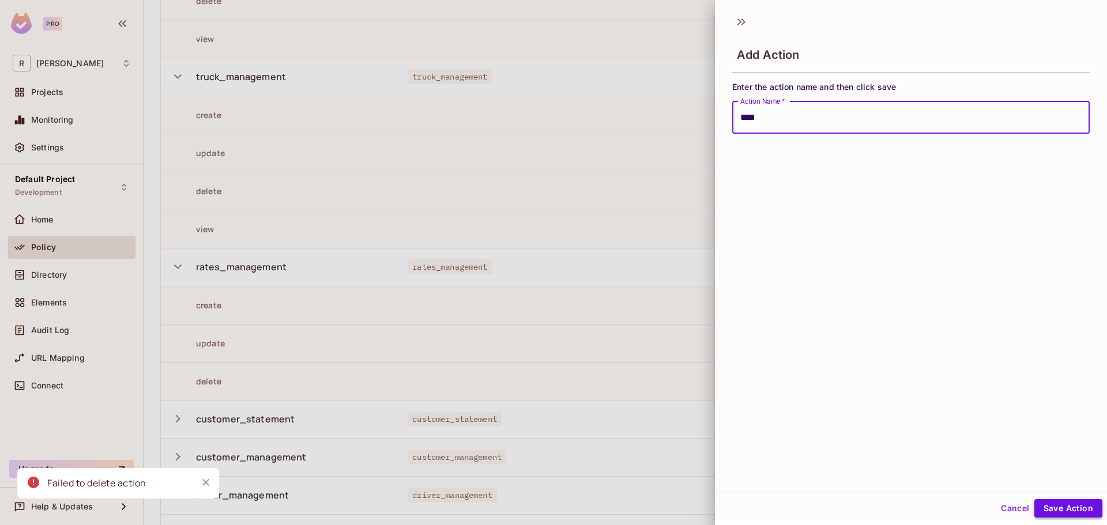
type input "****"
click at [1064, 505] on button "Save Action" at bounding box center [1068, 508] width 68 height 18
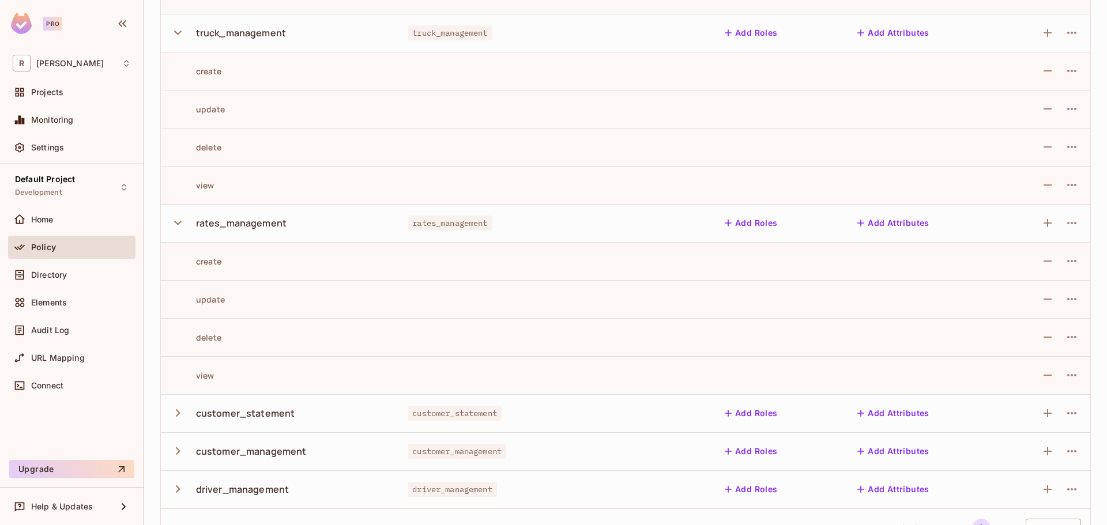
scroll to position [1717, 0]
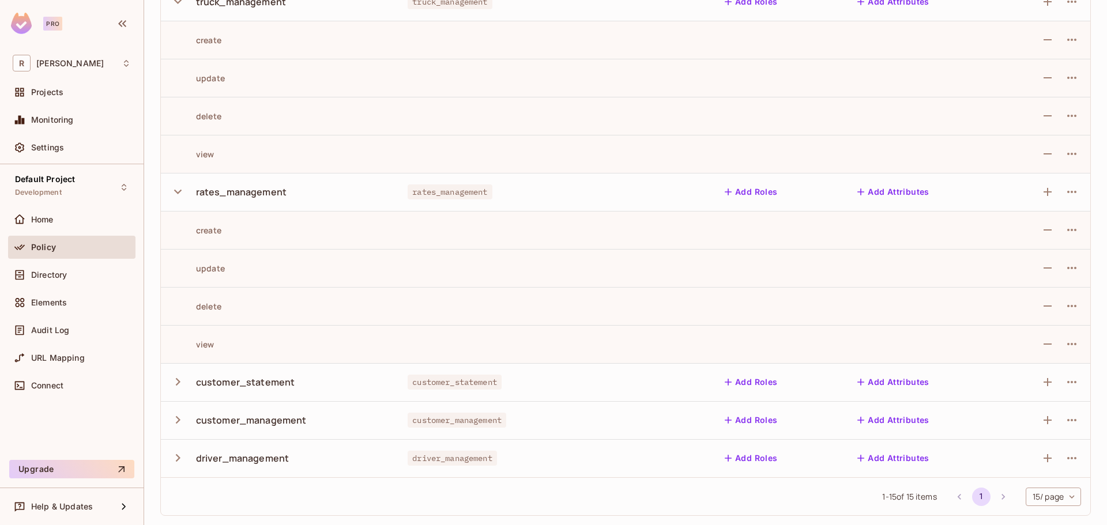
click at [232, 381] on div "customer_statement" at bounding box center [245, 382] width 99 height 13
click at [179, 383] on icon "button" at bounding box center [178, 382] width 16 height 16
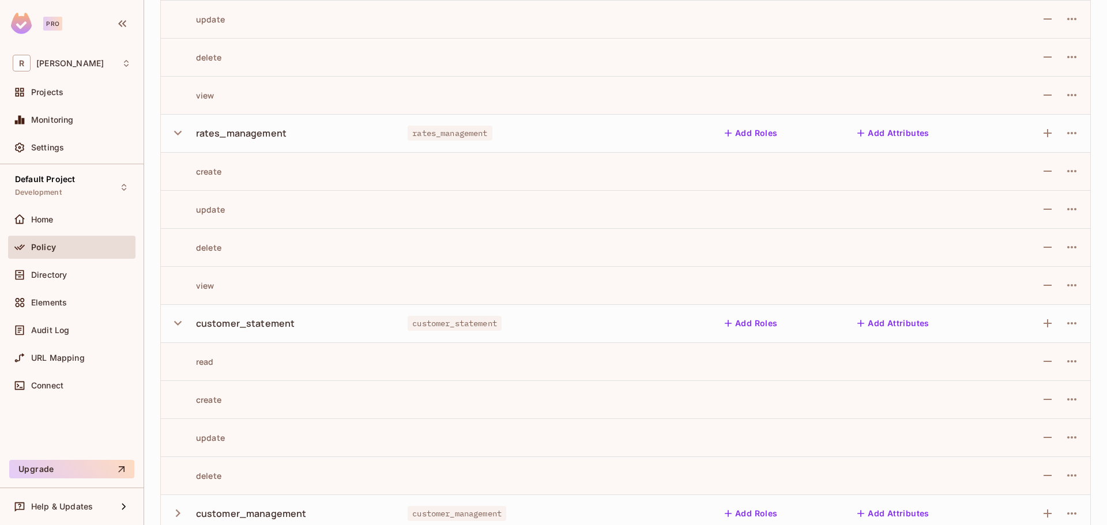
scroll to position [1833, 0]
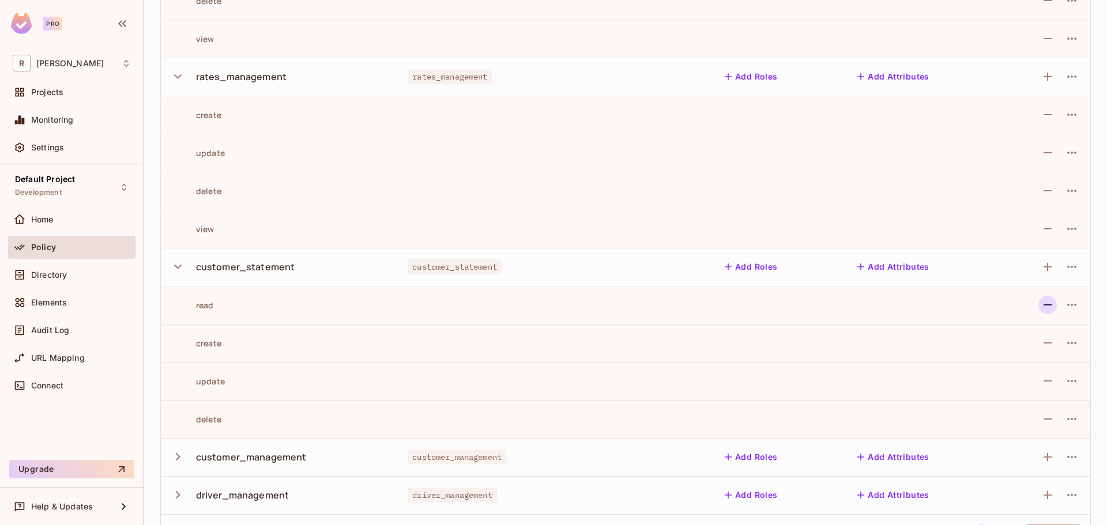
click at [1041, 307] on icon "button" at bounding box center [1048, 305] width 14 height 14
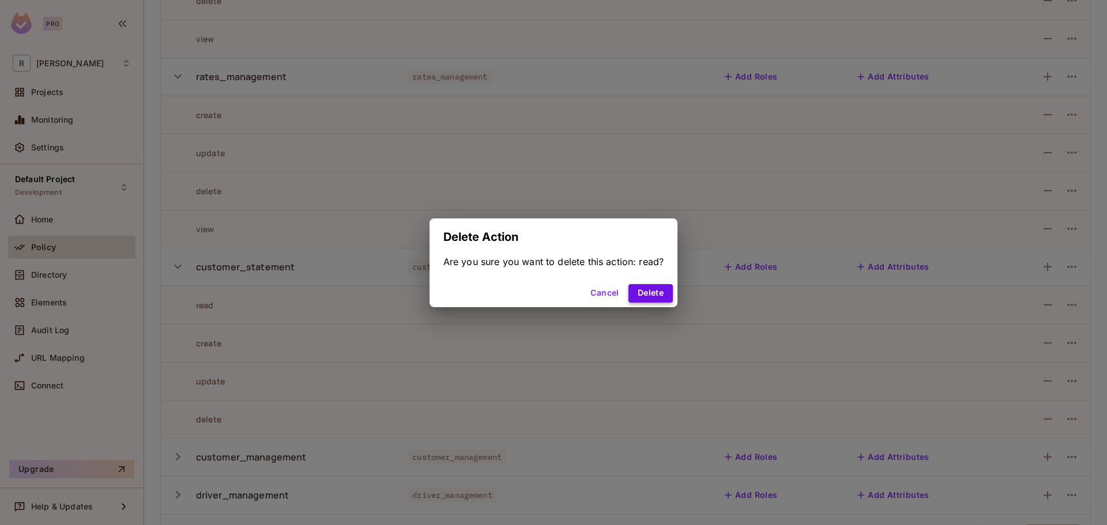
click at [660, 287] on button "Delete" at bounding box center [651, 293] width 44 height 18
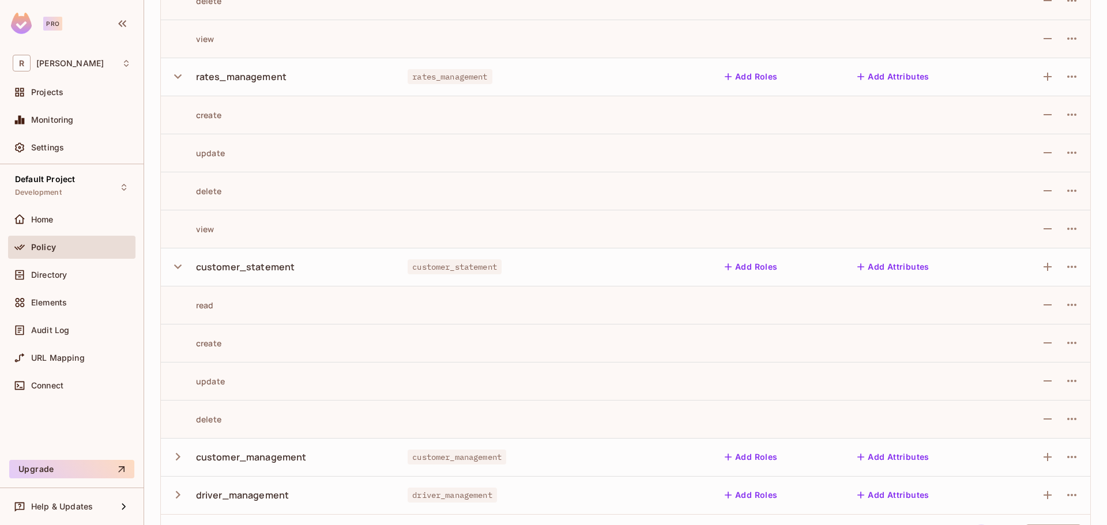
scroll to position [1831, 0]
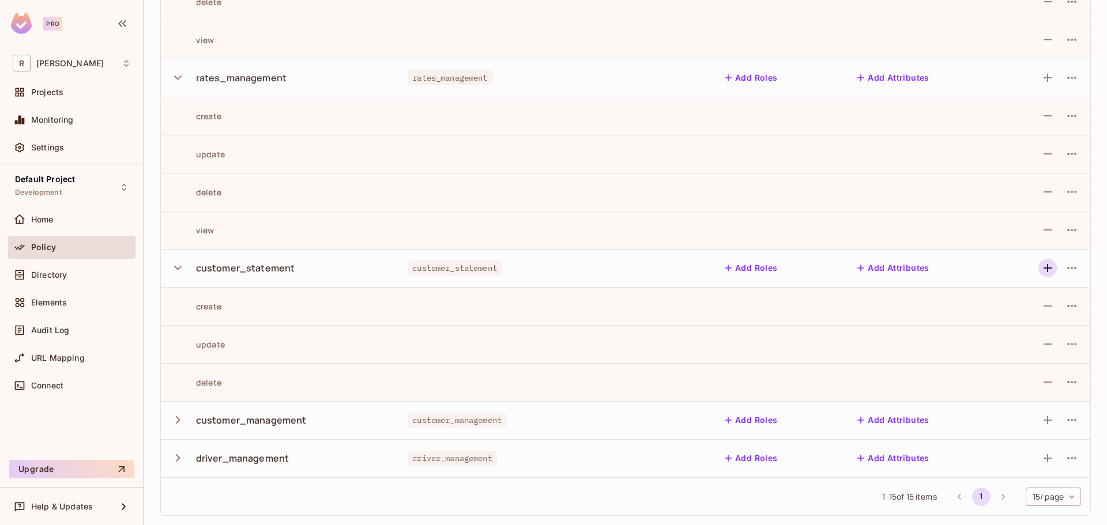
click at [1041, 268] on icon "button" at bounding box center [1048, 268] width 14 height 14
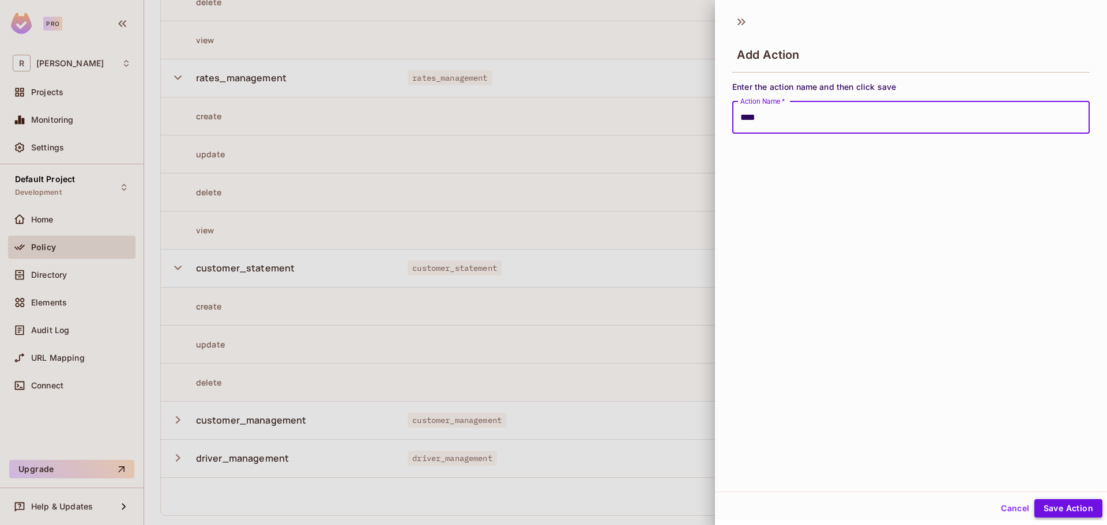
type input "****"
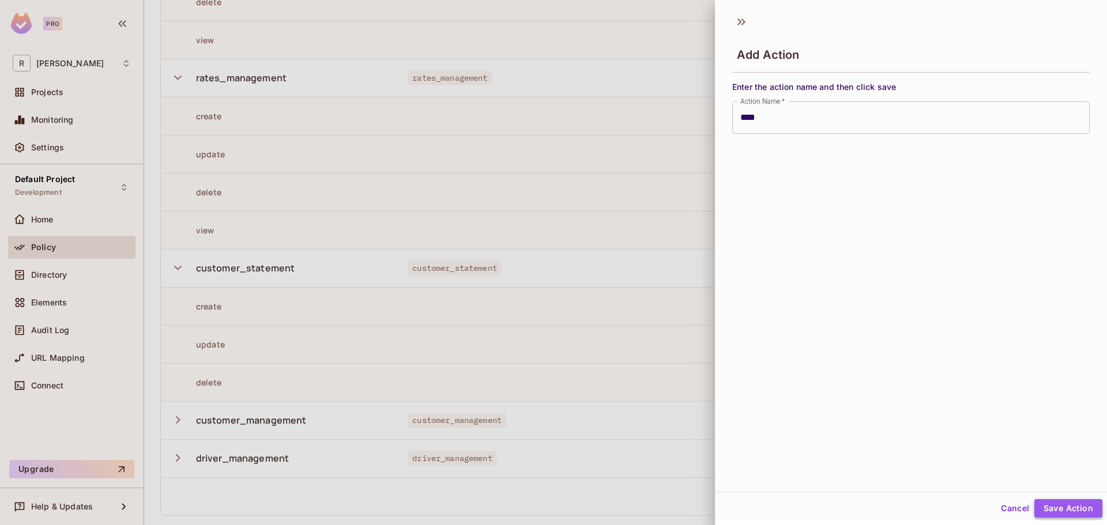
click at [1075, 508] on button "Save Action" at bounding box center [1068, 508] width 68 height 18
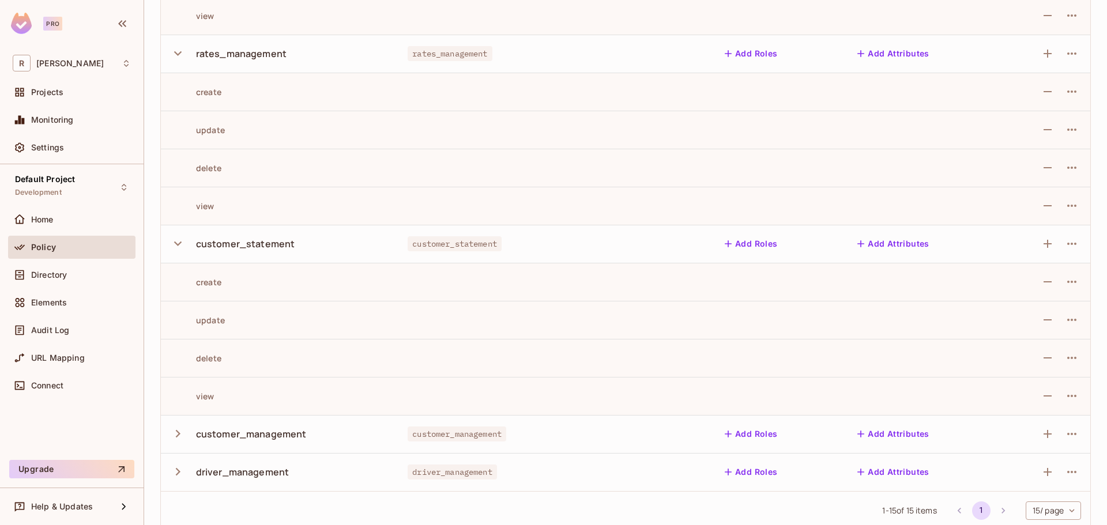
scroll to position [1869, 0]
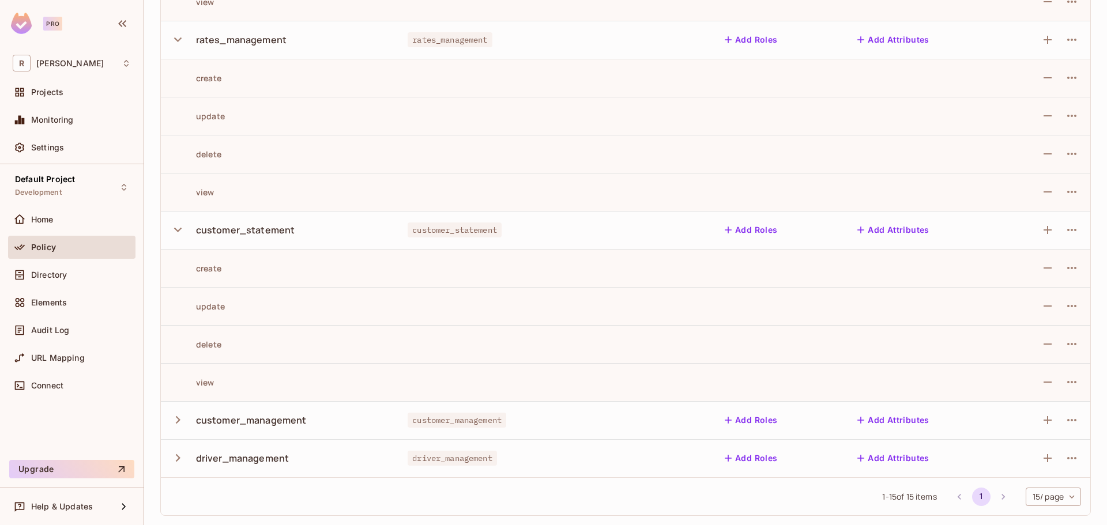
click at [225, 417] on div "customer_management" at bounding box center [251, 420] width 111 height 13
click at [180, 417] on icon "button" at bounding box center [178, 420] width 16 height 16
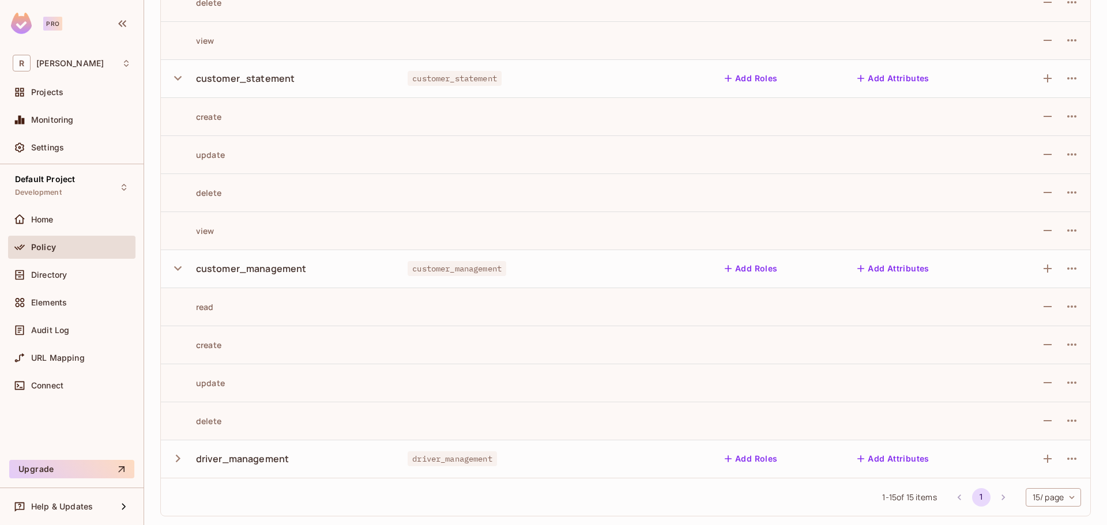
scroll to position [2022, 0]
click at [1044, 307] on icon "button" at bounding box center [1048, 306] width 8 height 1
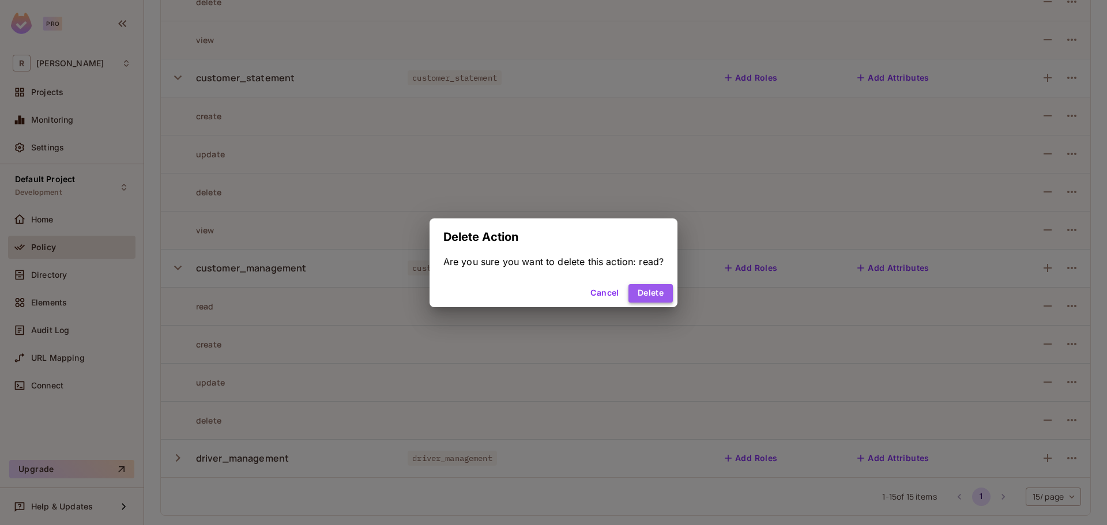
click at [642, 286] on button "Delete" at bounding box center [651, 293] width 44 height 18
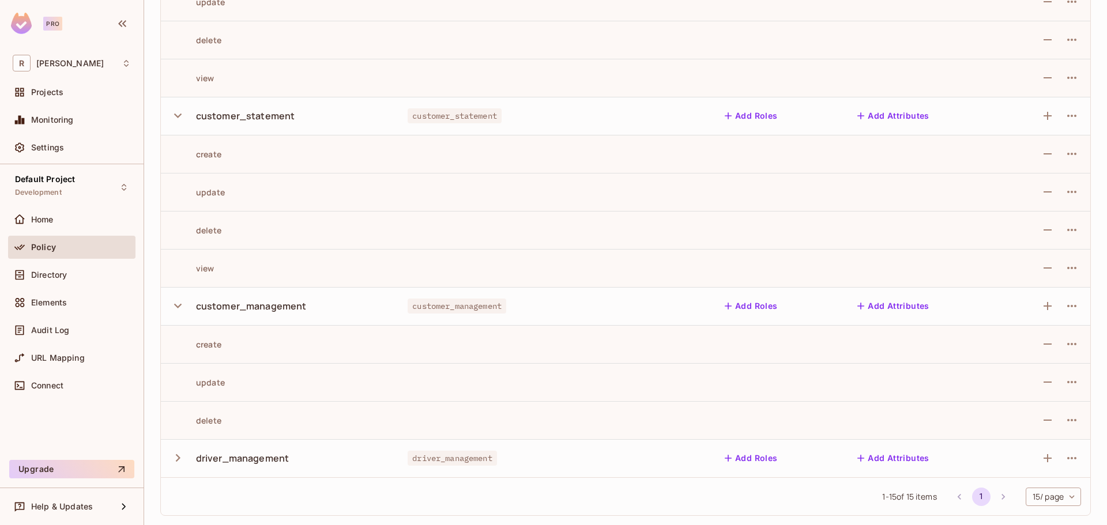
scroll to position [1984, 0]
click at [1041, 304] on icon "button" at bounding box center [1048, 306] width 14 height 14
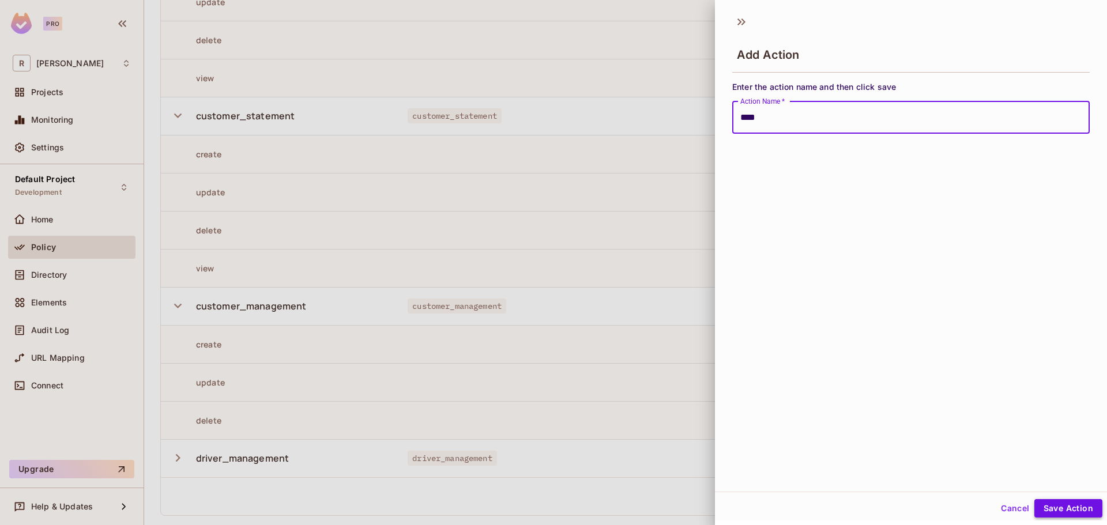
type input "****"
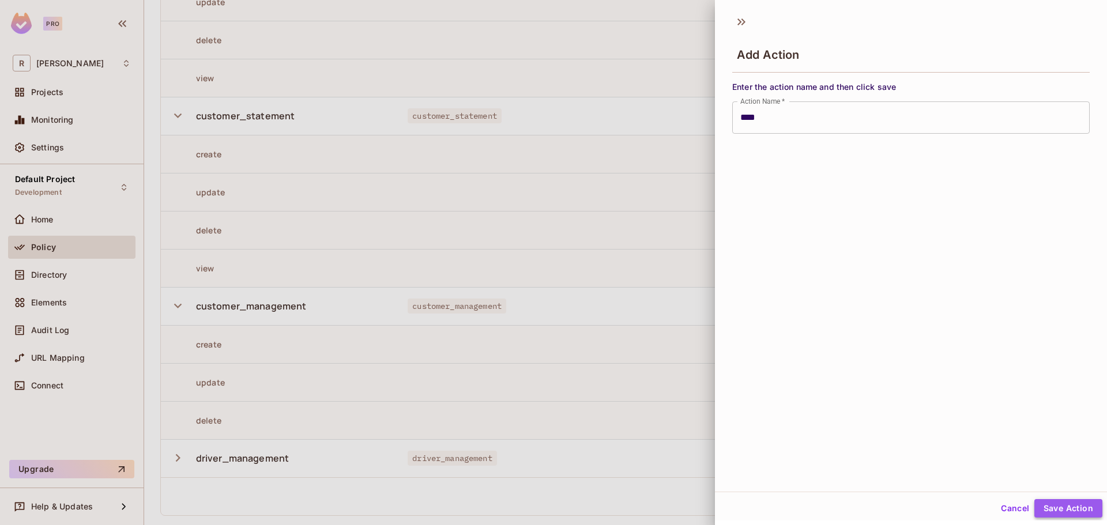
click at [1059, 509] on button "Save Action" at bounding box center [1068, 508] width 68 height 18
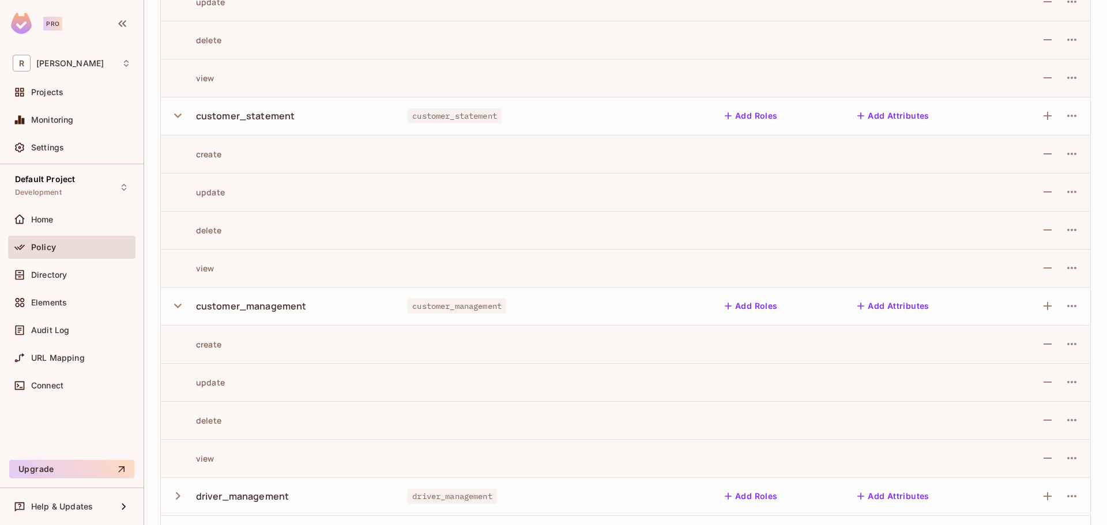
click at [214, 497] on div "driver_management" at bounding box center [242, 496] width 93 height 13
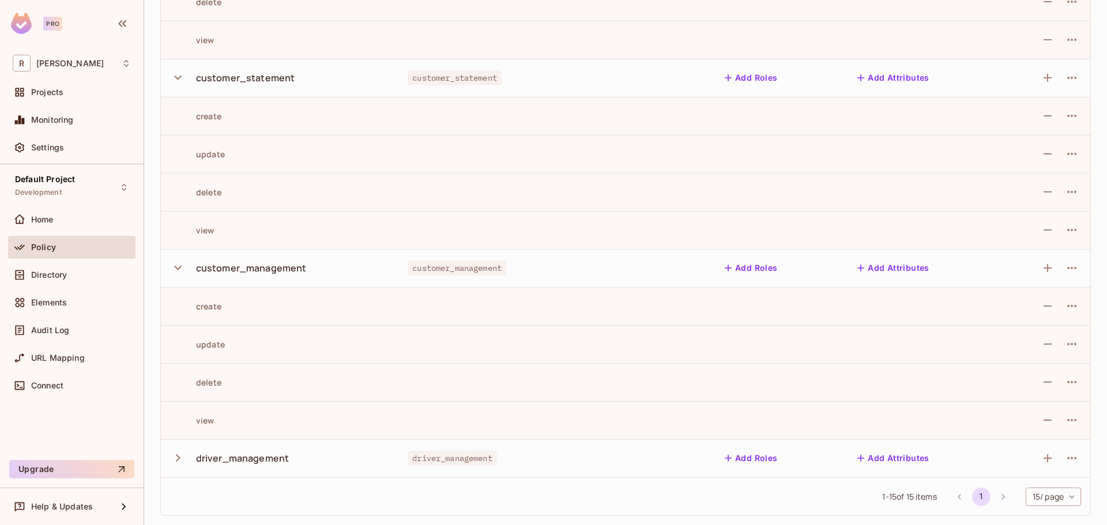
click at [174, 456] on icon "button" at bounding box center [178, 458] width 16 height 16
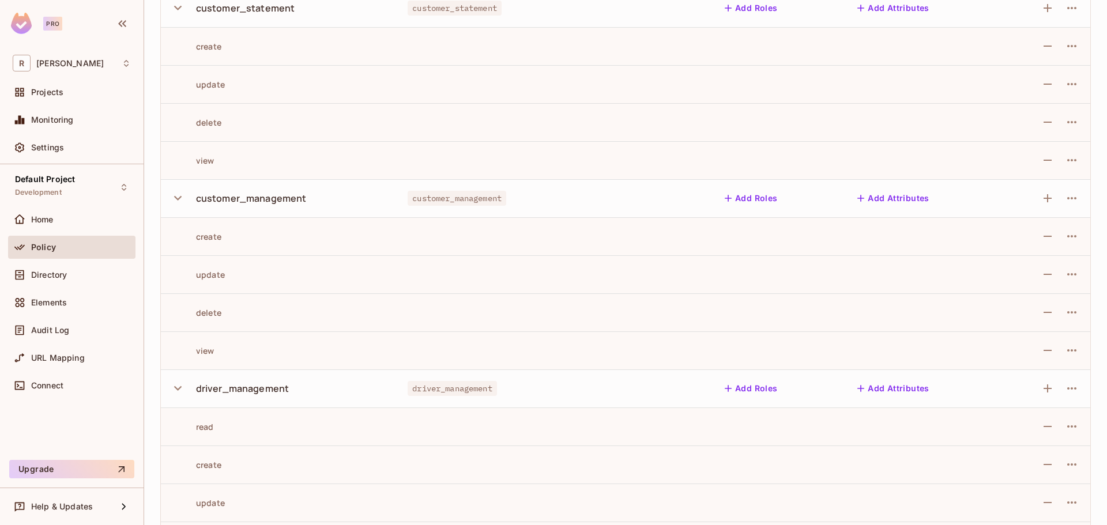
scroll to position [2174, 0]
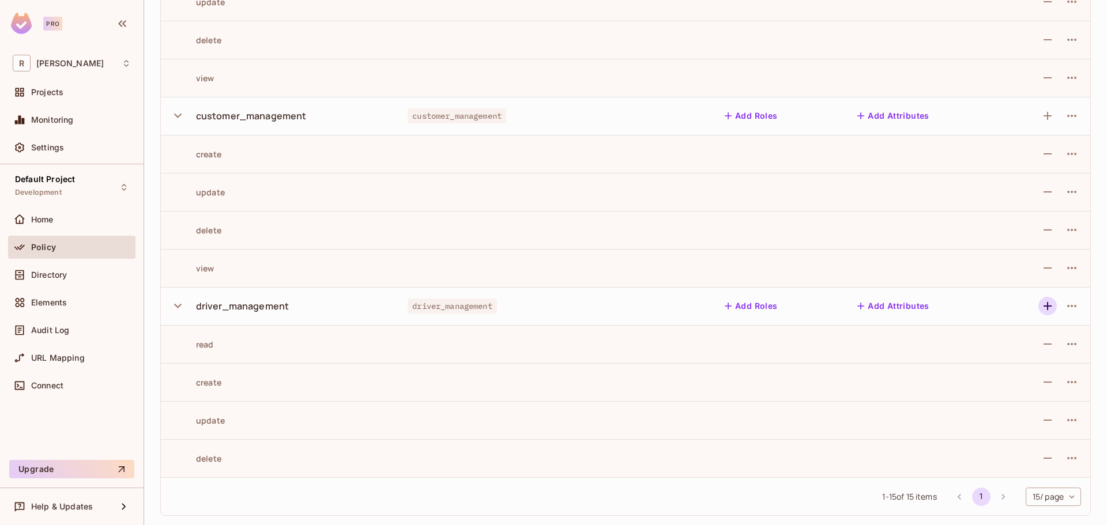
click at [1041, 304] on icon "button" at bounding box center [1048, 306] width 14 height 14
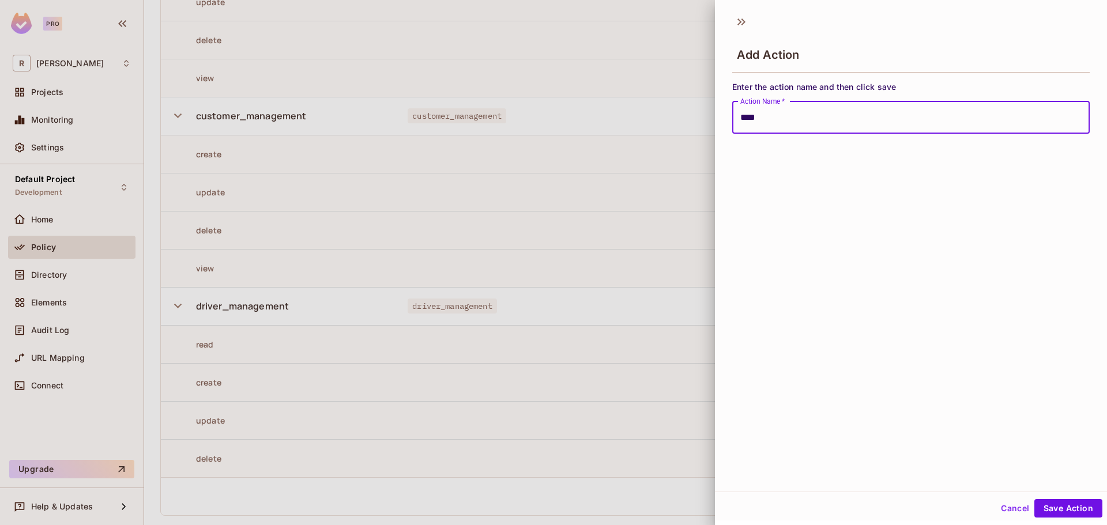
type input "****"
click at [1056, 521] on div "Add Action Enter the action name and then click save Action Name   * **** Actio…" at bounding box center [911, 262] width 392 height 525
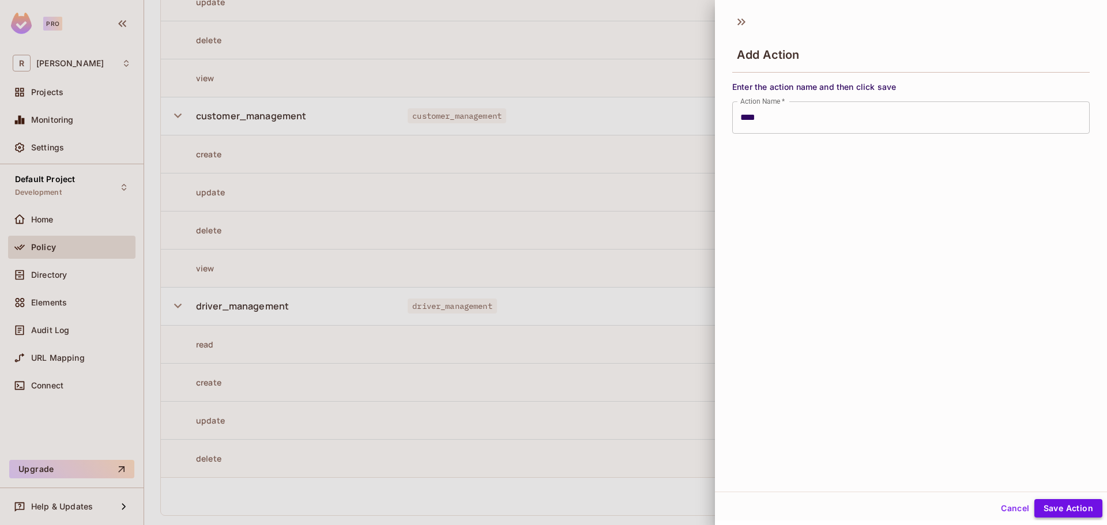
click at [1063, 508] on button "Save Action" at bounding box center [1068, 508] width 68 height 18
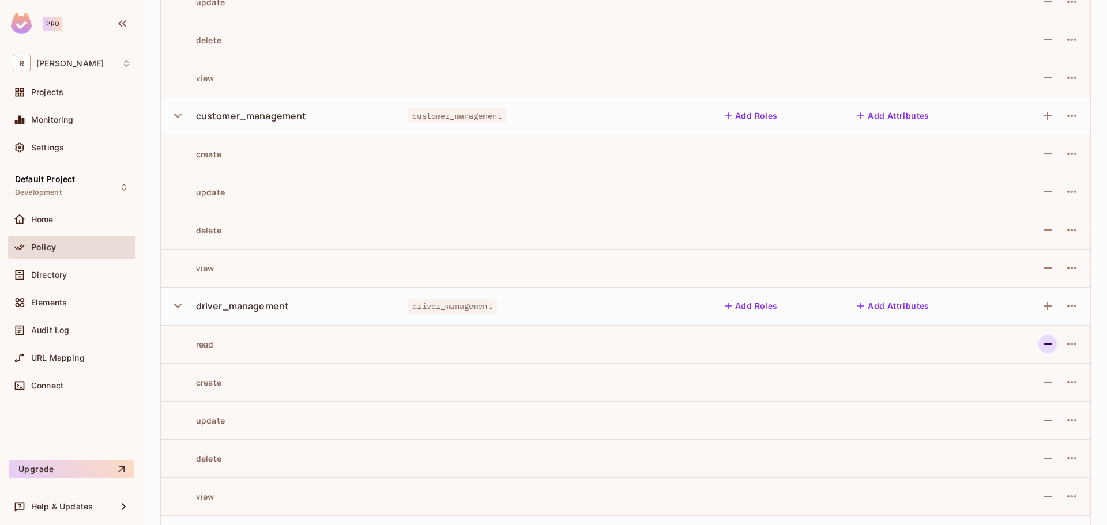
click at [1041, 346] on icon "button" at bounding box center [1048, 344] width 14 height 14
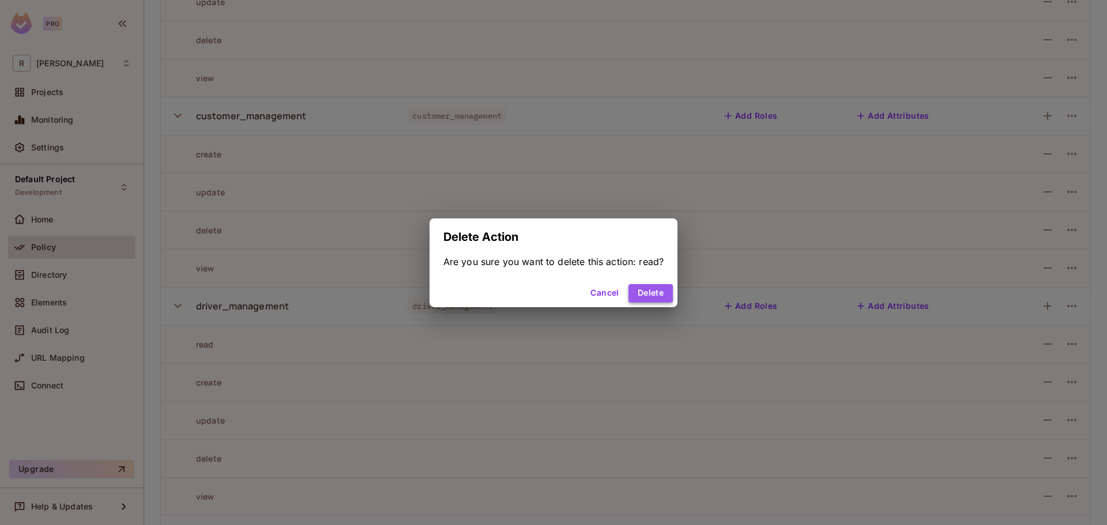
click at [660, 294] on button "Delete" at bounding box center [651, 293] width 44 height 18
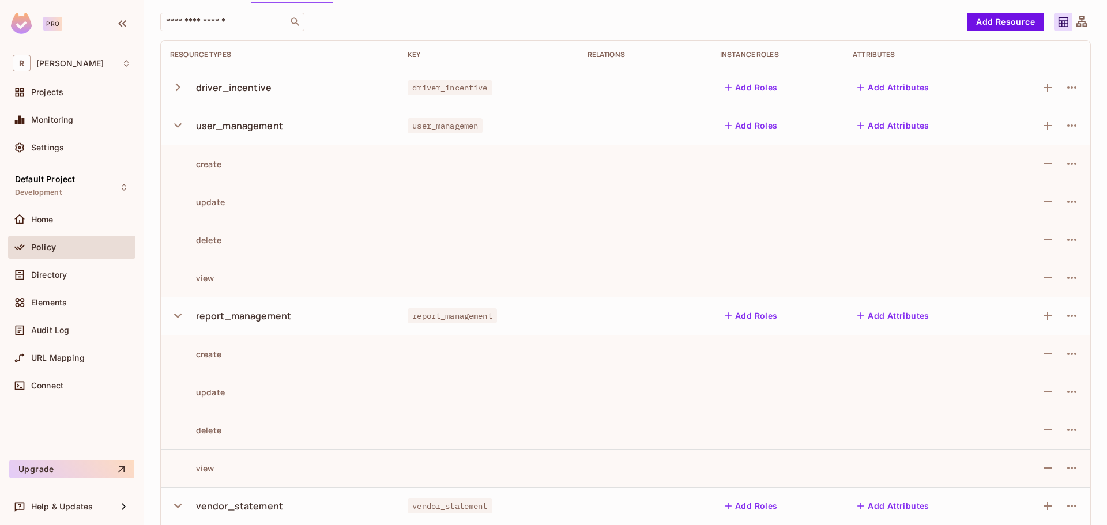
scroll to position [0, 0]
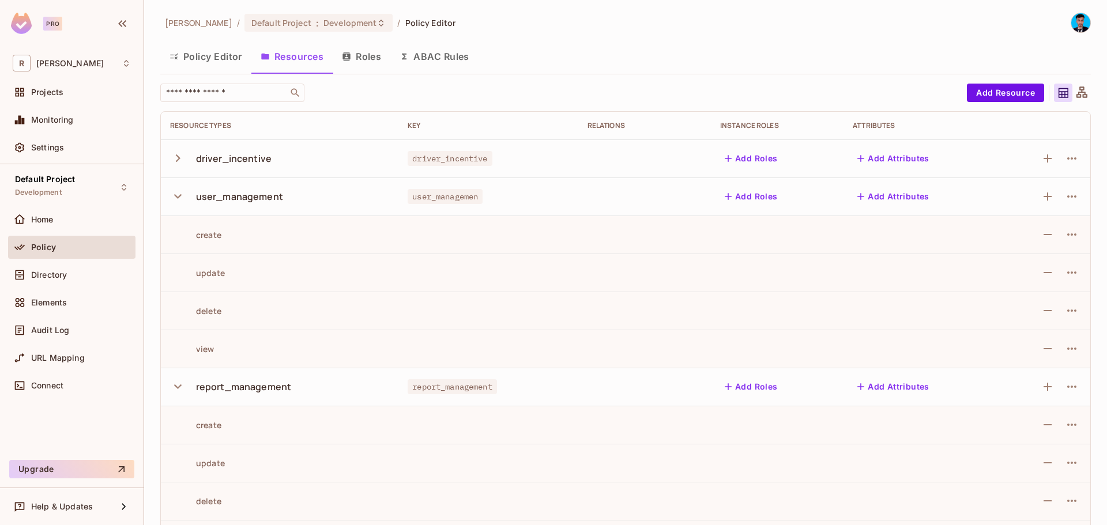
click at [229, 47] on button "Policy Editor" at bounding box center [205, 56] width 91 height 29
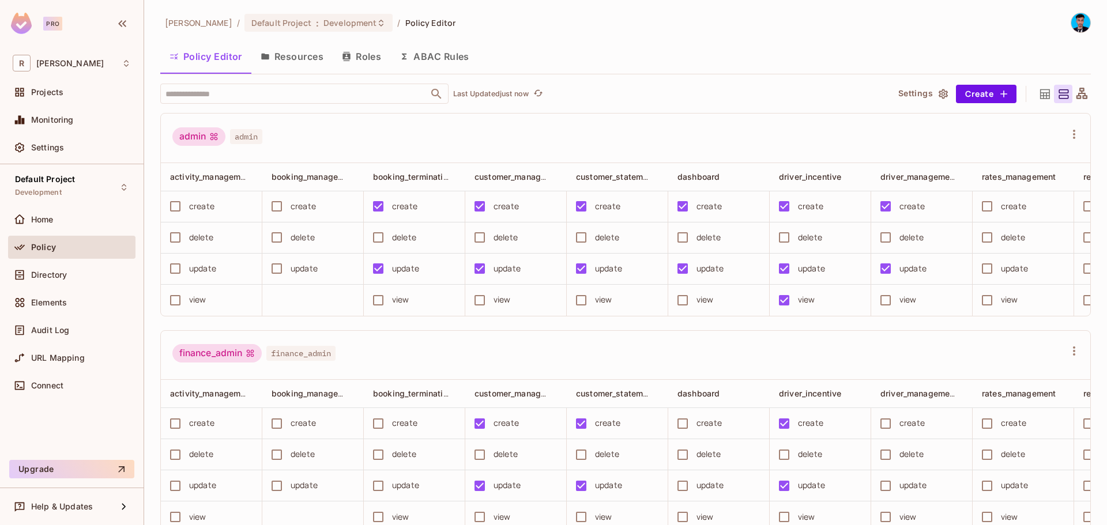
click at [296, 283] on td "update" at bounding box center [312, 269] width 101 height 31
click at [315, 272] on div "update" at bounding box center [304, 268] width 27 height 13
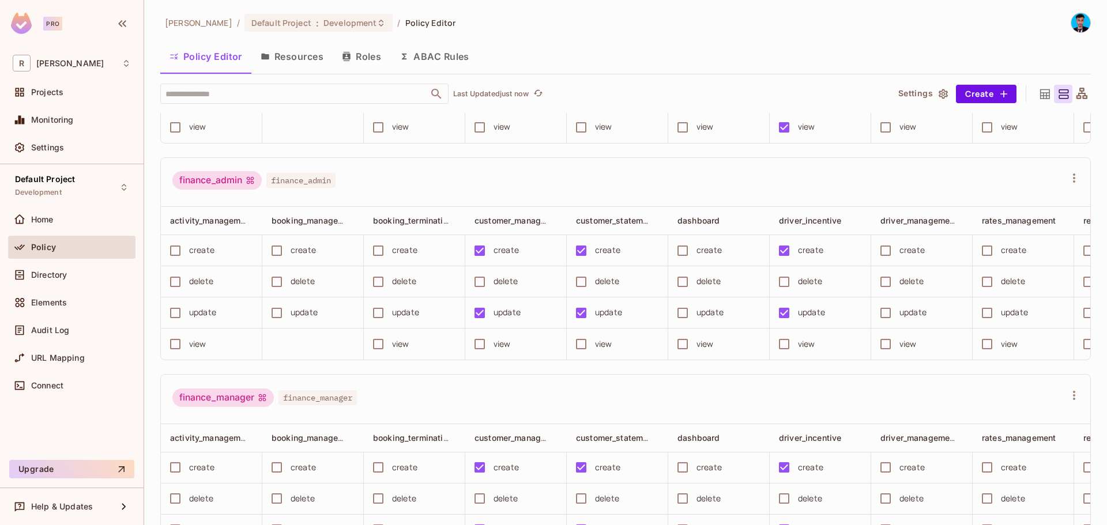
scroll to position [58, 0]
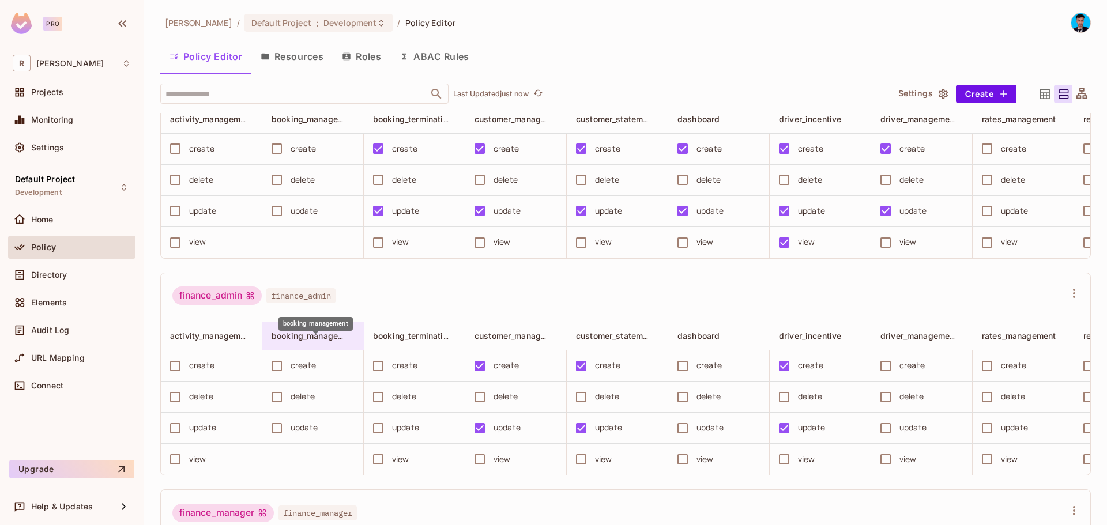
click at [297, 341] on span "booking_management" at bounding box center [315, 335] width 86 height 11
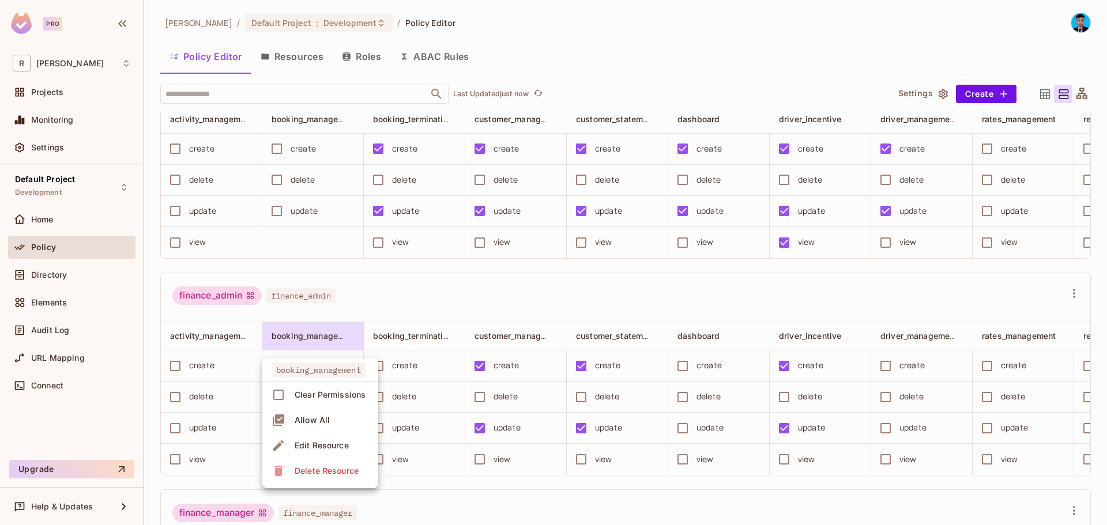
click at [307, 442] on div "Edit Resource" at bounding box center [322, 446] width 54 height 12
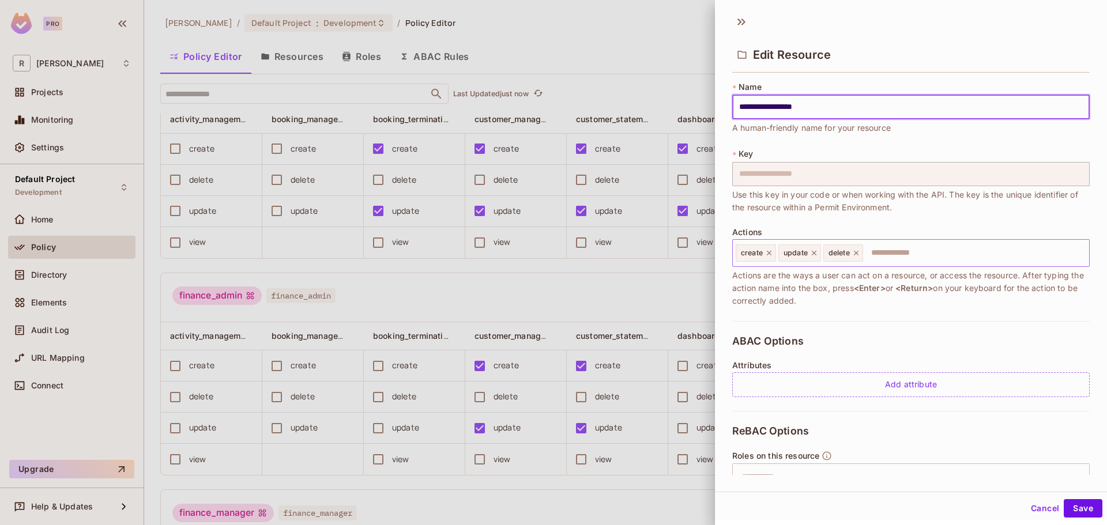
click at [879, 246] on input "text" at bounding box center [974, 253] width 220 height 23
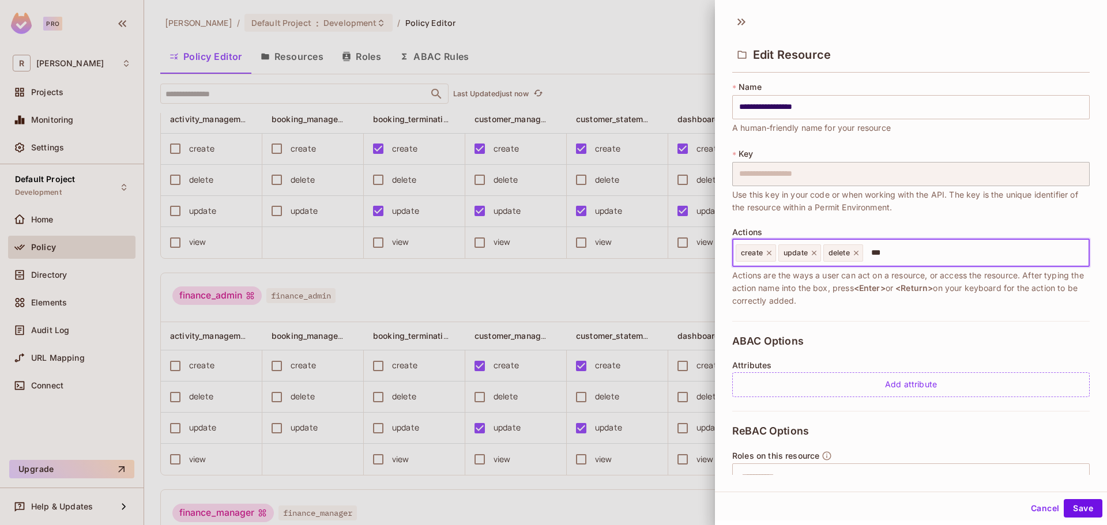
type input "****"
click at [1078, 507] on button "Save" at bounding box center [1083, 508] width 39 height 18
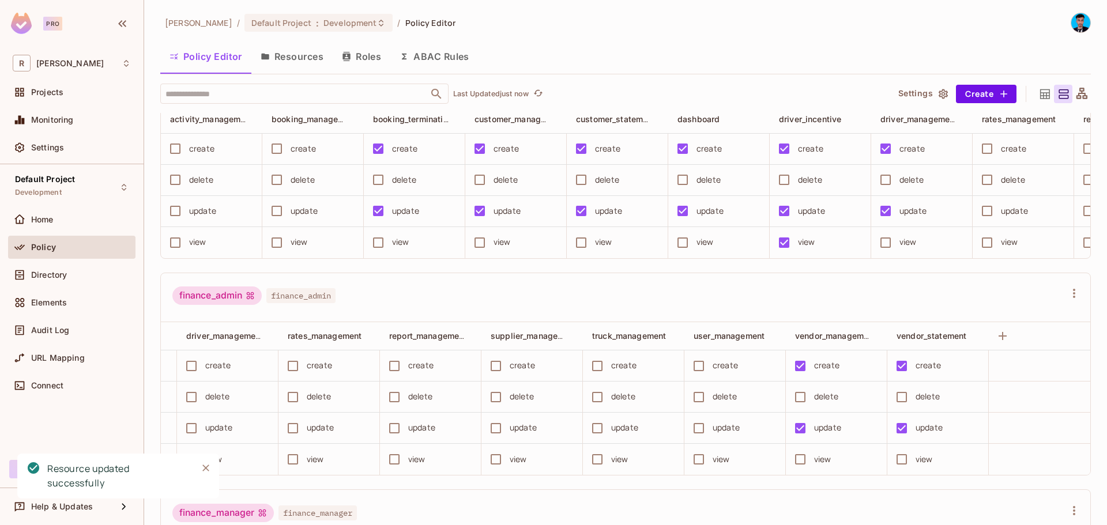
scroll to position [0, 0]
